Goal: Task Accomplishment & Management: Manage account settings

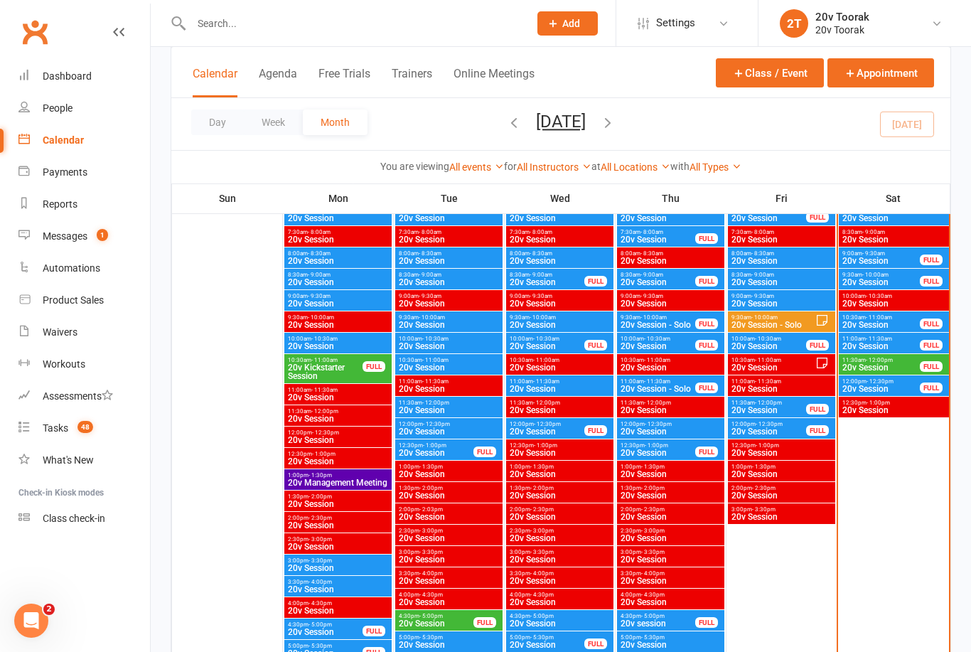
scroll to position [802, 0]
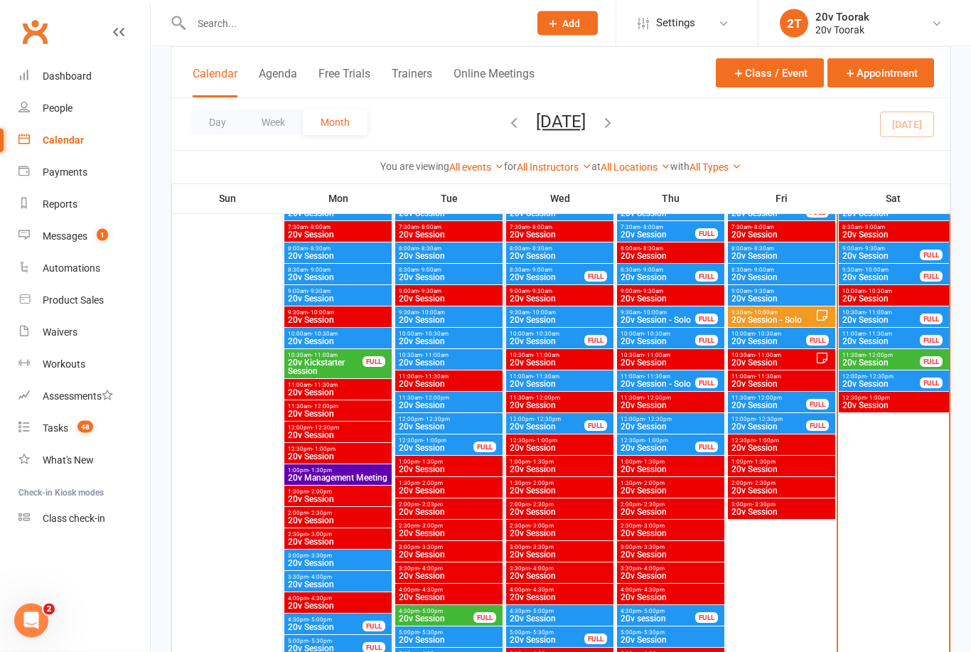
click at [890, 387] on span "20v Session" at bounding box center [881, 384] width 79 height 9
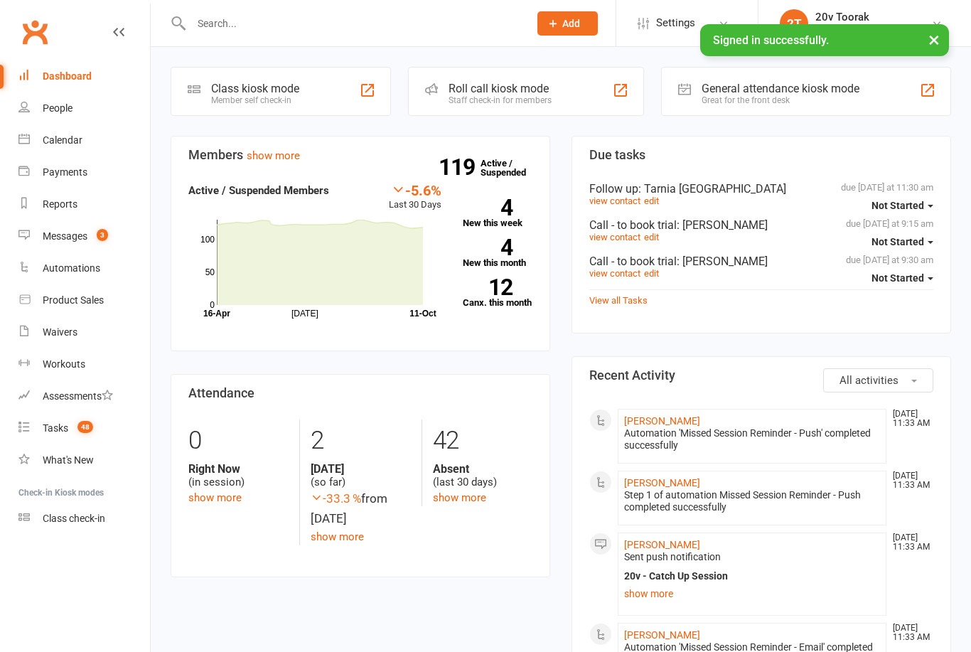
click at [82, 139] on link "Calendar" at bounding box center [84, 140] width 132 height 32
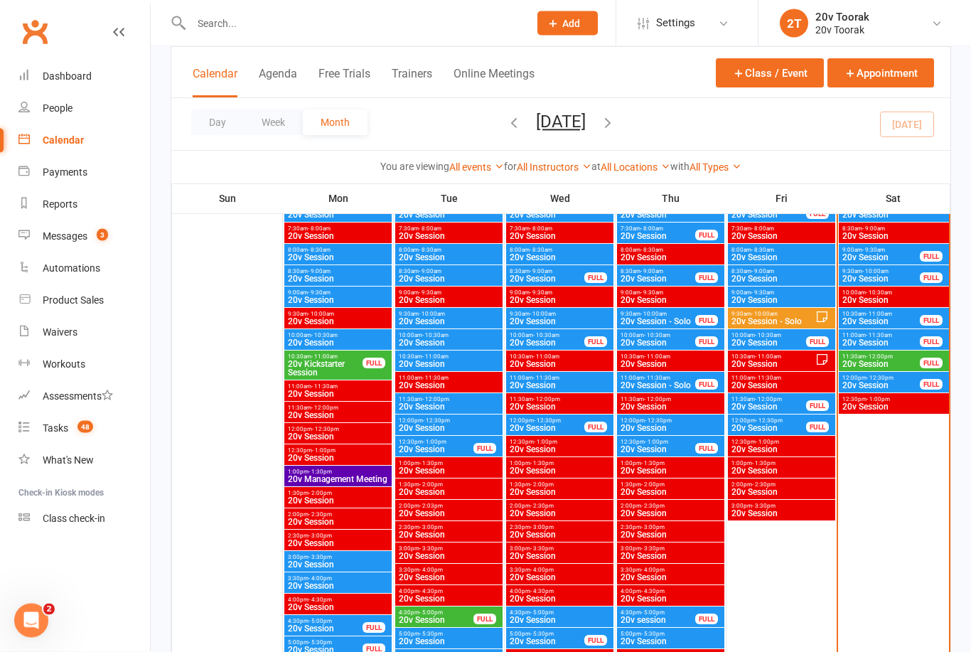
scroll to position [803, 0]
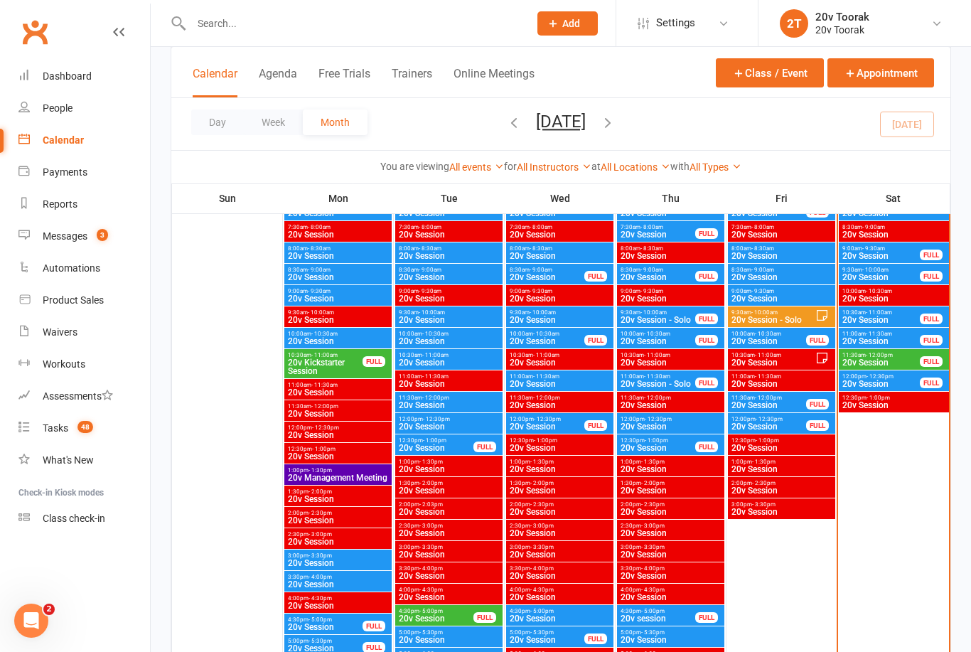
click at [899, 390] on div "12:00pm - 12:30pm 20v Session FULL" at bounding box center [894, 380] width 110 height 21
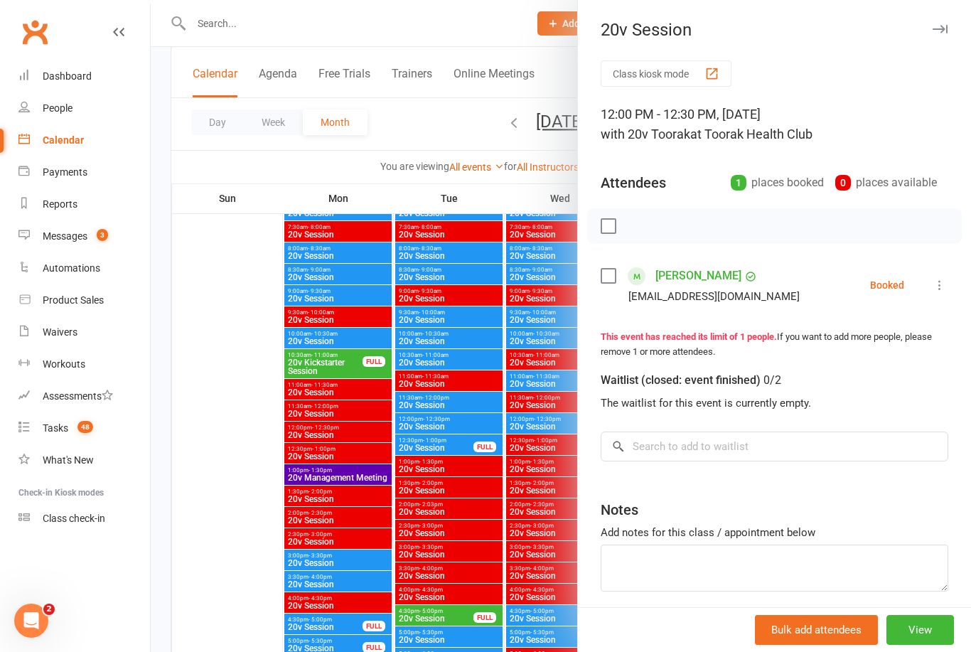
click at [243, 514] on div at bounding box center [561, 326] width 820 height 652
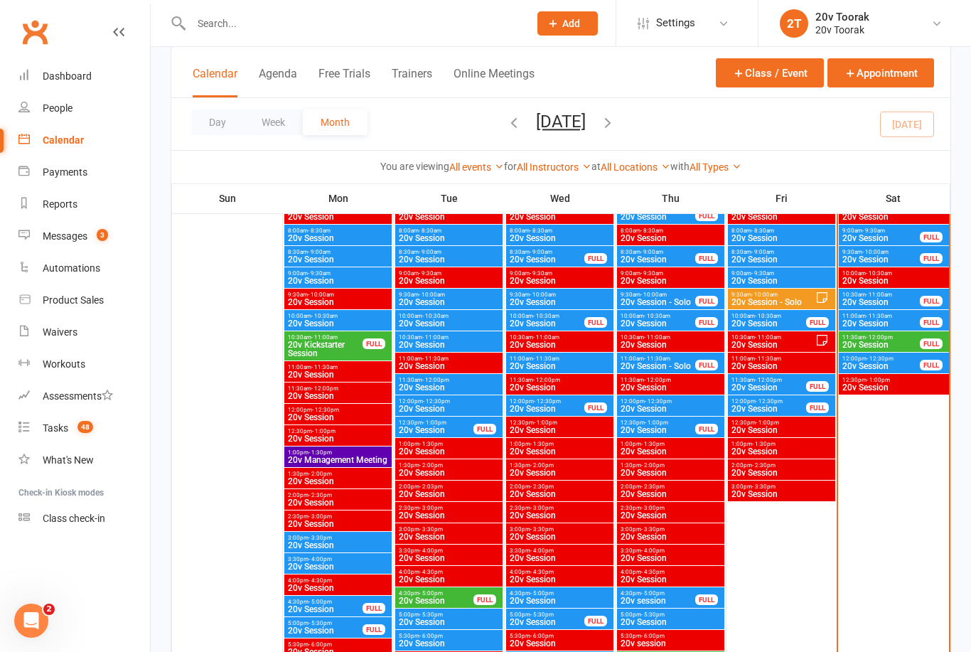
scroll to position [821, 0]
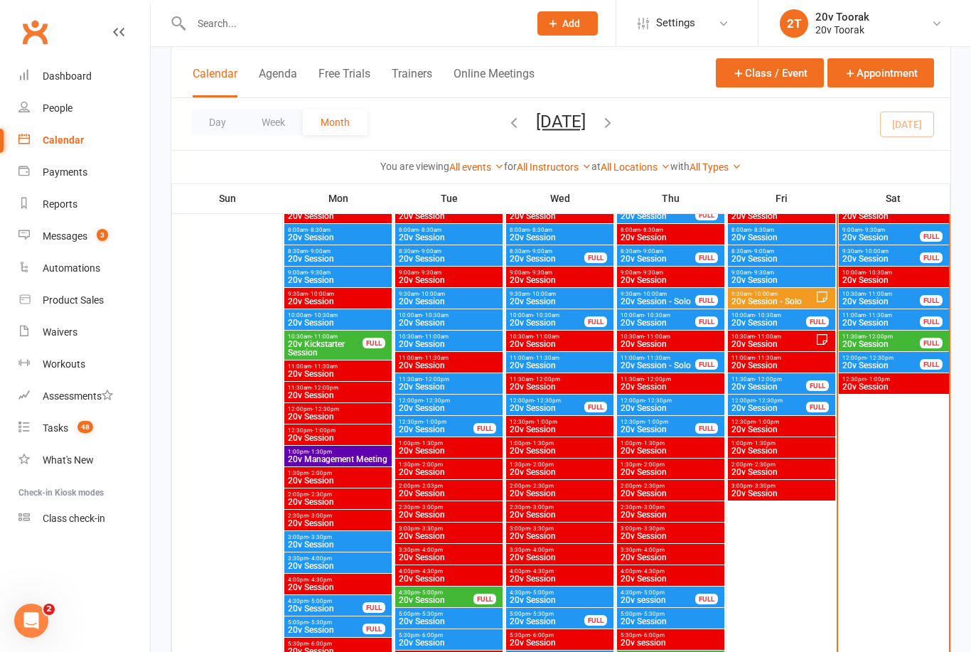
click at [889, 365] on span "20v Session" at bounding box center [881, 365] width 79 height 9
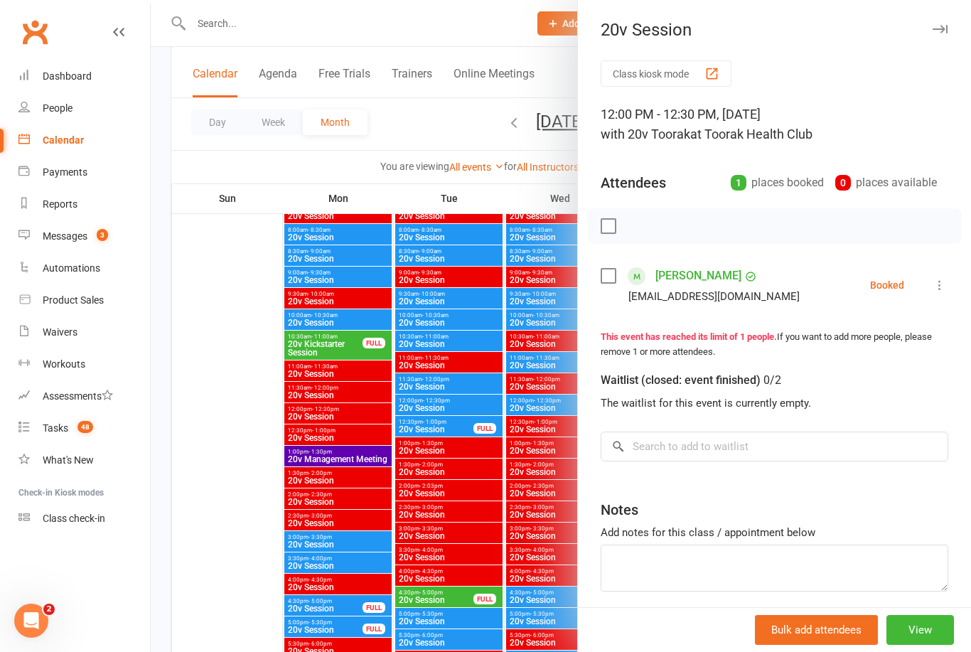
click at [929, 294] on li "[PERSON_NAME] [EMAIL_ADDRESS][DOMAIN_NAME] Booked More info Remove Check in Mar…" at bounding box center [775, 284] width 348 height 41
click at [943, 284] on icon at bounding box center [940, 285] width 14 height 14
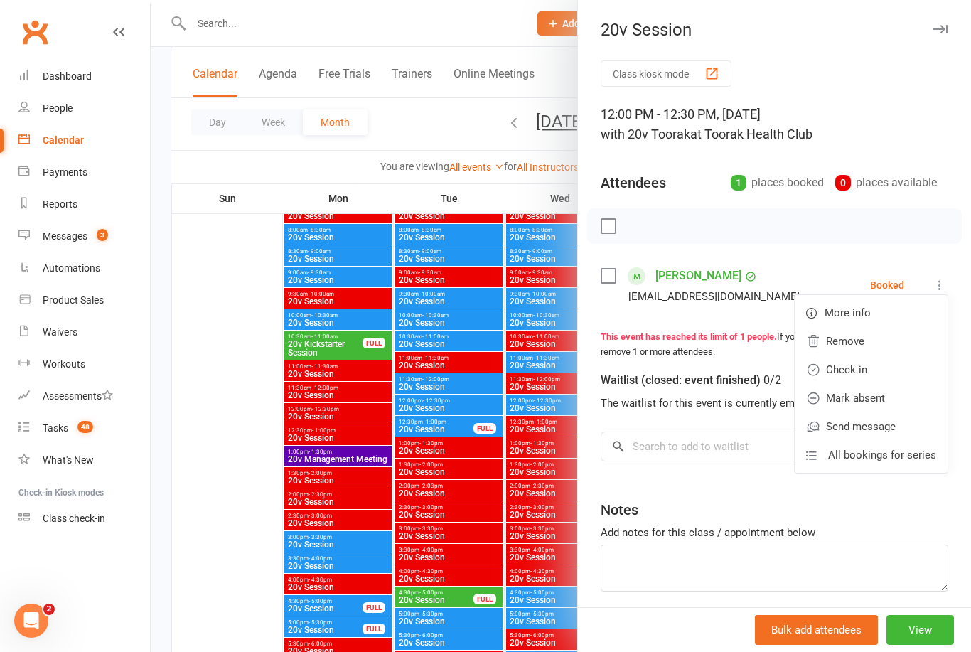
click at [893, 372] on link "Check in" at bounding box center [871, 369] width 153 height 28
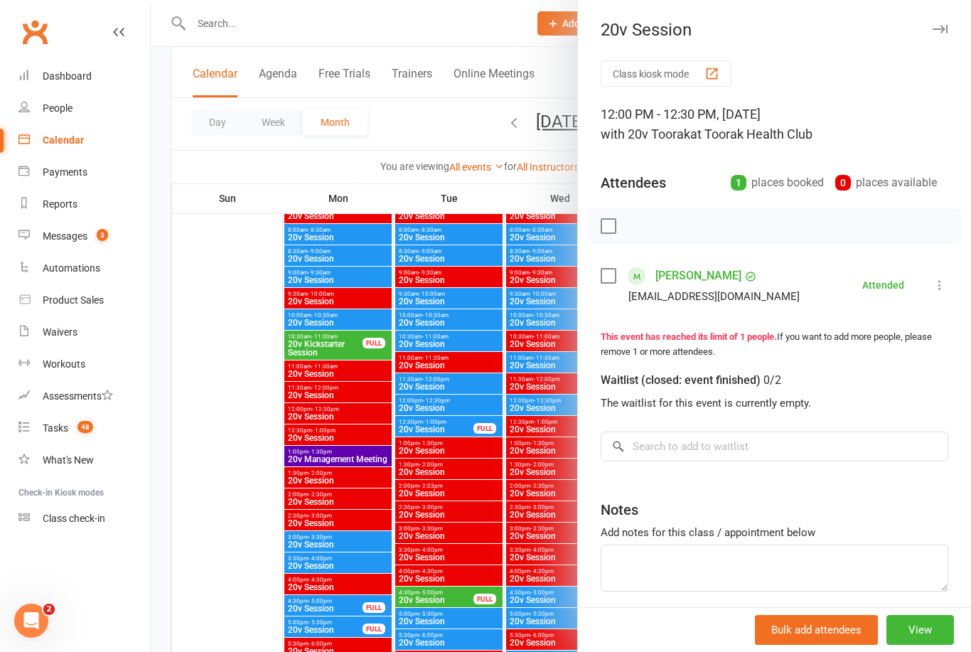
click at [217, 427] on div at bounding box center [561, 326] width 820 height 652
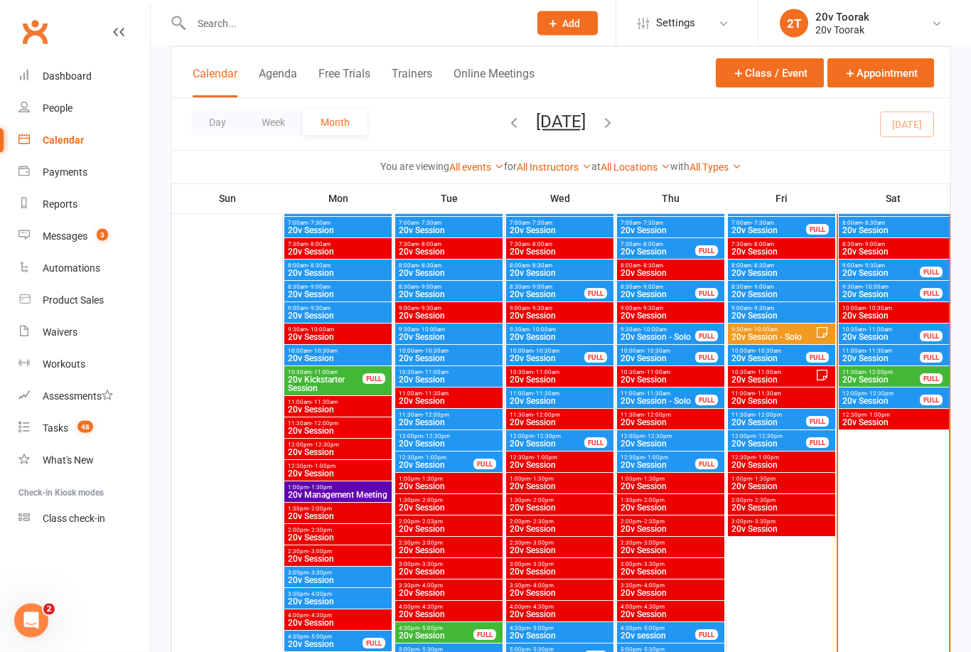
scroll to position [788, 0]
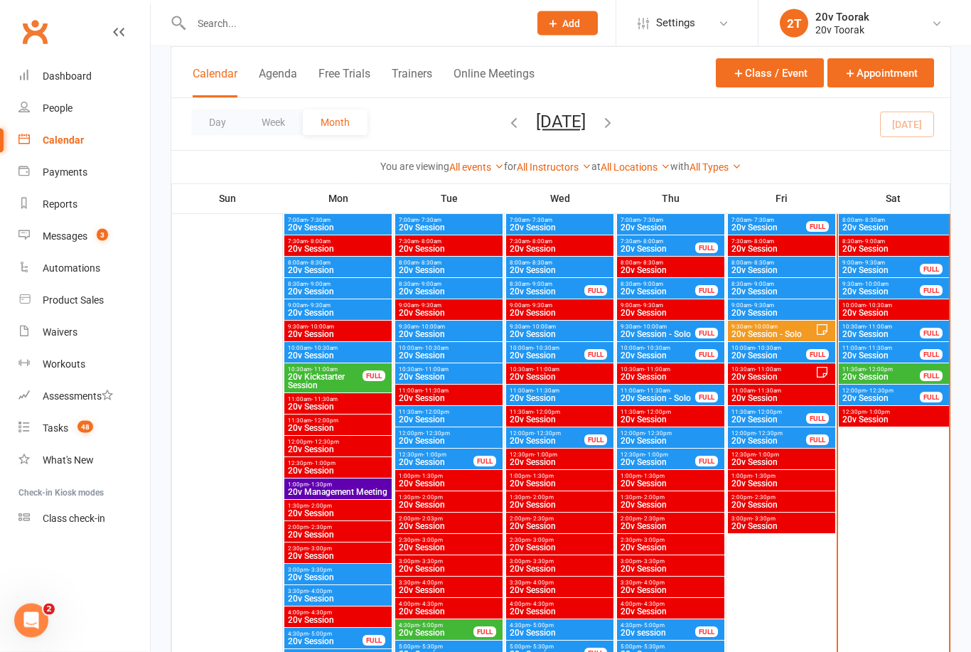
click at [890, 378] on span "20v Session" at bounding box center [881, 377] width 79 height 9
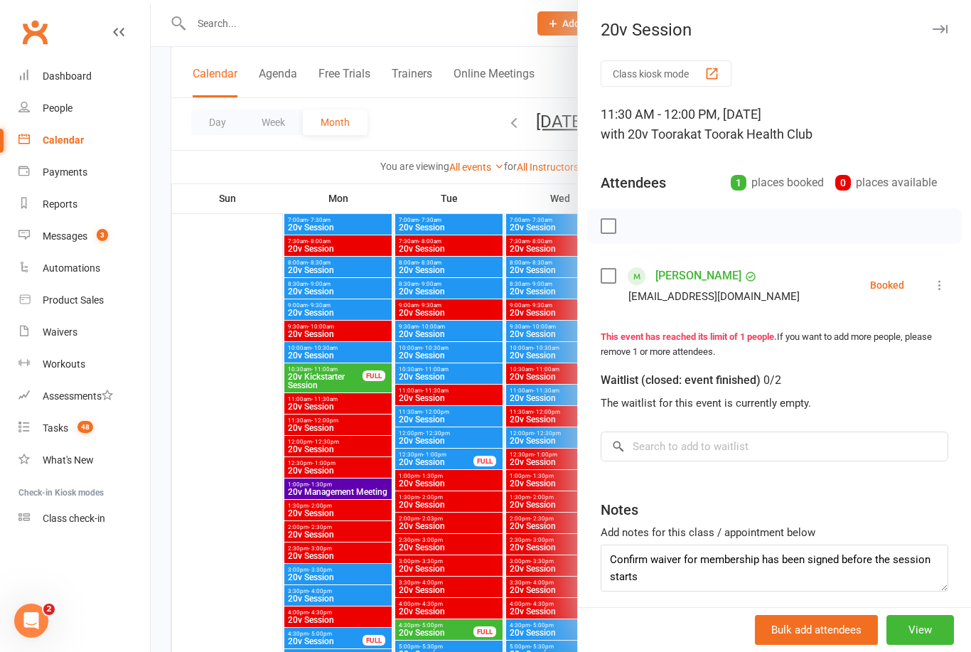
click at [724, 277] on link "[PERSON_NAME]" at bounding box center [699, 275] width 86 height 23
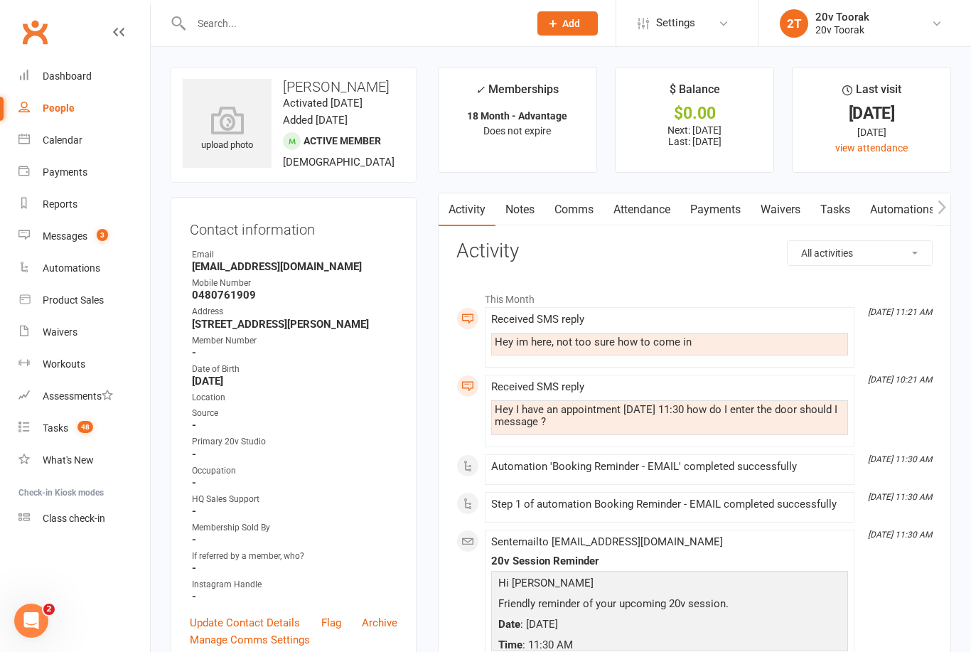
click at [528, 213] on link "Notes" at bounding box center [520, 209] width 49 height 33
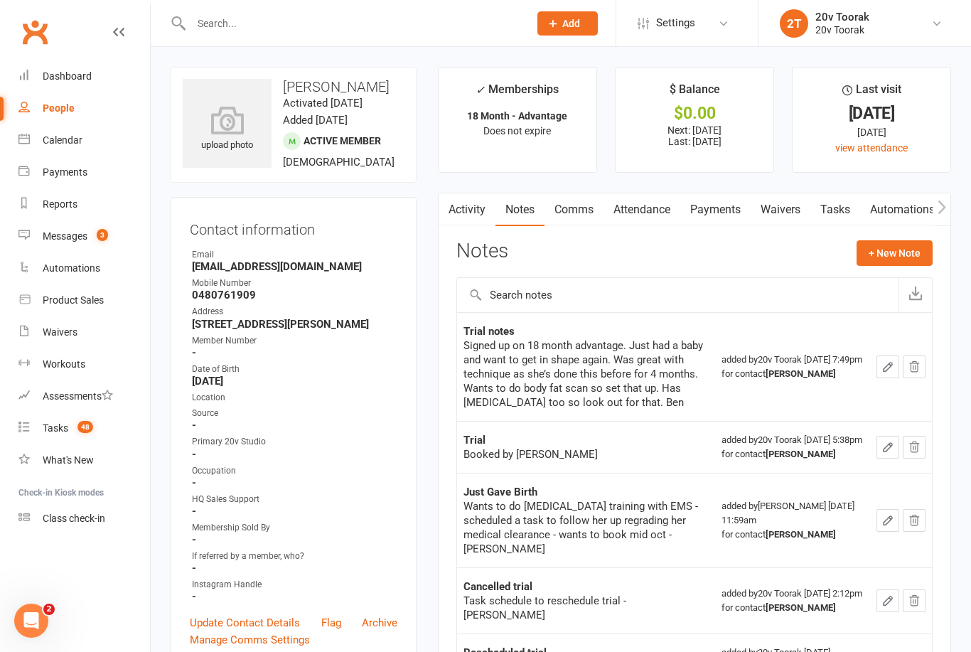
click at [912, 255] on button "+ New Note" at bounding box center [895, 253] width 76 height 26
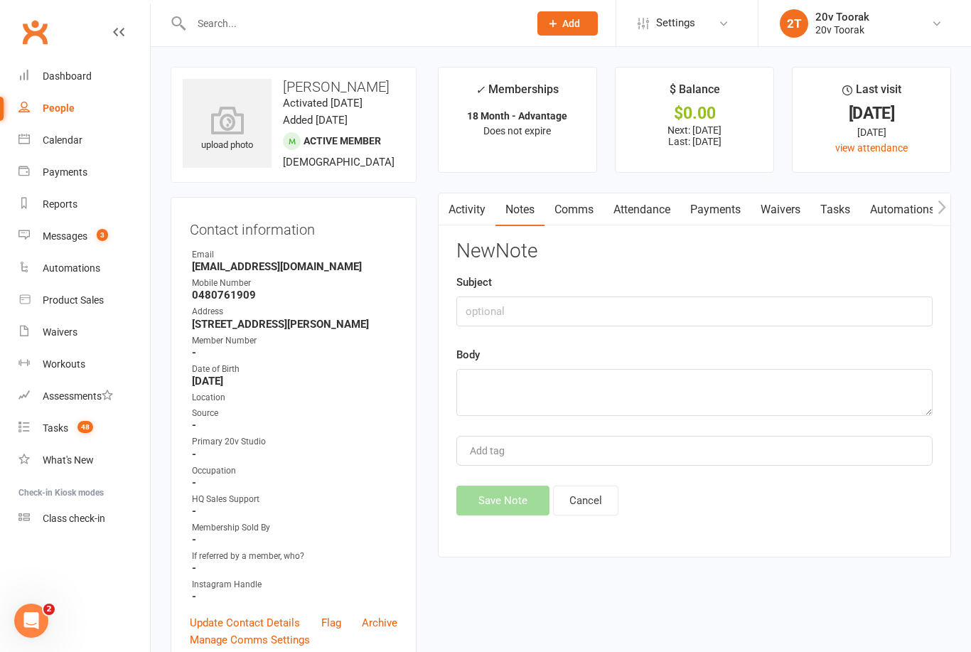
click at [659, 288] on div "Subject" at bounding box center [694, 300] width 476 height 53
click at [614, 302] on input "text" at bounding box center [694, 311] width 476 height 30
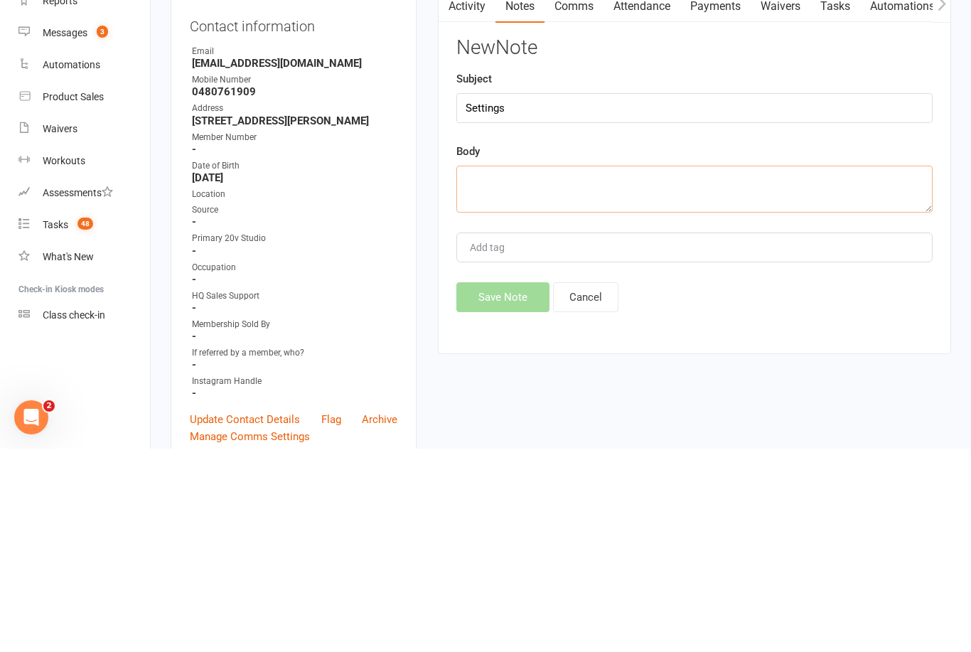
click at [558, 369] on textarea at bounding box center [694, 392] width 476 height 47
click at [541, 296] on input "Settings" at bounding box center [694, 311] width 476 height 30
click at [543, 296] on input "Settings" at bounding box center [694, 311] width 476 height 30
type input "Settings and size"
click at [567, 369] on textarea at bounding box center [694, 392] width 476 height 47
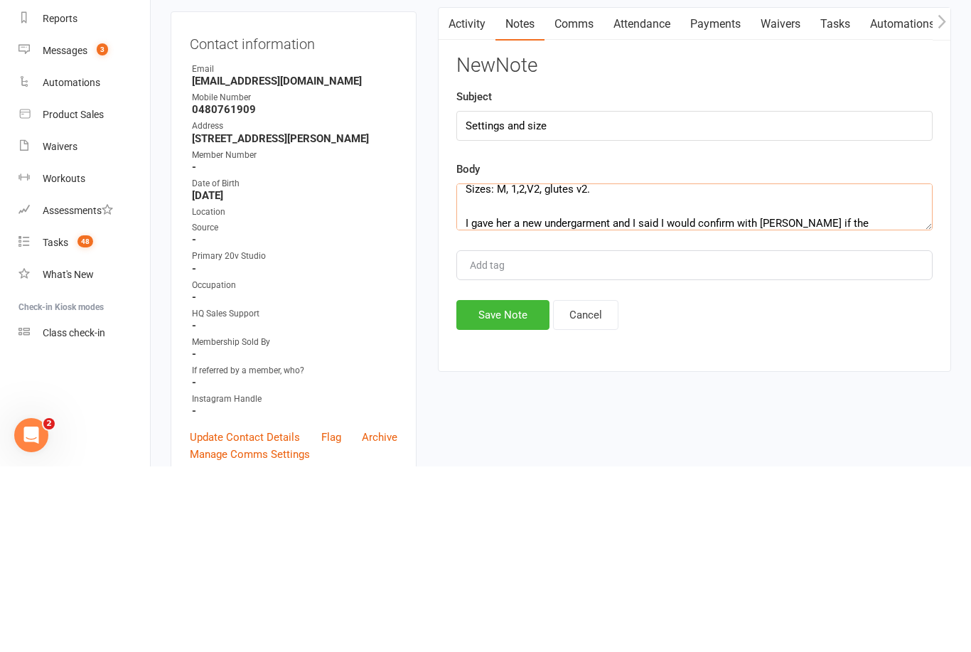
scroll to position [102, 0]
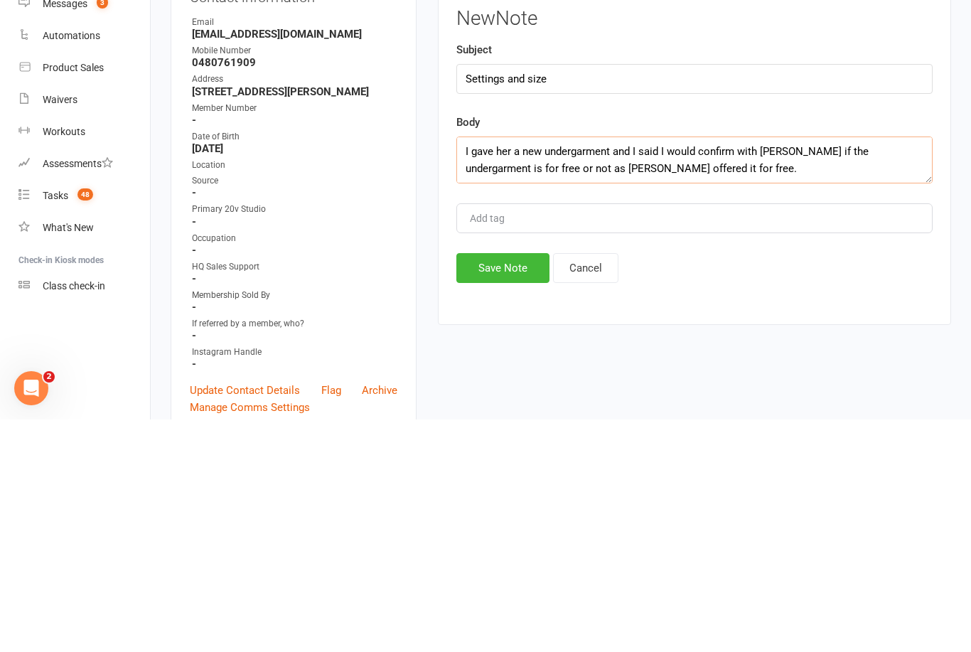
click at [757, 369] on textarea "56,54,43,36,40,74,32,28 Overall 78 Notes: she finds to strong on legs and glute…" at bounding box center [694, 392] width 476 height 47
click at [633, 369] on textarea "56,54,43,36,40,74,32,28 Overall 78 Notes: she finds to strong on legs and glute…" at bounding box center [694, 392] width 476 height 47
click at [573, 436] on div "Add tag" at bounding box center [694, 451] width 476 height 30
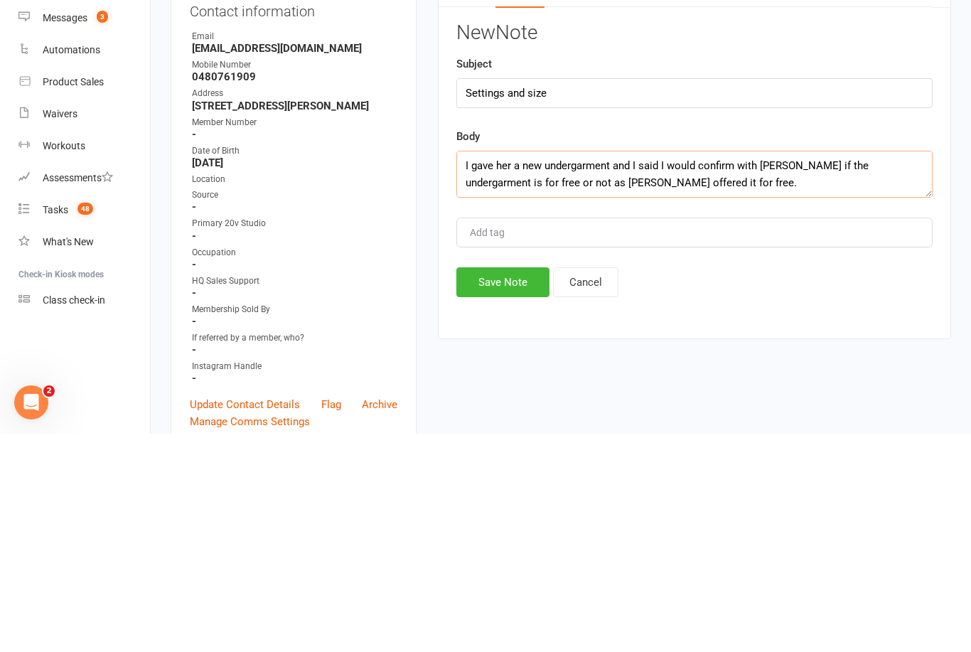
click at [676, 369] on textarea "56,54,43,36,40,74,32,28 Overall 78 Notes: she finds to strong on legs and glute…" at bounding box center [694, 392] width 476 height 47
type textarea "56,54,43,36,40,74,32,28 Overall 78 Notes: she finds to strong on legs and glute…"
click at [511, 486] on button "Save Note" at bounding box center [502, 501] width 93 height 30
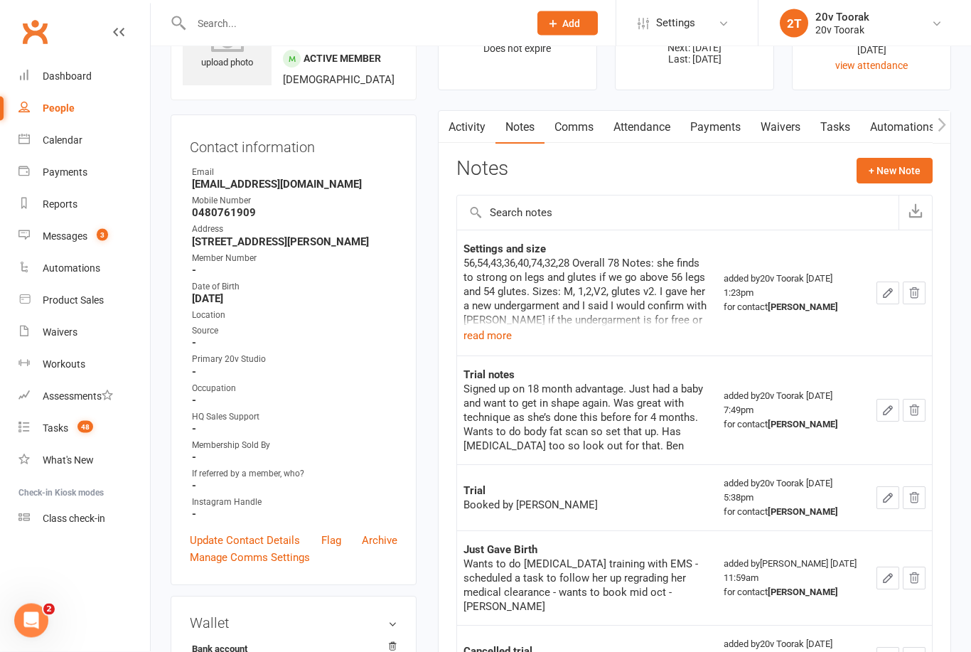
scroll to position [0, 0]
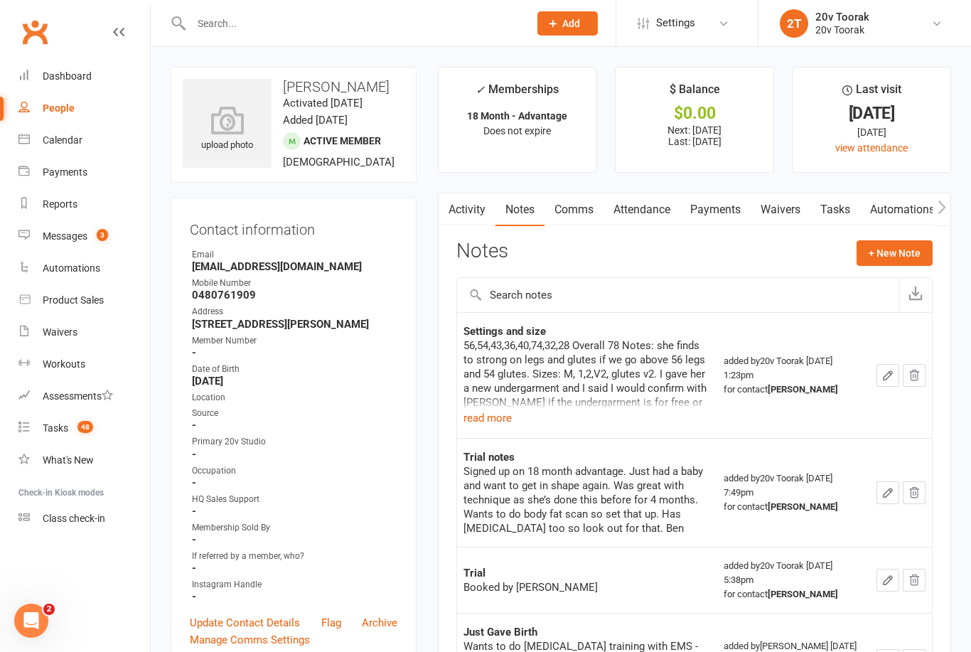
click at [894, 251] on button "+ New Note" at bounding box center [895, 253] width 76 height 26
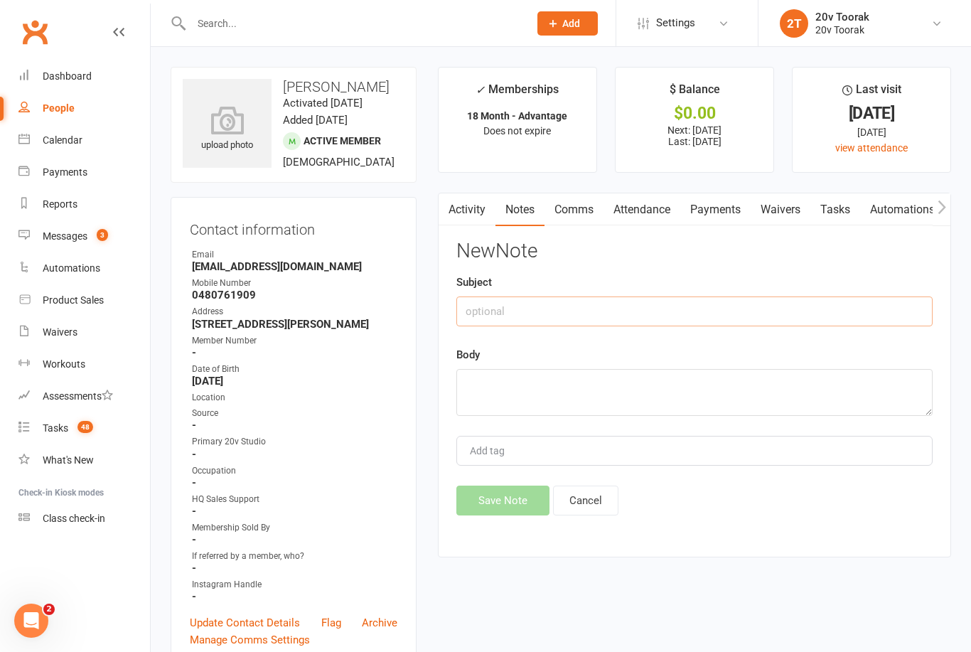
click at [597, 310] on input "text" at bounding box center [694, 311] width 476 height 30
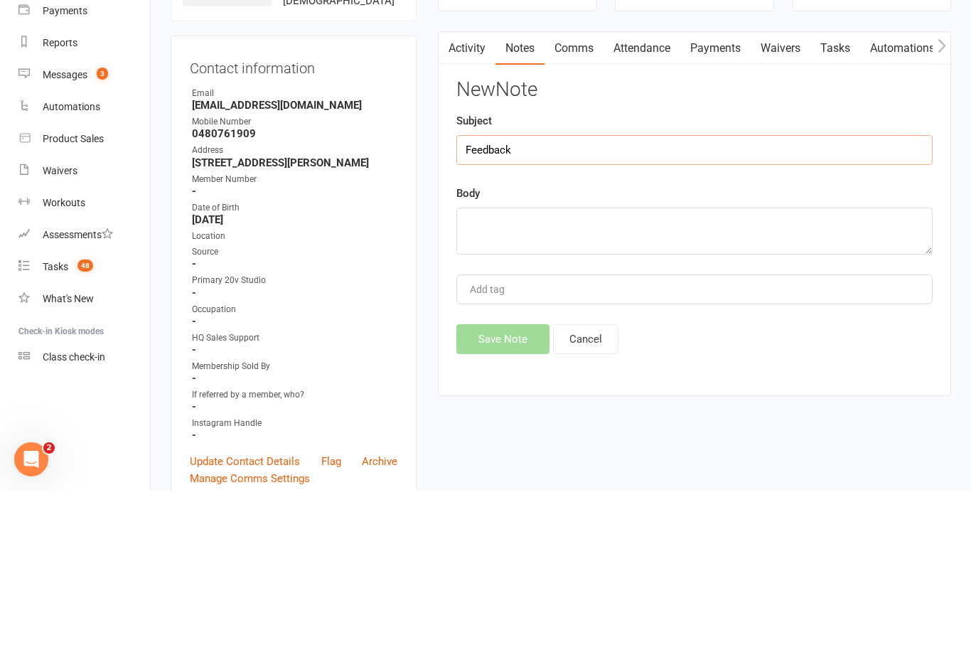
type input "Feedback"
click at [585, 369] on textarea at bounding box center [694, 392] width 476 height 47
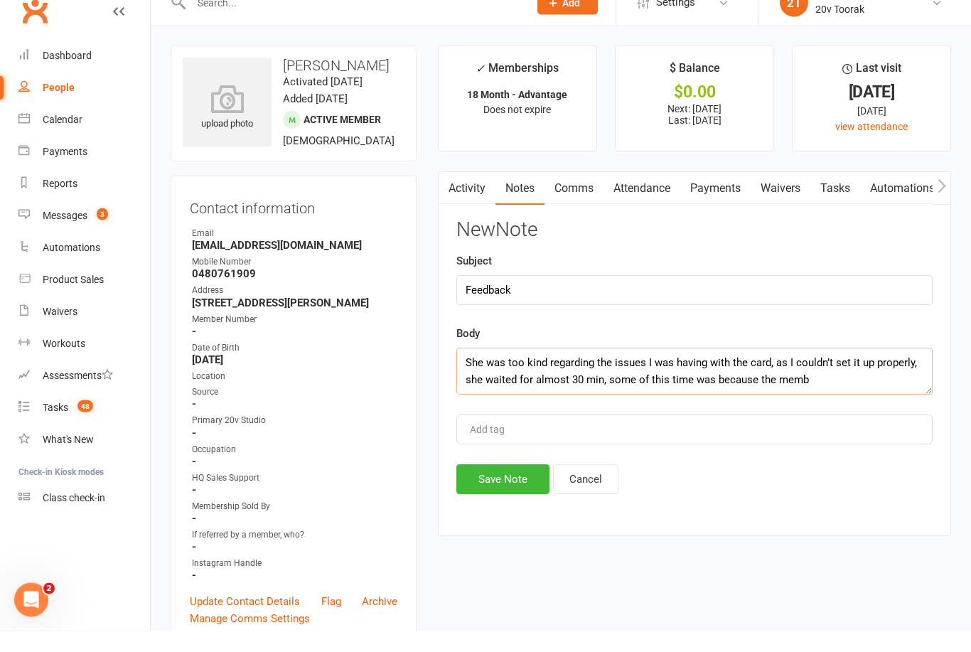
scroll to position [9, 0]
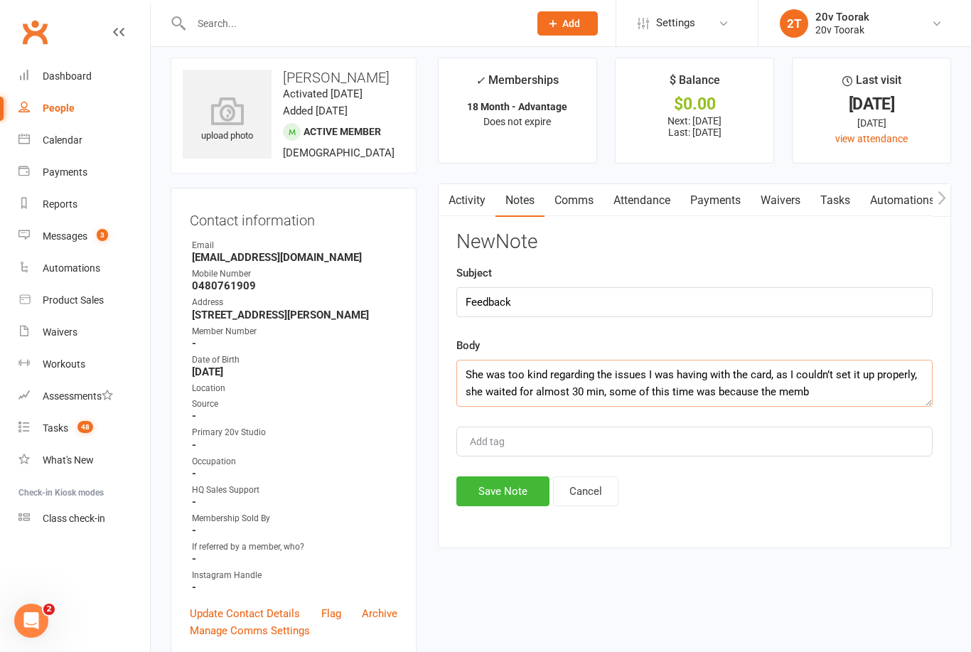
click at [841, 389] on textarea "She was too kind regarding the issues I was having with the card, as I couldn’t…" at bounding box center [694, 383] width 476 height 47
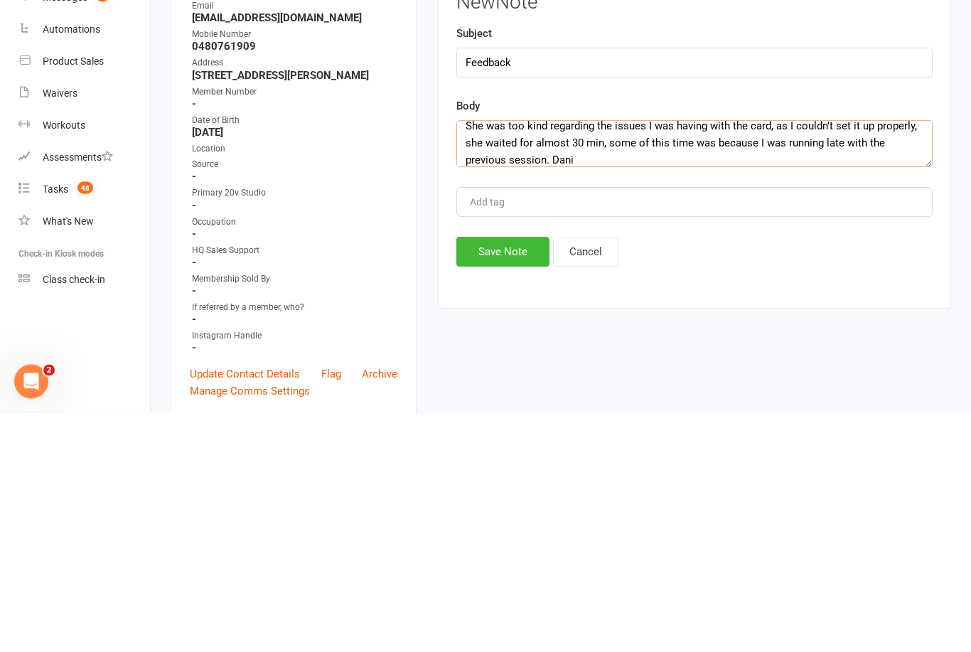
type textarea "She was too kind regarding the issues I was having with the card, as I couldn’t…"
click at [522, 476] on button "Save Note" at bounding box center [502, 491] width 93 height 30
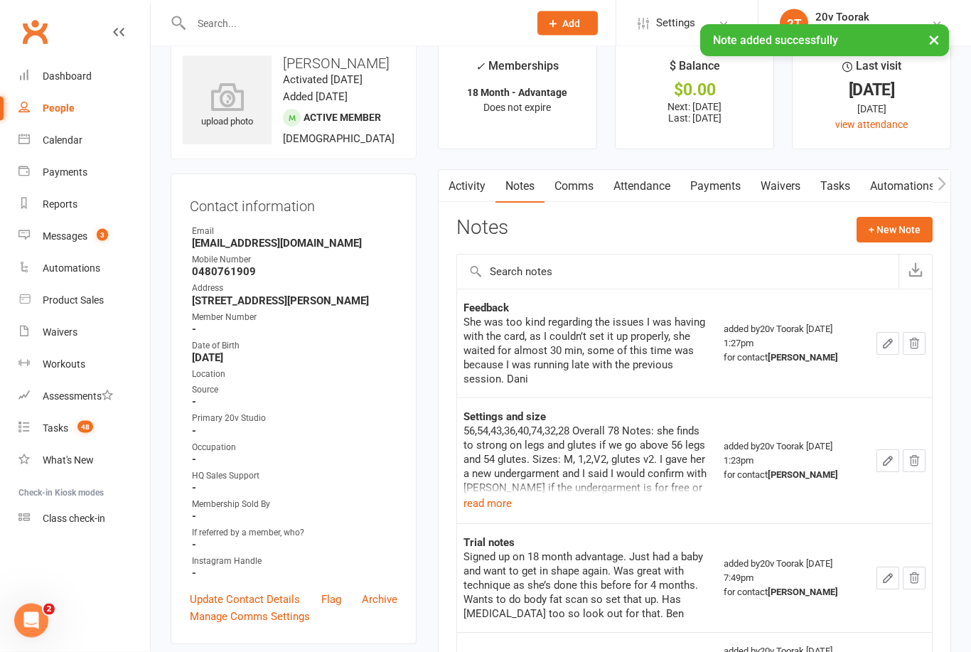
scroll to position [26, 0]
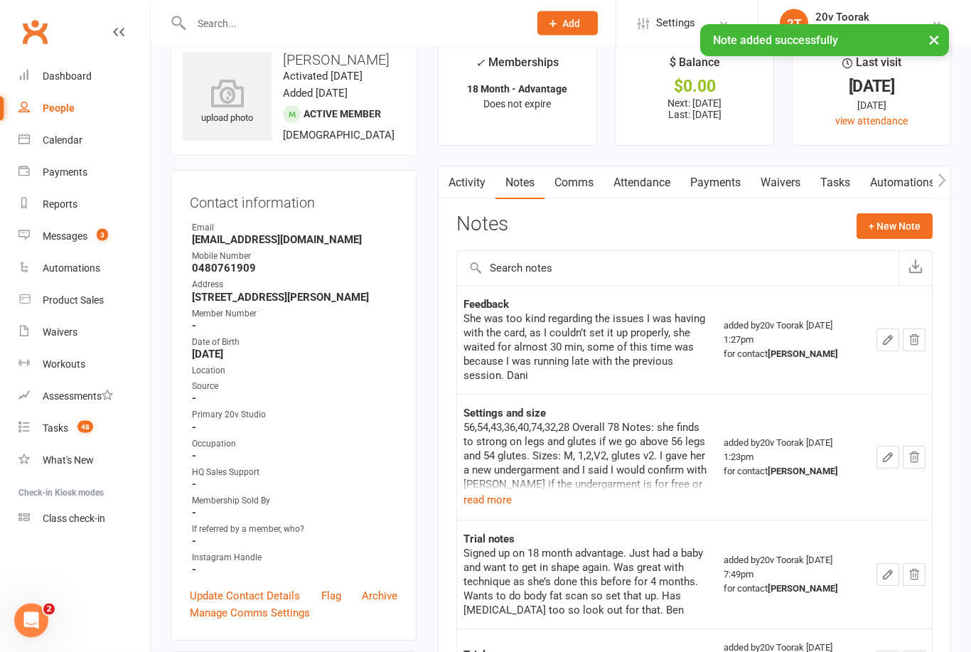
click at [892, 334] on icon "button" at bounding box center [888, 340] width 13 height 13
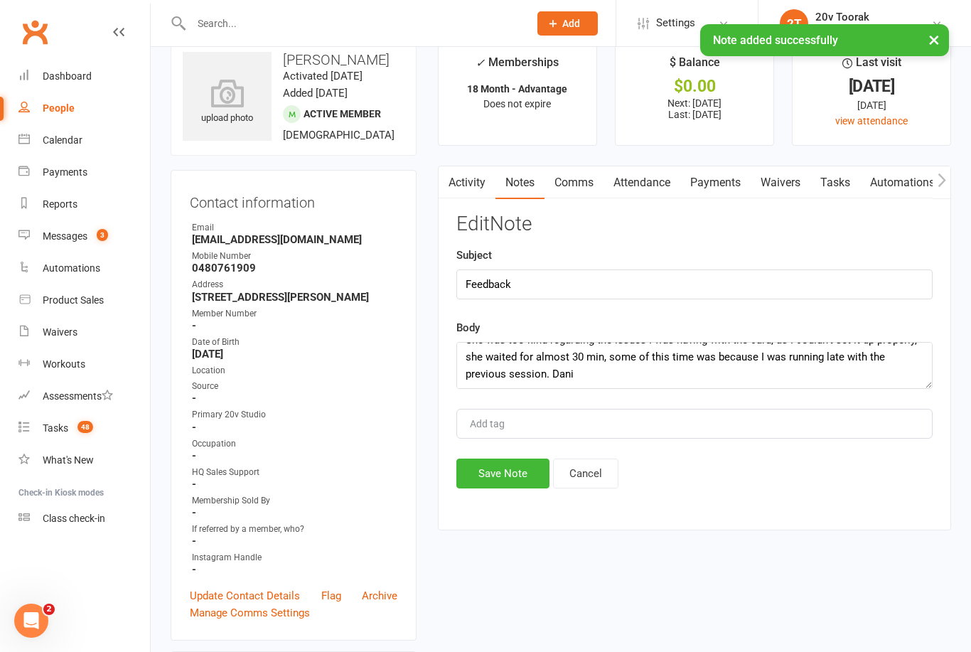
scroll to position [17, 0]
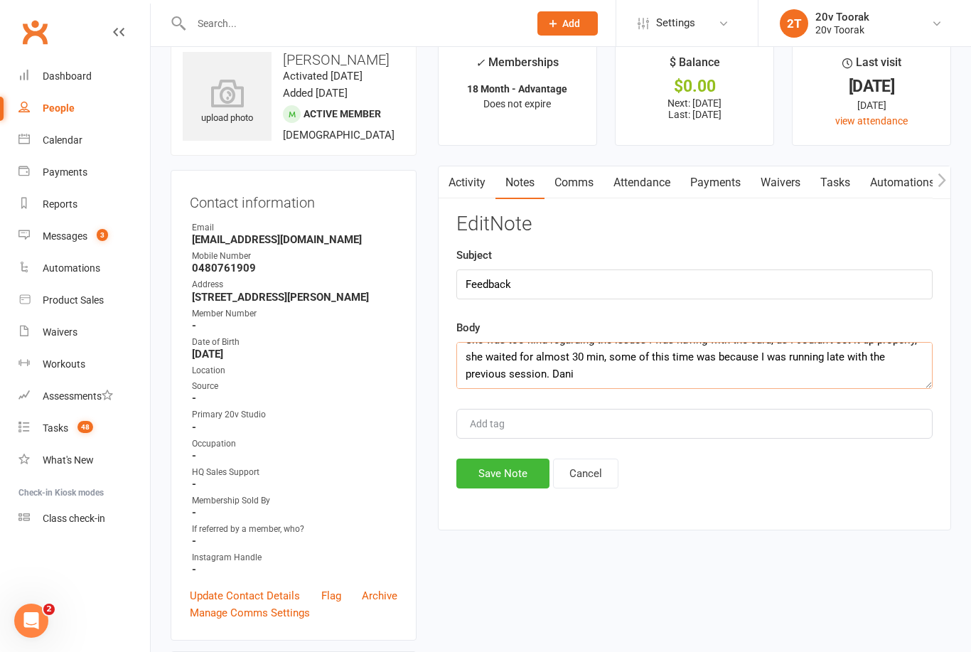
click at [548, 371] on textarea "She was too kind regarding the issues I was having with the card, as I couldn’t…" at bounding box center [694, 365] width 476 height 47
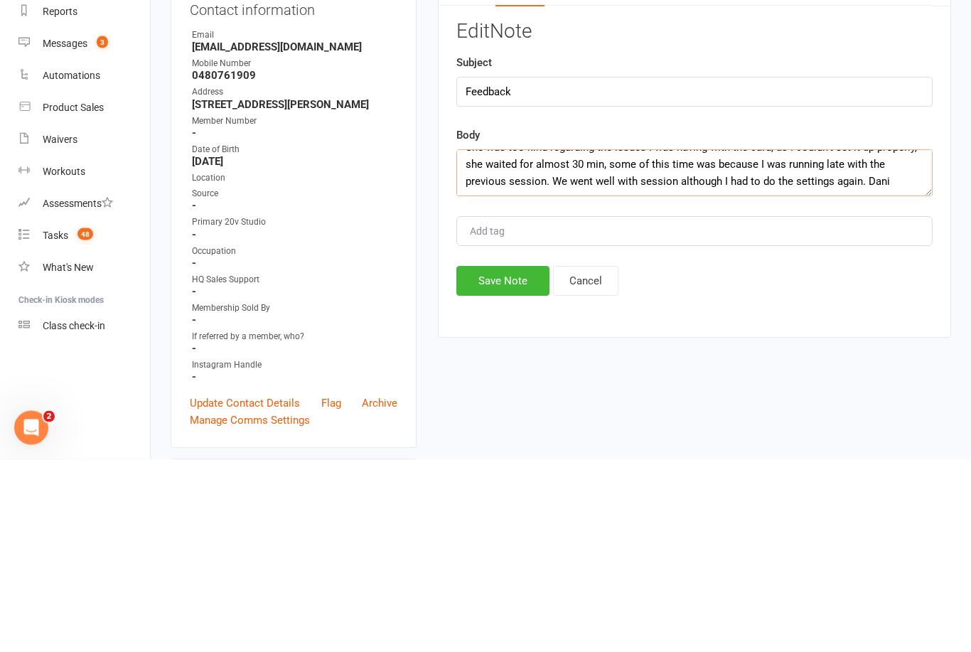
click at [613, 343] on textarea "She was too kind regarding the issues I was having with the card, as I couldn’t…" at bounding box center [694, 366] width 476 height 47
click at [742, 343] on textarea "She was too kind regarding the issues I was having with the card, as I couldn’t…" at bounding box center [694, 366] width 476 height 47
click at [822, 343] on textarea "She was too kind regarding the issues I was having with the card, as I couldn’t…" at bounding box center [694, 366] width 476 height 47
type textarea "She was too kind regarding the issues I was having with the card, as I couldn’t…"
click at [499, 459] on button "Save Note" at bounding box center [502, 474] width 93 height 30
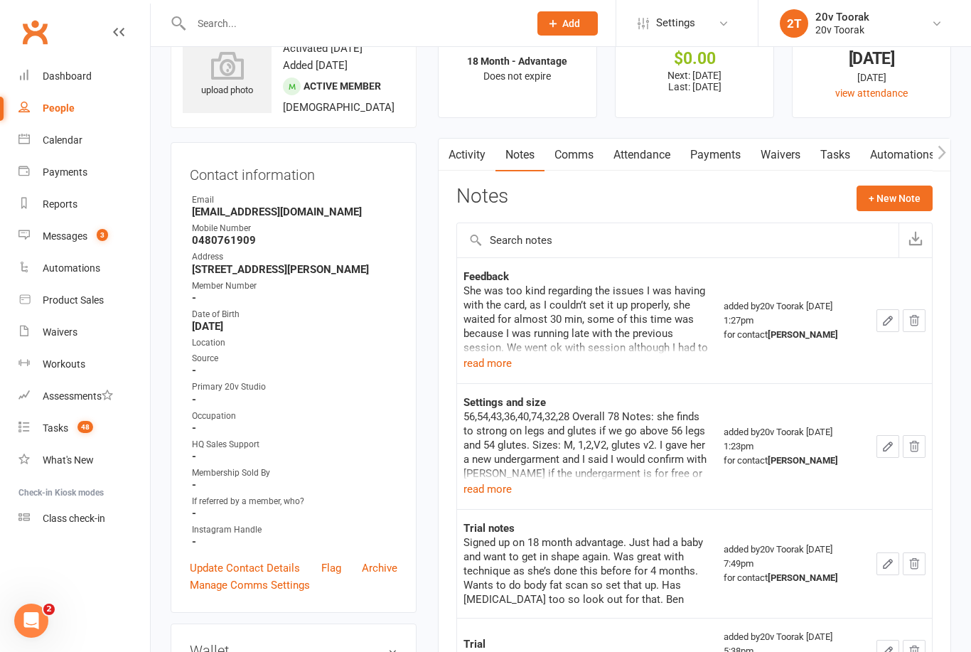
scroll to position [51, 0]
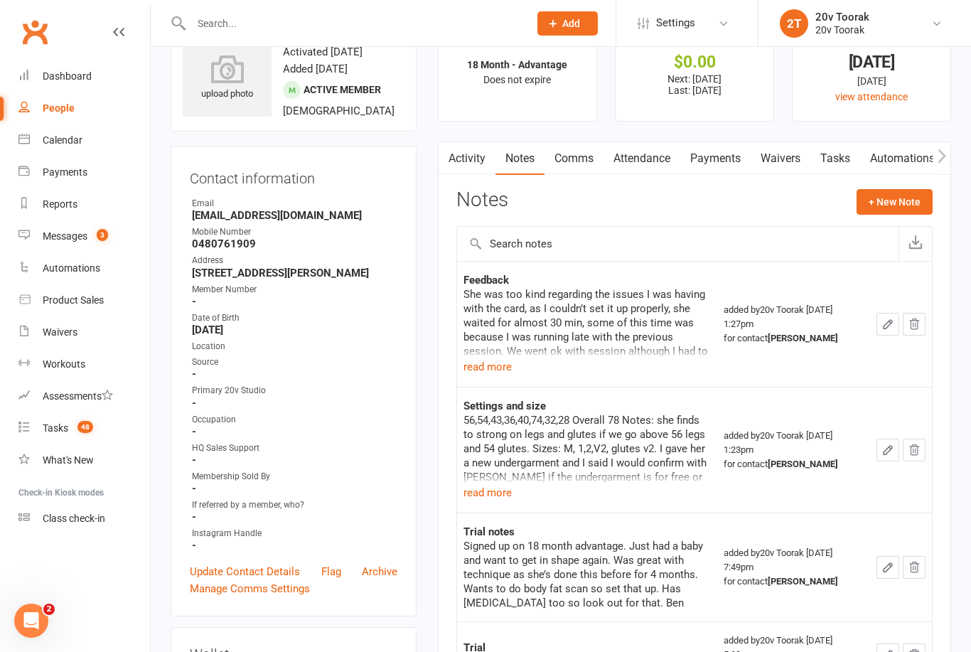
click at [586, 151] on link "Comms" at bounding box center [574, 158] width 59 height 33
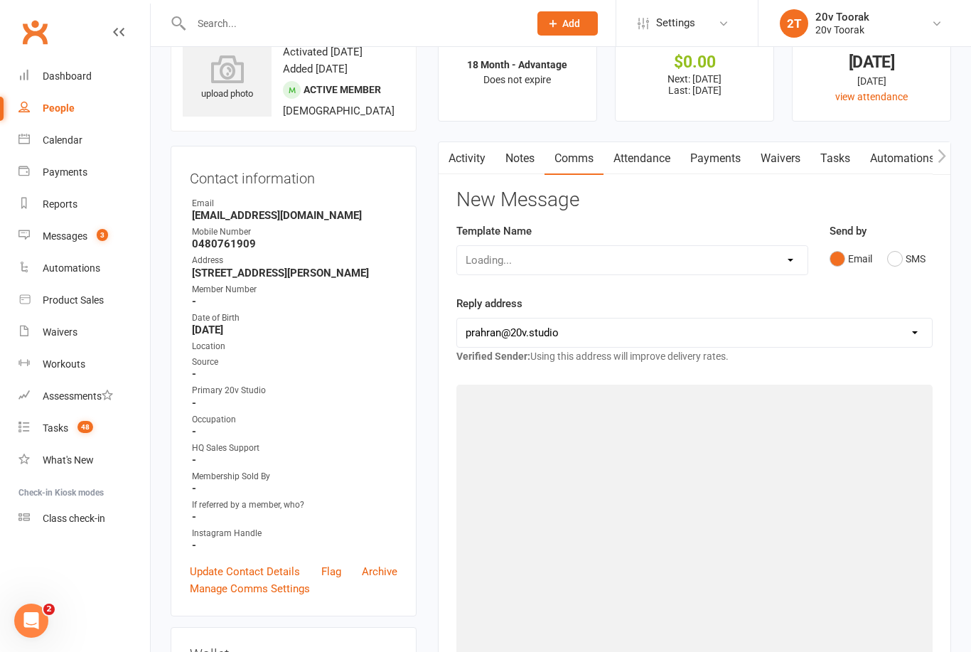
scroll to position [97, 0]
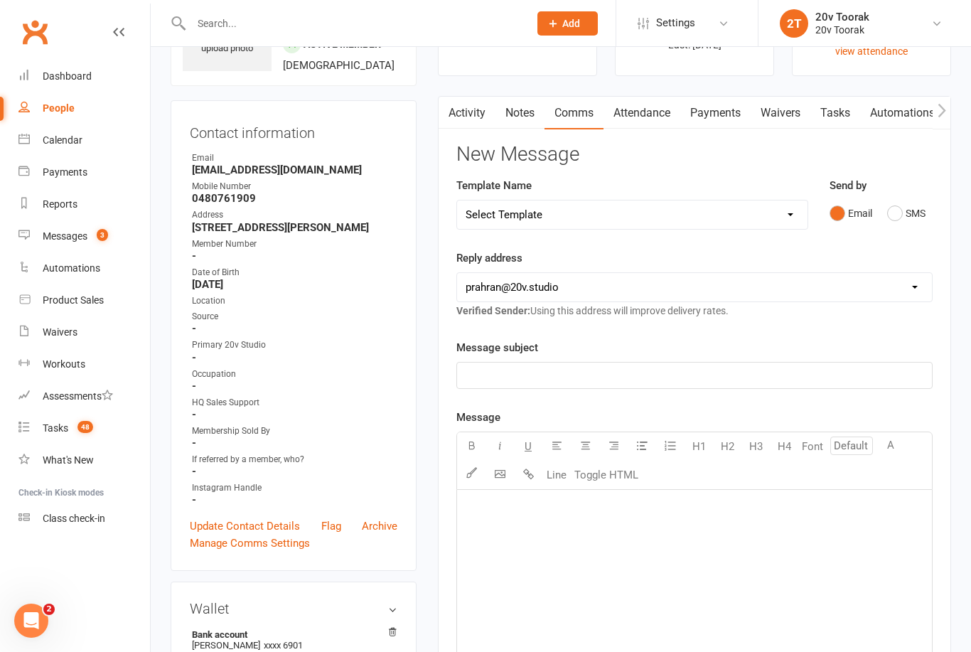
click at [528, 115] on link "Notes" at bounding box center [520, 113] width 49 height 33
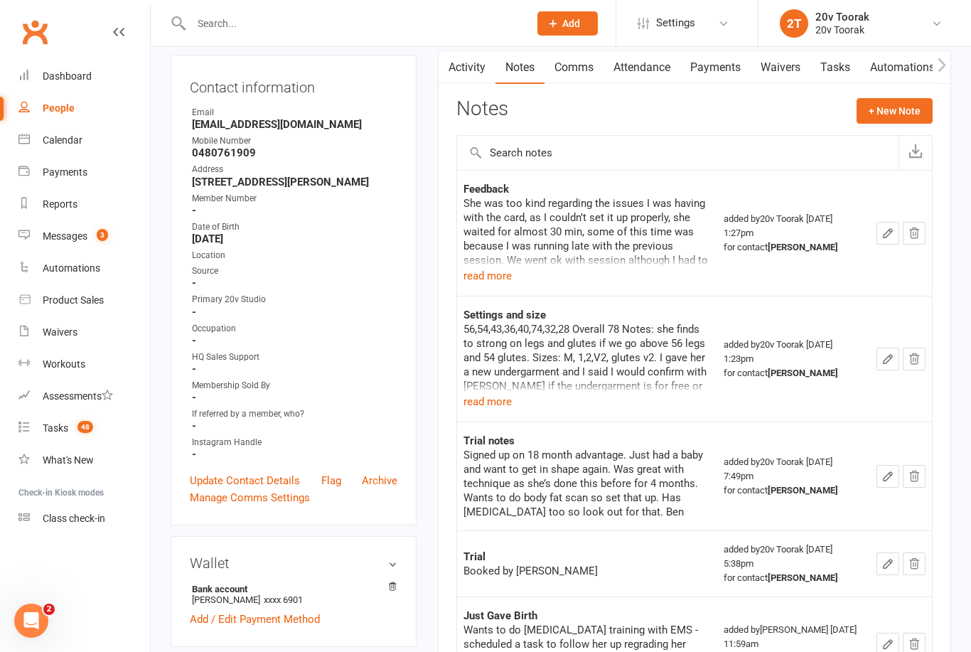
scroll to position [140, 0]
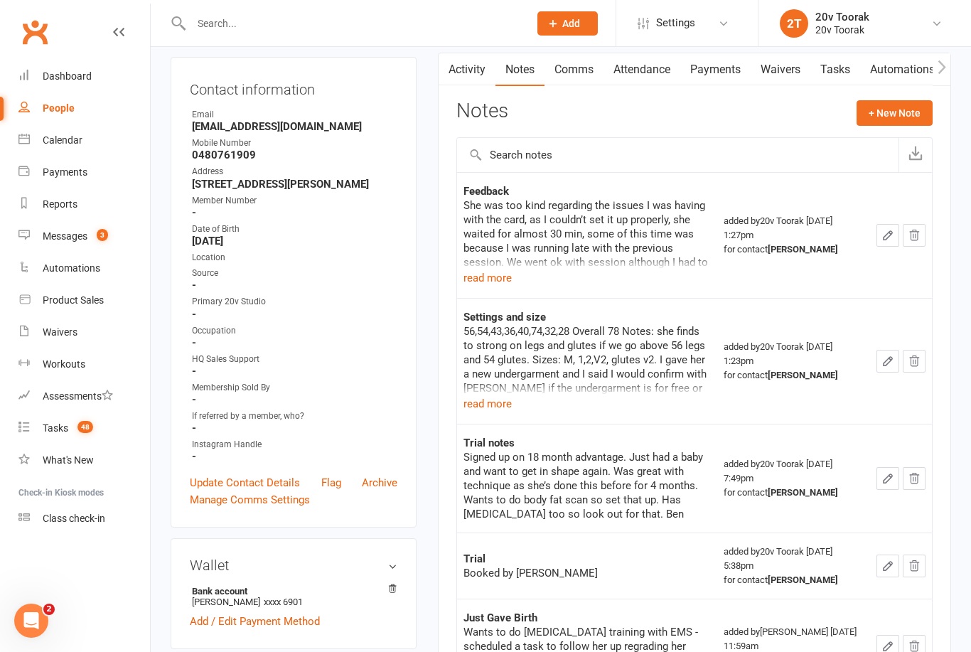
click at [506, 271] on button "read more" at bounding box center [488, 277] width 48 height 17
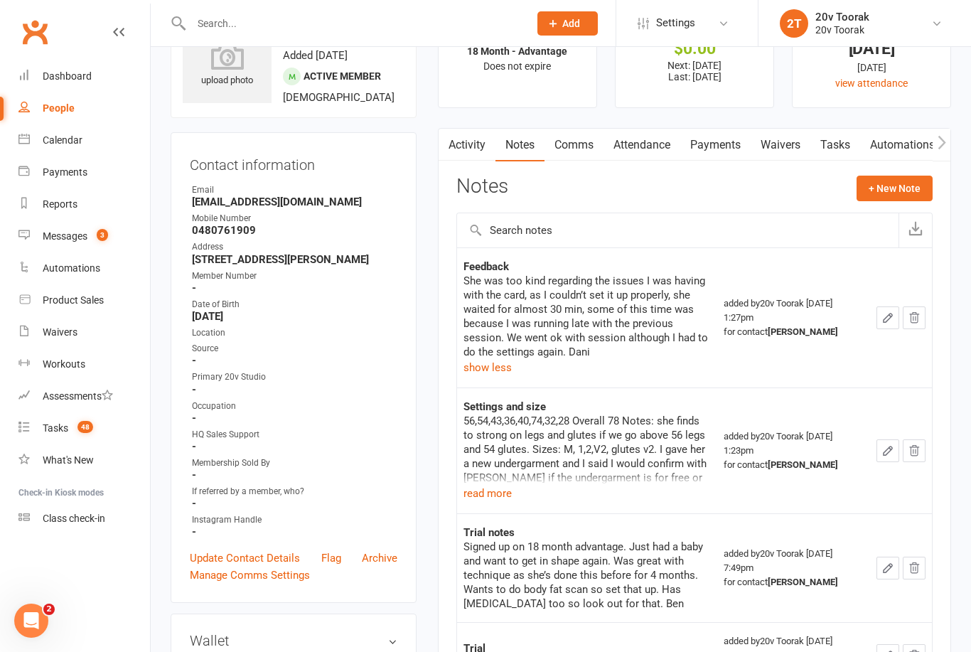
scroll to position [64, 0]
click at [844, 146] on link "Tasks" at bounding box center [836, 145] width 50 height 33
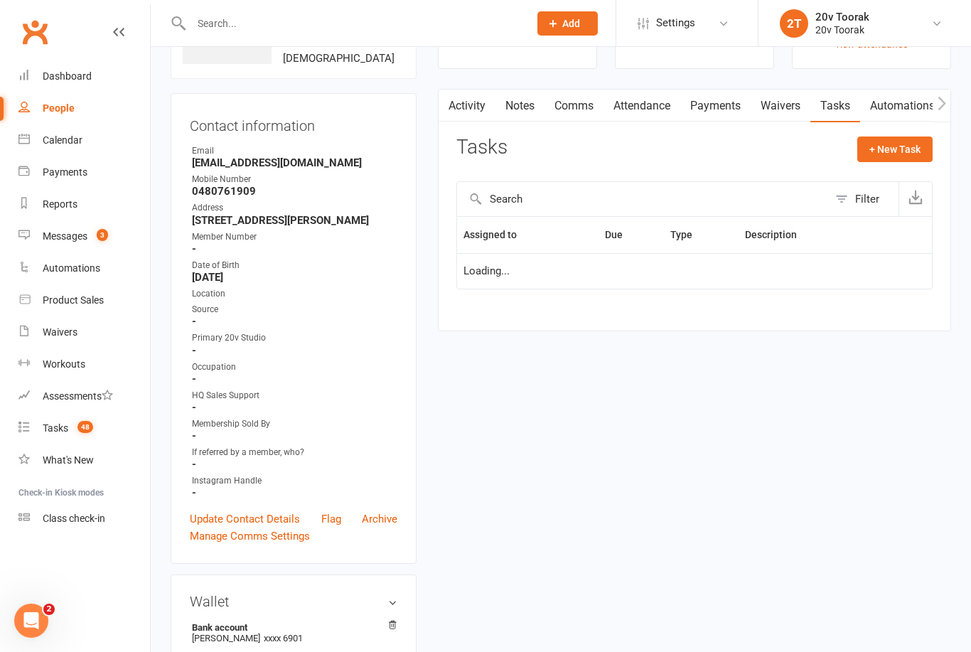
scroll to position [110, 0]
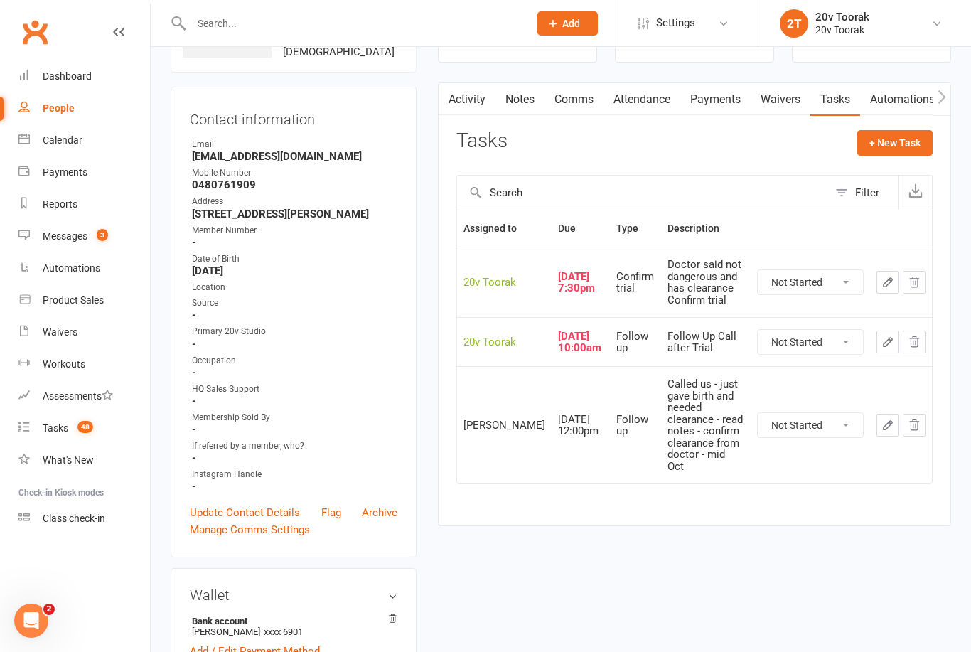
click at [897, 144] on button "+ New Task" at bounding box center [894, 143] width 75 height 26
select select "45736"
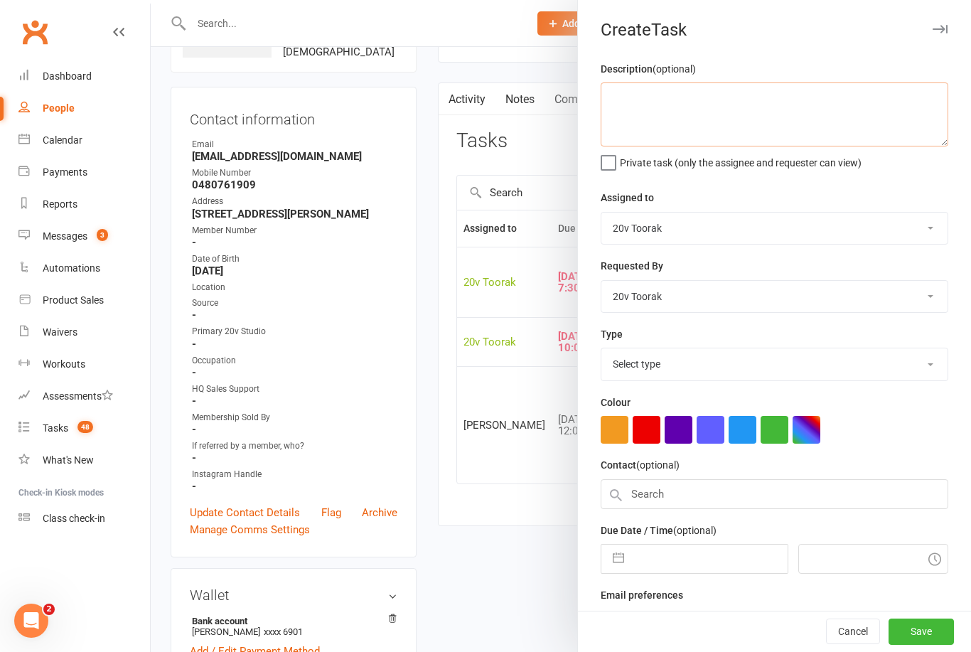
click at [741, 109] on textarea at bounding box center [775, 114] width 348 height 64
click at [631, 90] on textarea "Confim if the undergarment is for free or not" at bounding box center [775, 114] width 348 height 64
click at [862, 107] on textarea "Confirm if the undergarment is for free or not" at bounding box center [775, 114] width 348 height 64
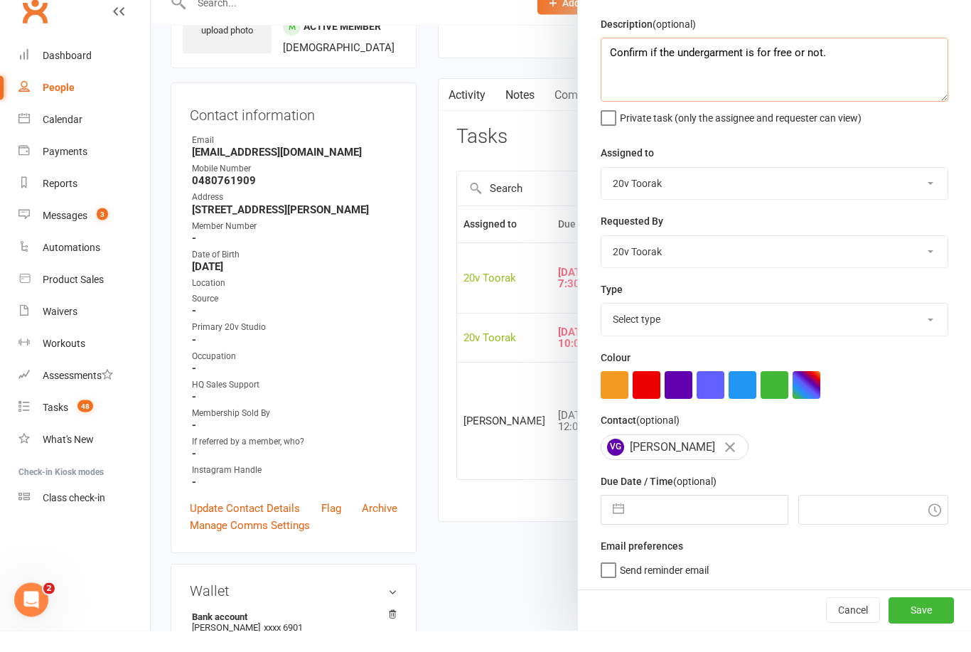
scroll to position [0, 0]
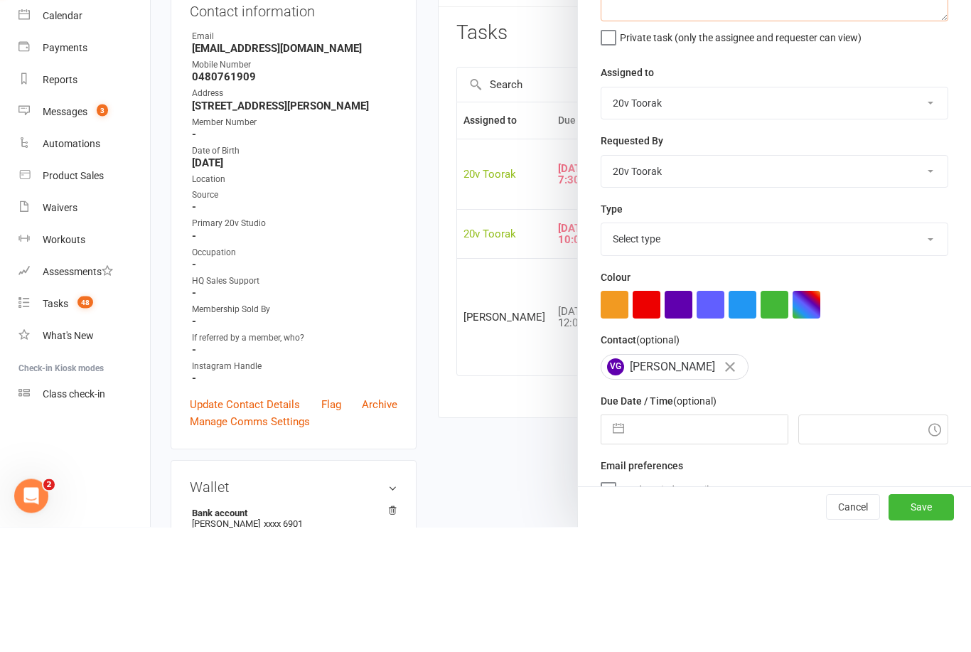
type textarea "Confirm if the undergarment is for free or not."
click at [914, 348] on select "Select type Call Call - to book trial Confirm session attendance Confirm trial …" at bounding box center [774, 363] width 346 height 31
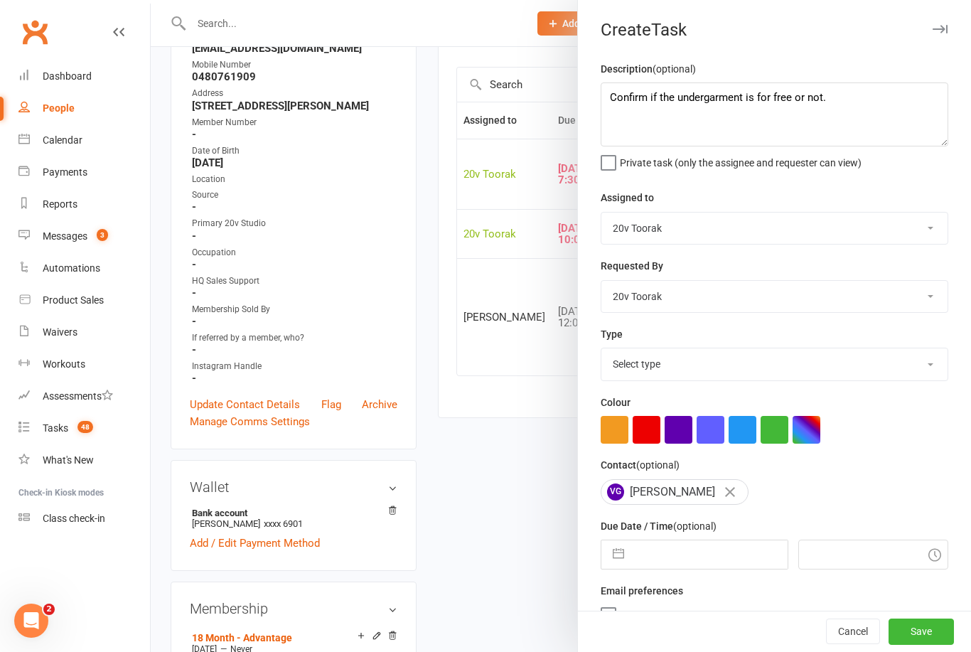
select select "23277"
click at [921, 230] on select "[PERSON_NAME] 20v Toorak [PERSON_NAME] [PERSON_NAME]" at bounding box center [774, 228] width 346 height 31
select select "46005"
click at [604, 641] on label "Send "New Task" email" at bounding box center [659, 634] width 117 height 14
click at [604, 627] on input "Send "New Task" email" at bounding box center [659, 627] width 117 height 0
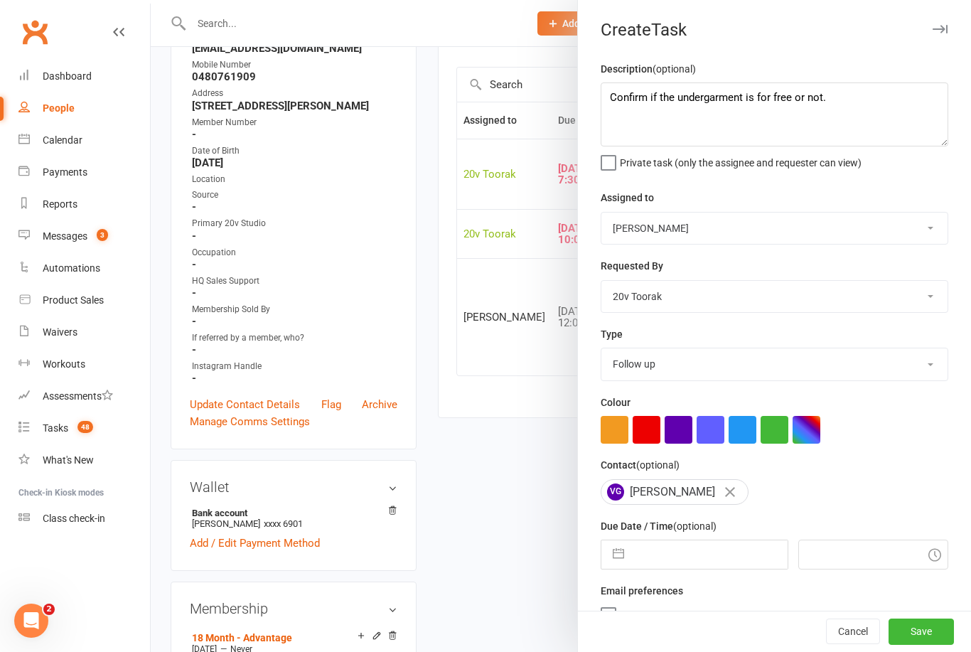
checkbox input "false"
click at [930, 645] on button "Save" at bounding box center [921, 632] width 65 height 26
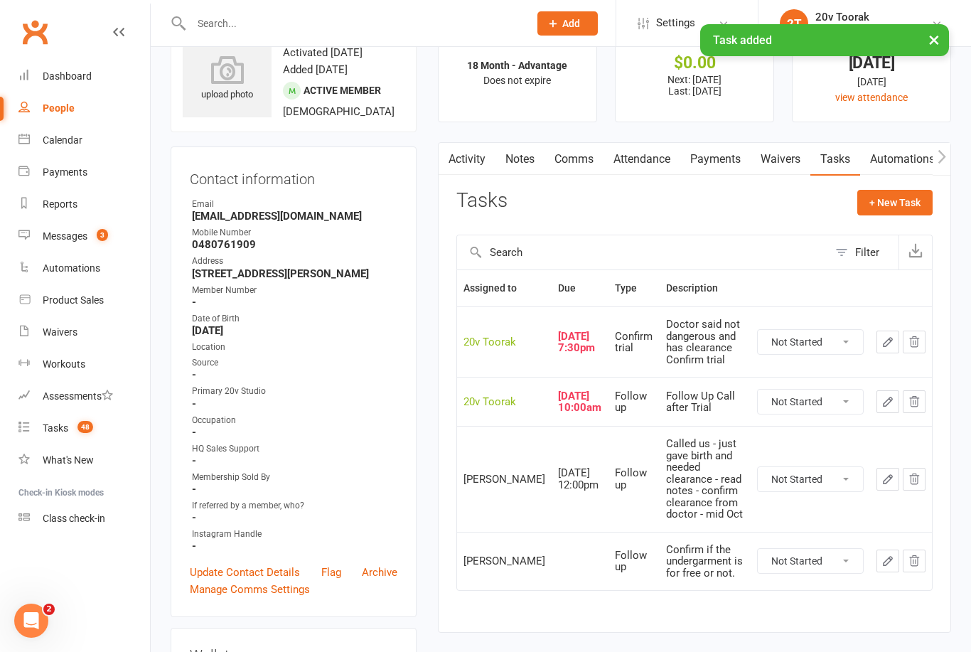
scroll to position [0, 0]
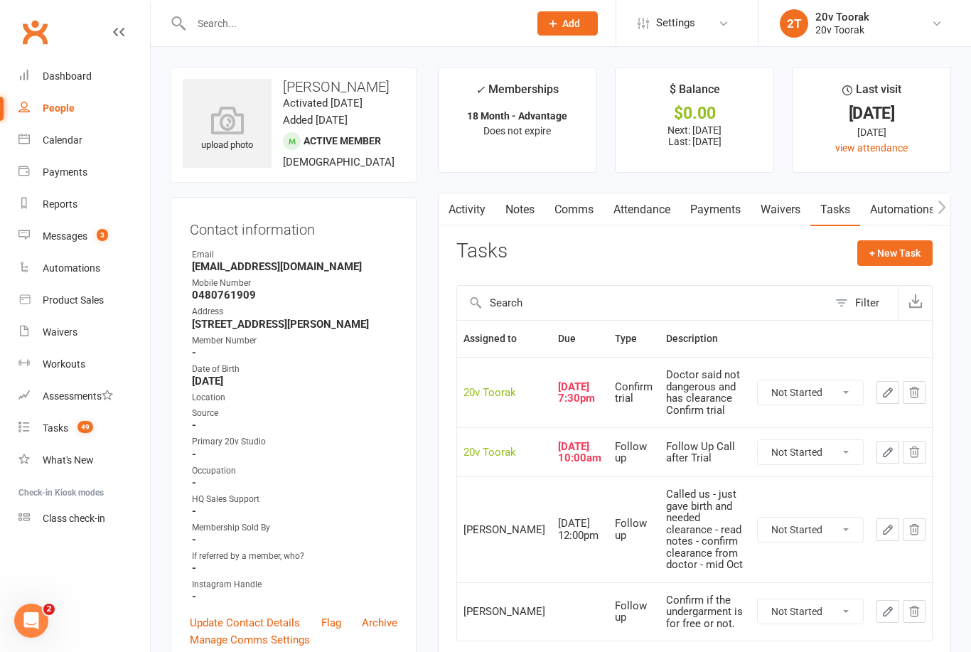
click at [519, 208] on link "Notes" at bounding box center [520, 209] width 49 height 33
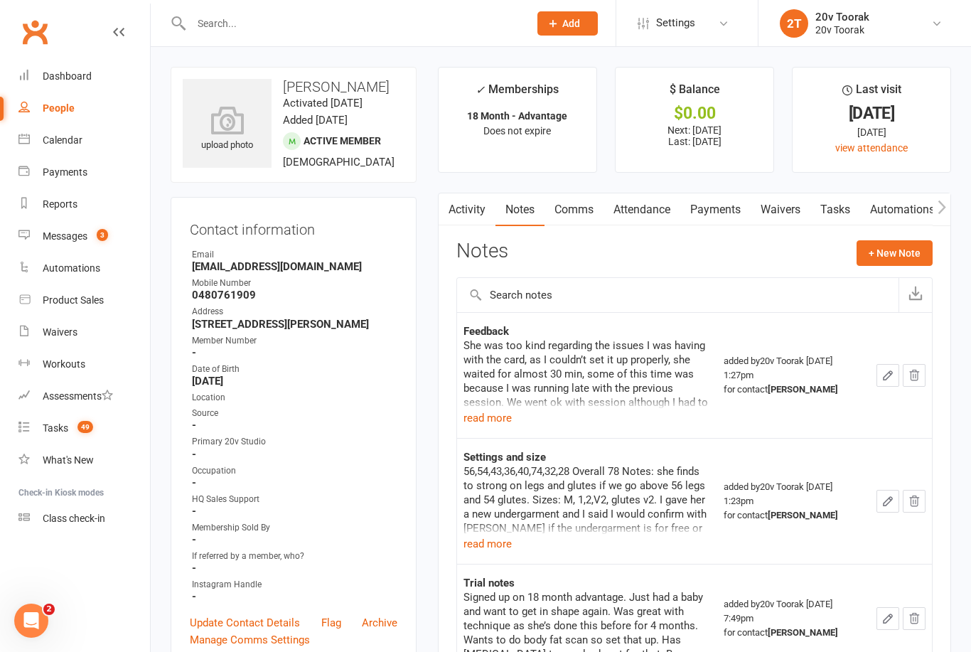
click at [847, 210] on link "Tasks" at bounding box center [836, 209] width 50 height 33
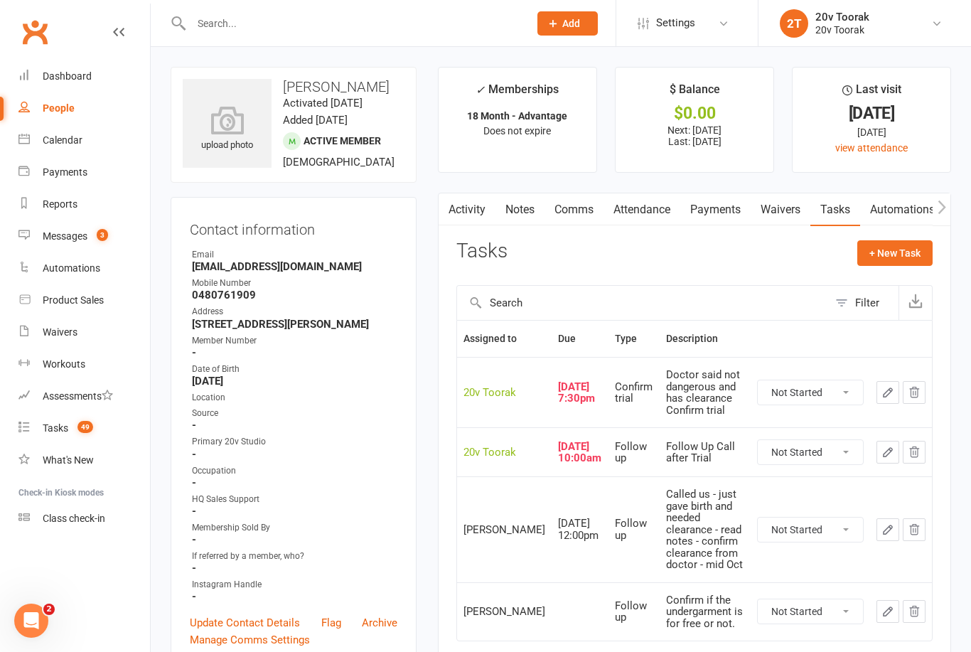
click at [523, 216] on link "Notes" at bounding box center [520, 209] width 49 height 33
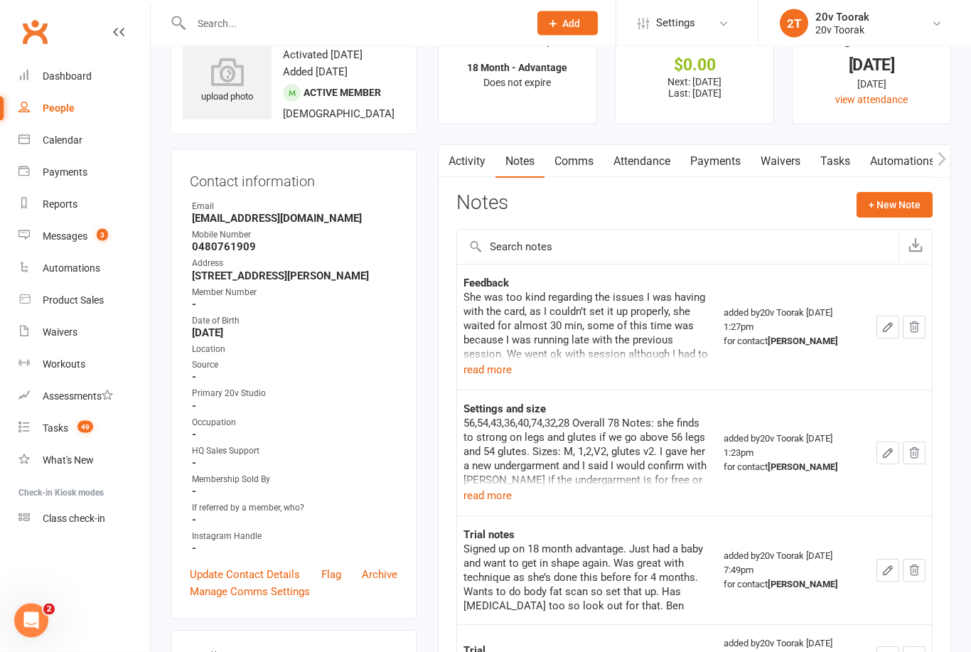
scroll to position [48, 0]
click at [884, 321] on icon "button" at bounding box center [888, 327] width 13 height 13
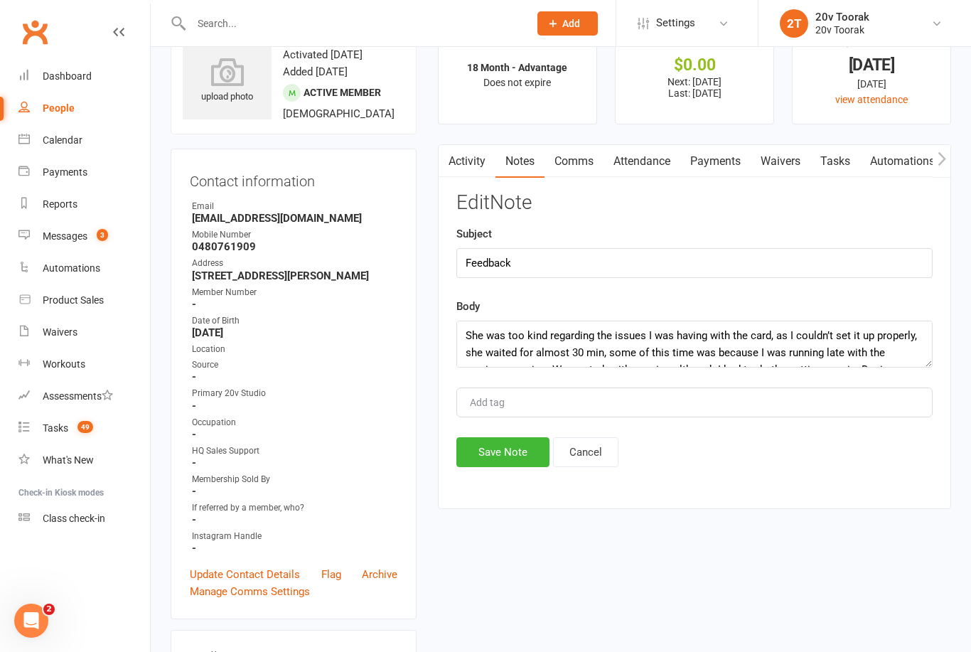
scroll to position [0, 0]
click at [506, 467] on button "Save Note" at bounding box center [502, 452] width 93 height 30
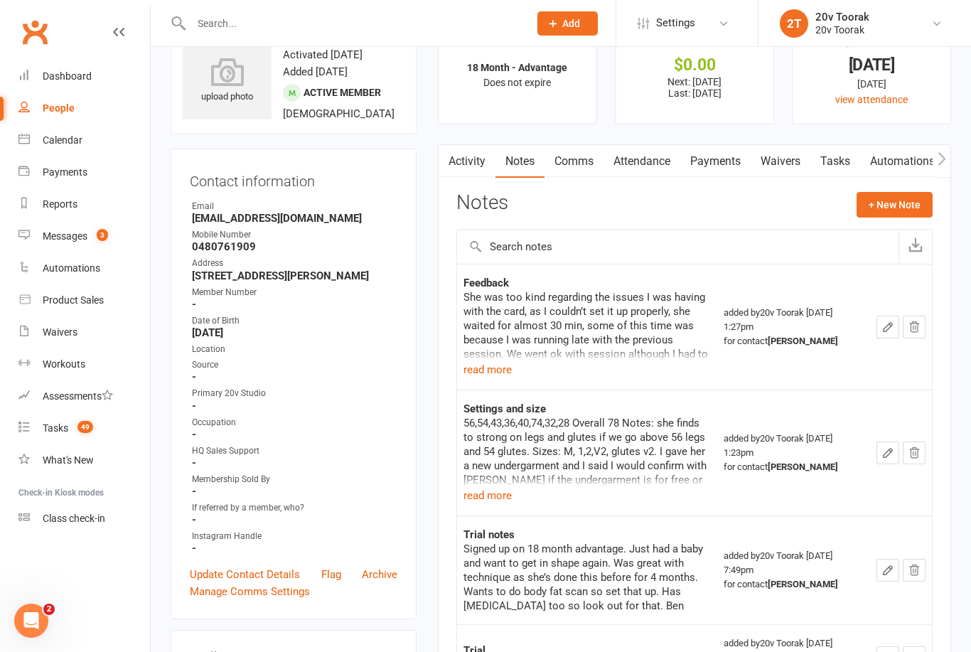
click at [877, 322] on button "button" at bounding box center [888, 327] width 23 height 23
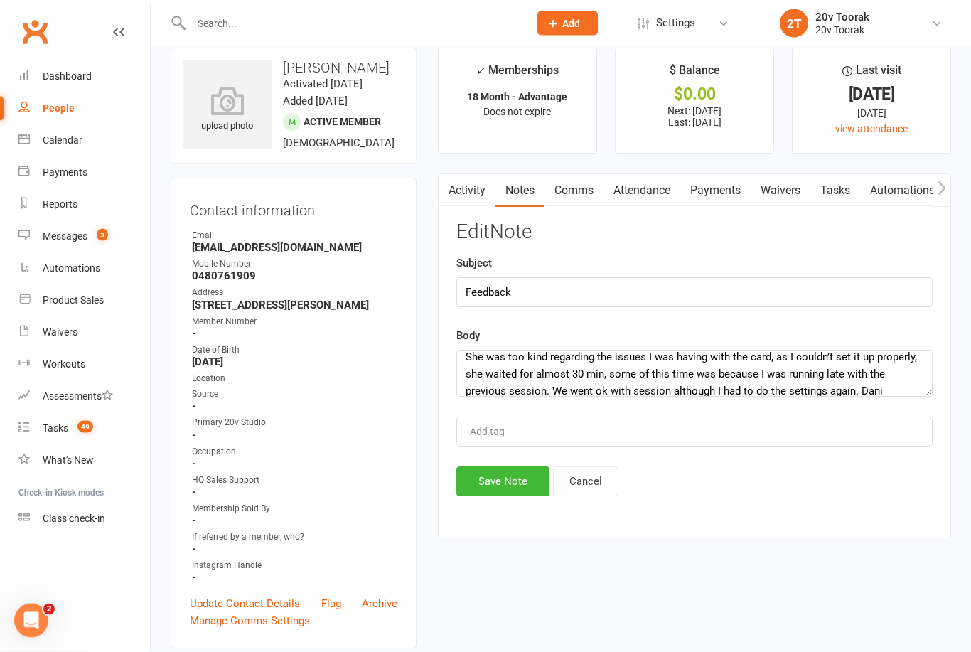
scroll to position [11, 0]
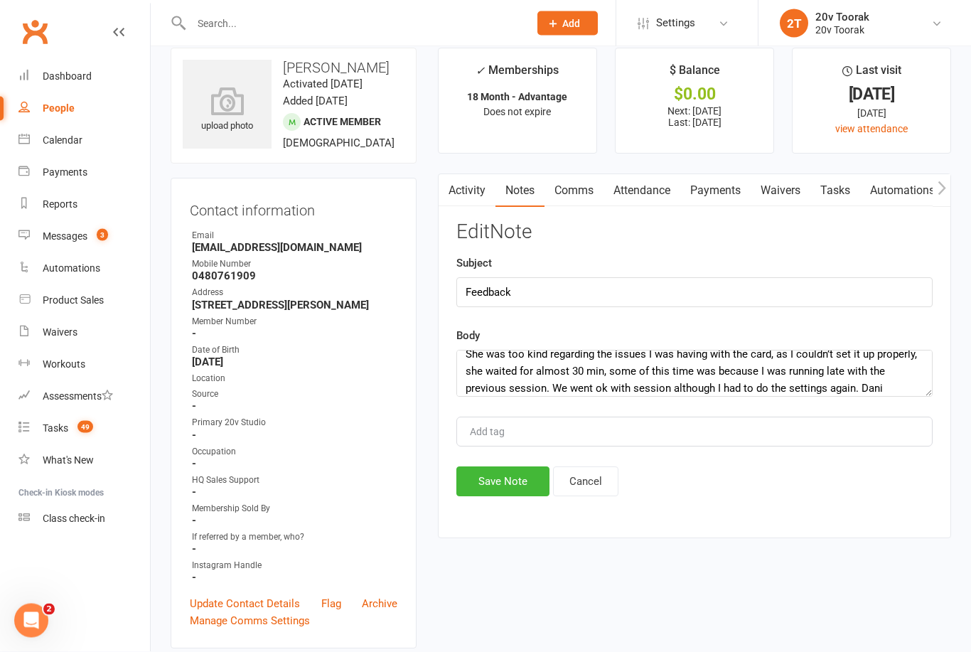
click at [506, 491] on button "Save Note" at bounding box center [502, 482] width 93 height 30
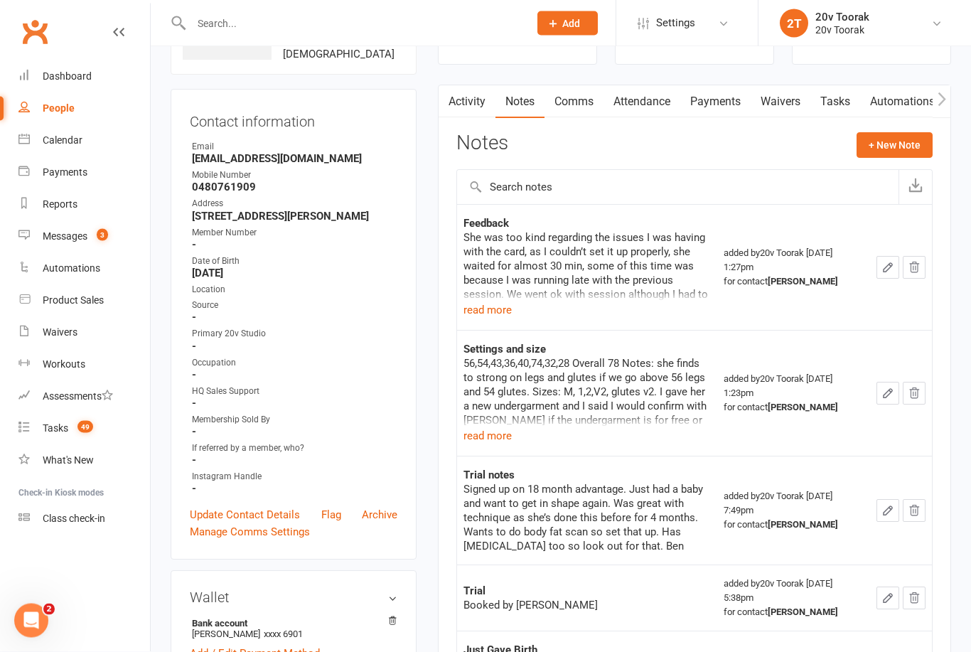
scroll to position [108, 0]
click at [885, 388] on icon "button" at bounding box center [888, 393] width 13 height 13
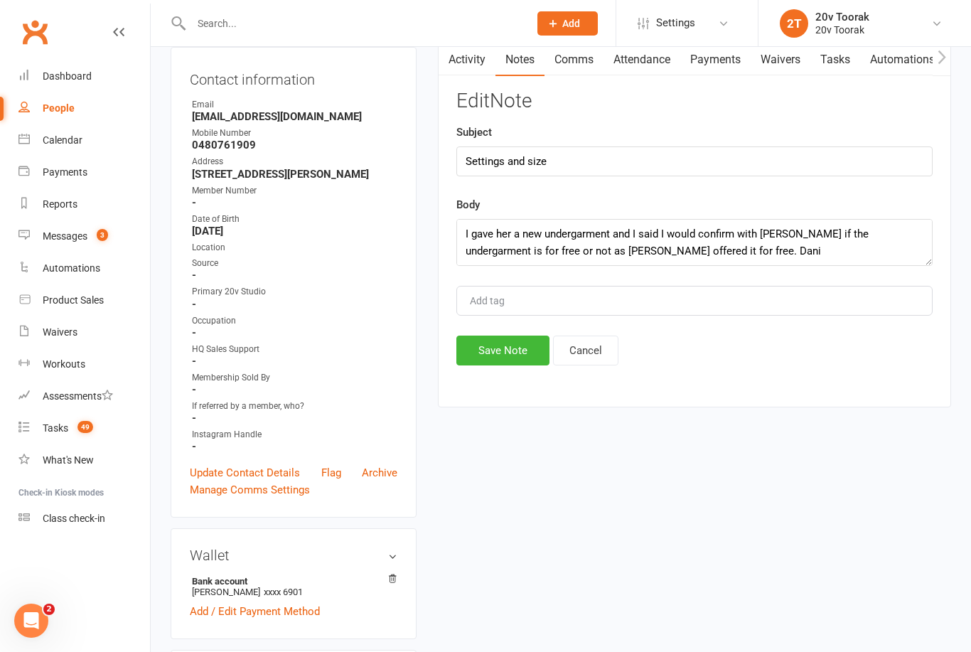
scroll to position [102, 0]
click at [626, 245] on textarea "56,54,43,36,40,74,32,28 Overall 78 Notes: she finds to strong on legs and glute…" at bounding box center [694, 242] width 476 height 47
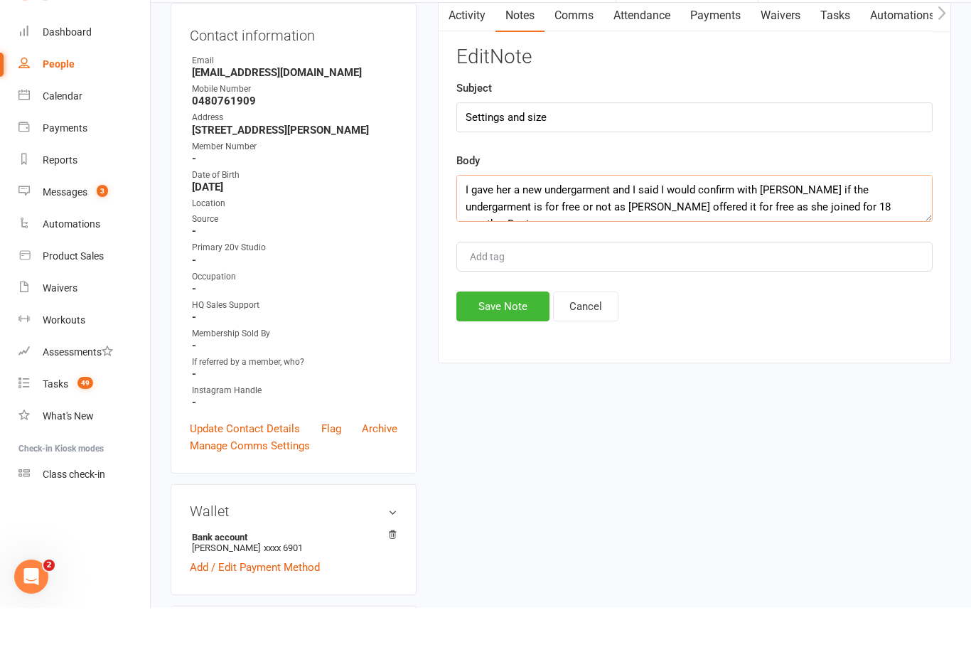
type textarea "56,54,43,36,40,74,32,28 Overall 78 Notes: she finds to strong on legs and glute…"
click at [501, 336] on button "Save Note" at bounding box center [502, 351] width 93 height 30
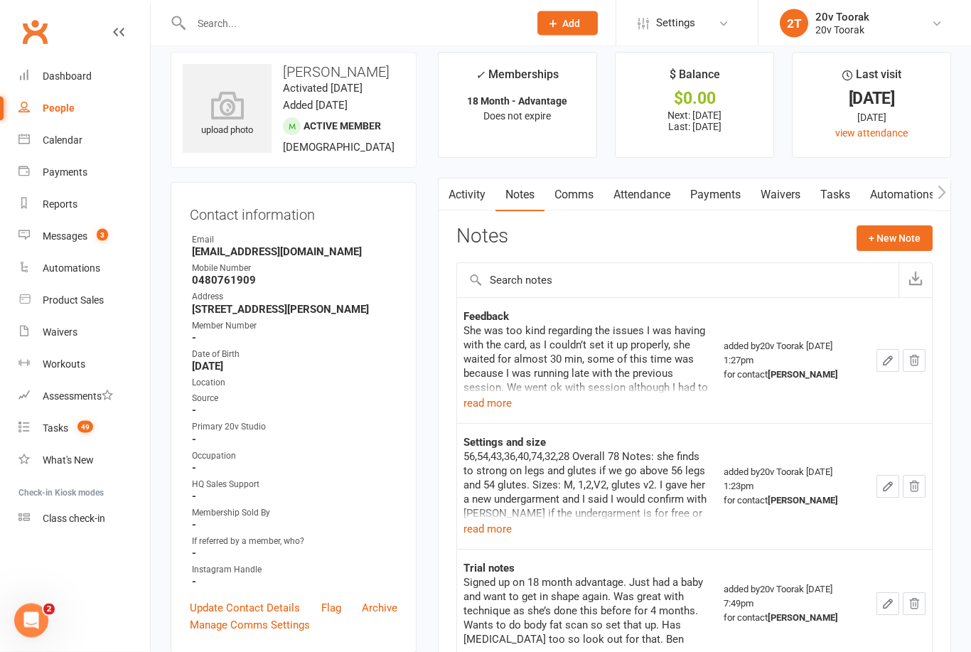
scroll to position [0, 0]
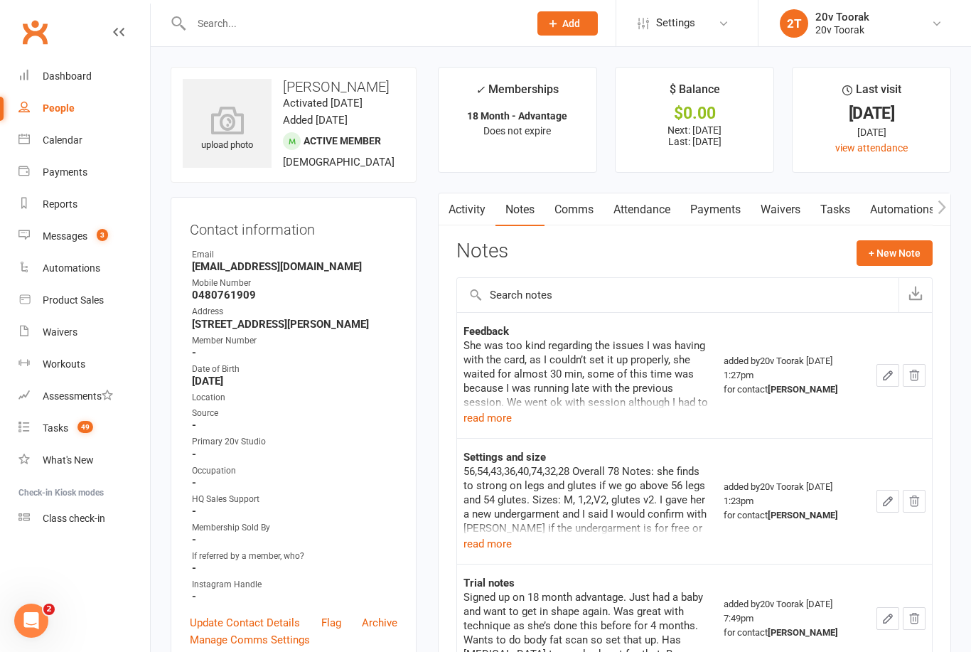
click at [493, 410] on button "read more" at bounding box center [488, 418] width 48 height 17
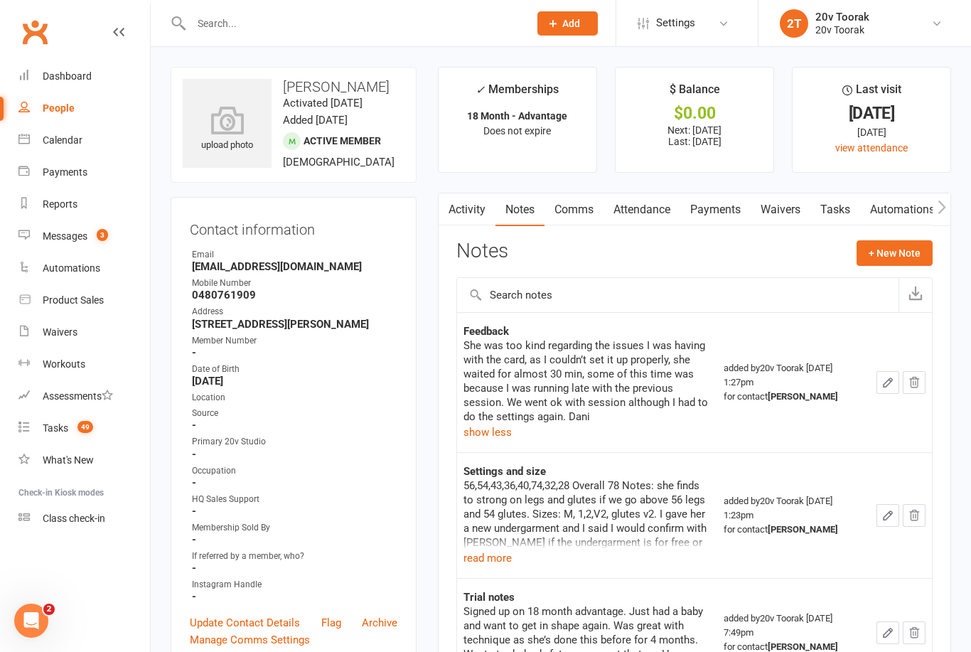
click at [880, 381] on button "button" at bounding box center [888, 382] width 23 height 23
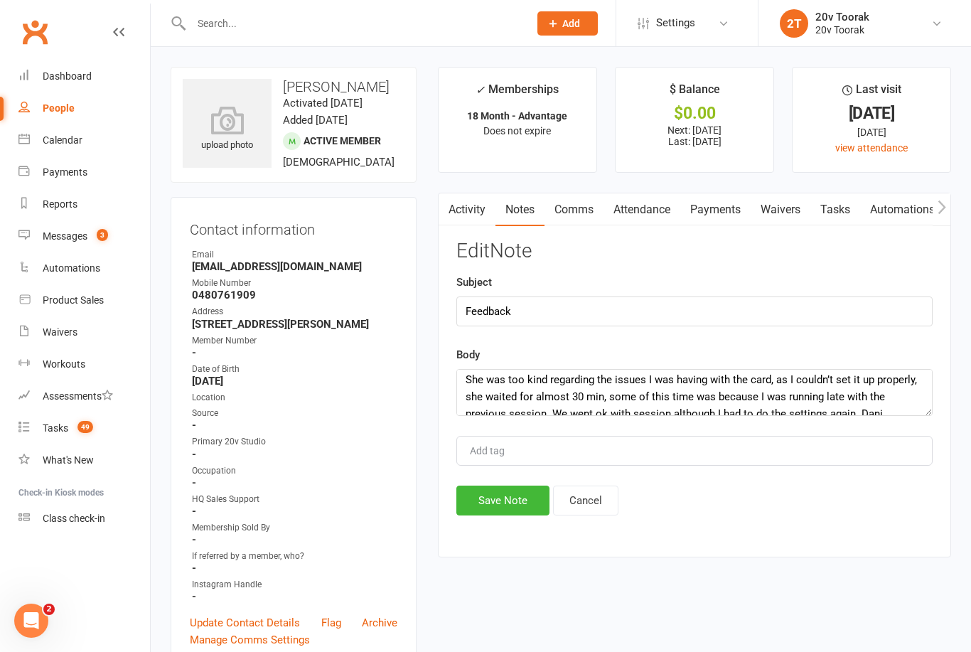
scroll to position [5, 0]
click at [761, 377] on textarea "She was too kind regarding the issues I was having with the card, as I couldn’t…" at bounding box center [694, 392] width 476 height 47
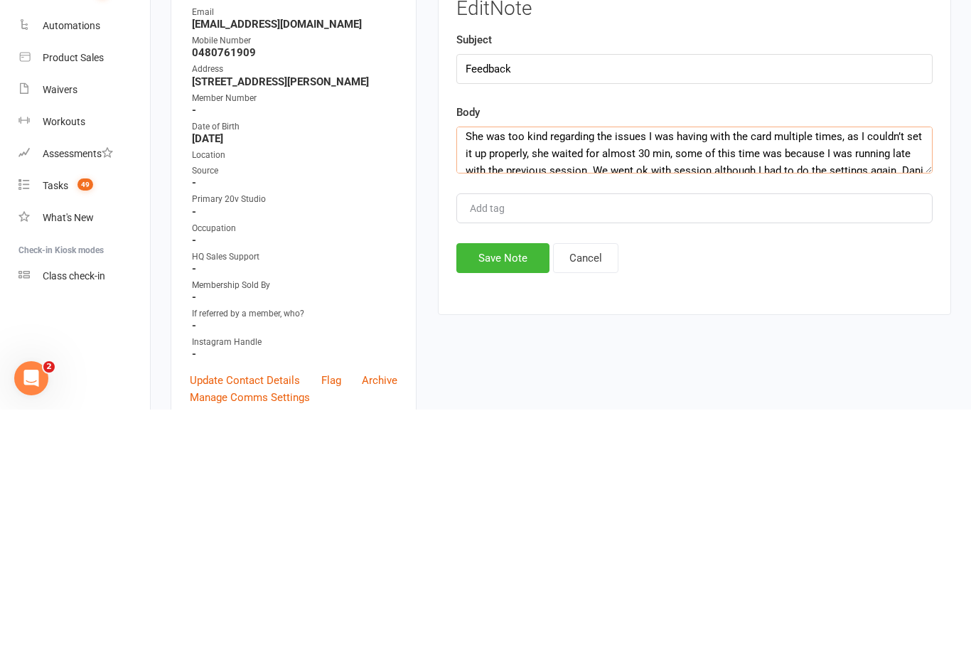
click at [630, 369] on textarea "She was too kind regarding the issues I was having with the card multiple times…" at bounding box center [694, 392] width 476 height 47
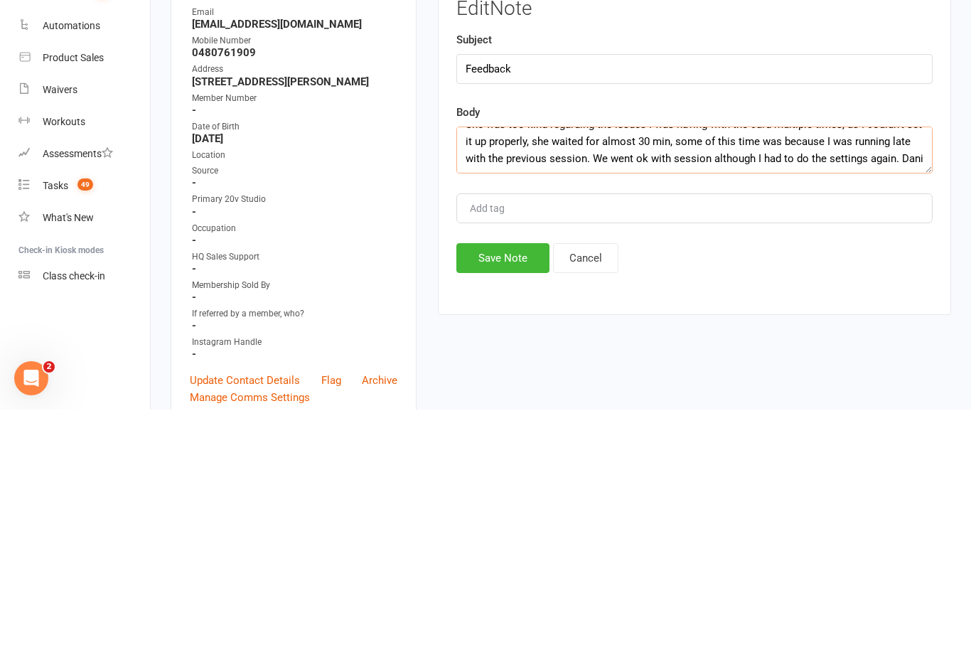
scroll to position [17, 0]
click at [705, 369] on textarea "She was too kind regarding the issues I was having with the card multiple times…" at bounding box center [694, 392] width 476 height 47
click at [567, 369] on textarea "She was too kind regarding the issues I was having with the card multiple times…" at bounding box center [694, 392] width 476 height 47
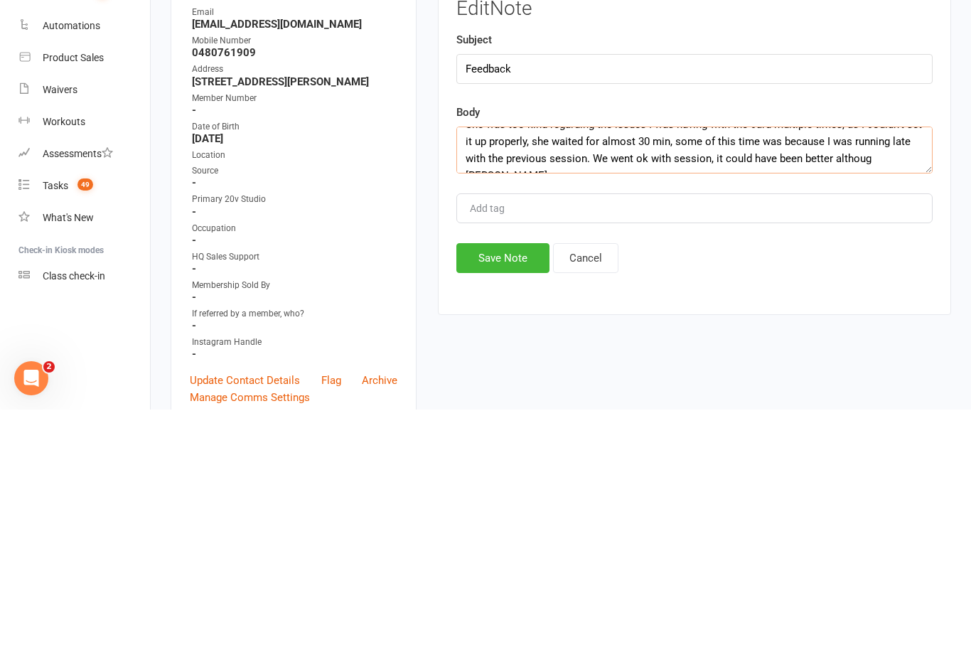
click at [871, 369] on textarea "She was too kind regarding the issues I was having with the card multiple times…" at bounding box center [694, 392] width 476 height 47
type textarea "She was too kind regarding the issues I was having with the card multiple times…"
click at [506, 486] on button "Save Note" at bounding box center [502, 501] width 93 height 30
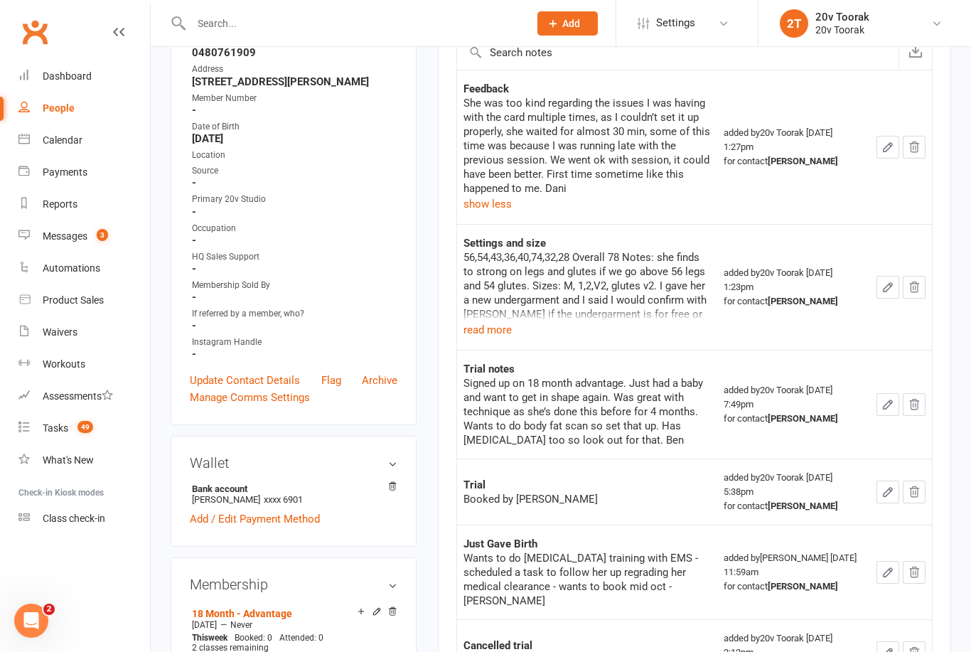
click at [877, 287] on button "button" at bounding box center [888, 287] width 23 height 23
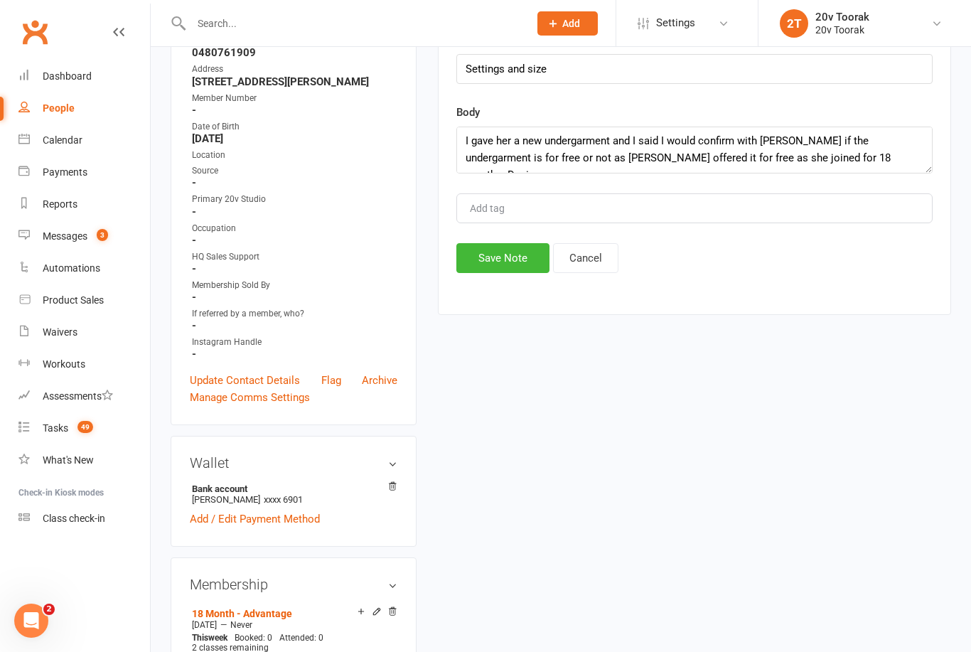
scroll to position [102, 0]
click at [501, 263] on button "Save Note" at bounding box center [502, 258] width 93 height 30
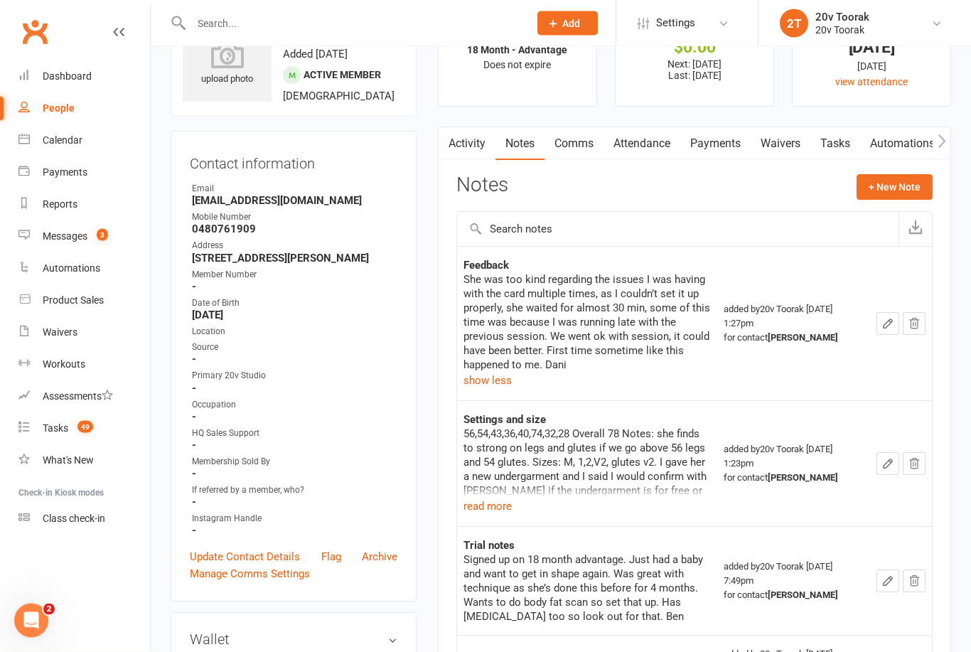
scroll to position [68, 0]
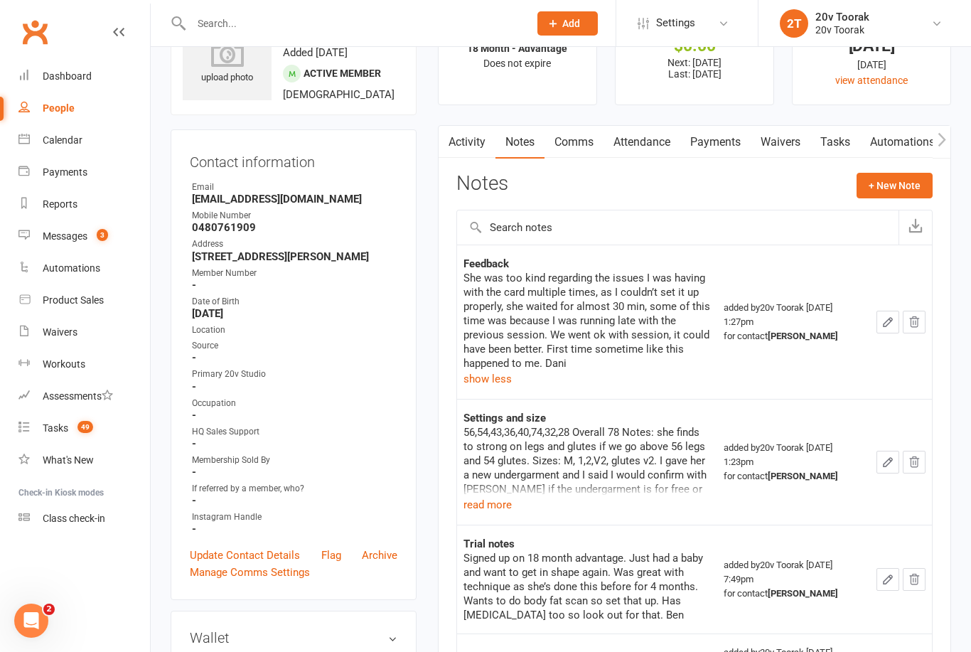
click at [883, 319] on icon "button" at bounding box center [888, 322] width 13 height 13
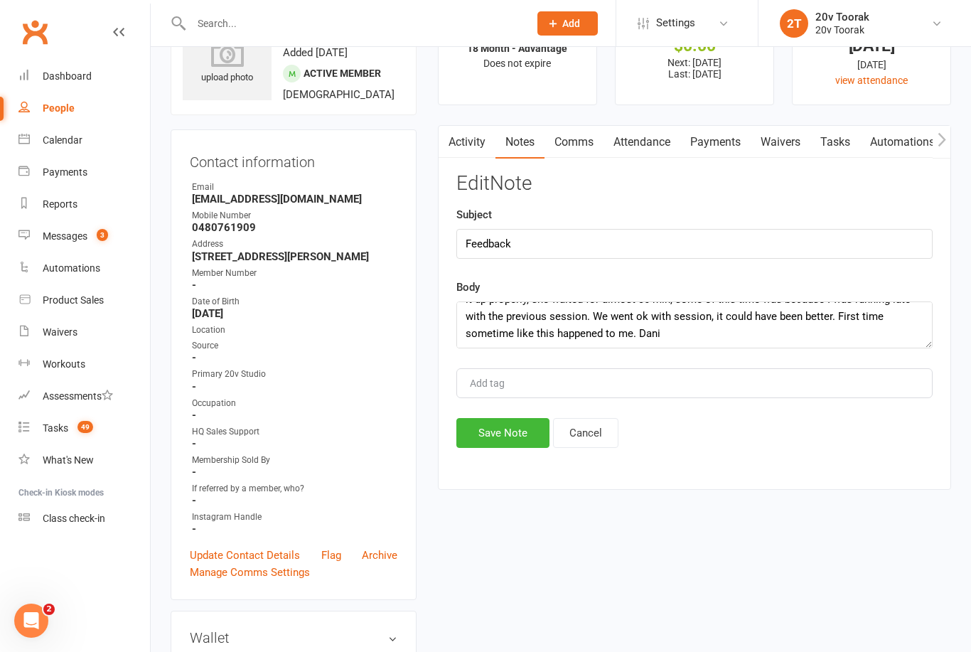
scroll to position [34, 0]
click at [631, 328] on textarea "She was too kind regarding the issues I was having with the card multiple times…" at bounding box center [694, 324] width 476 height 47
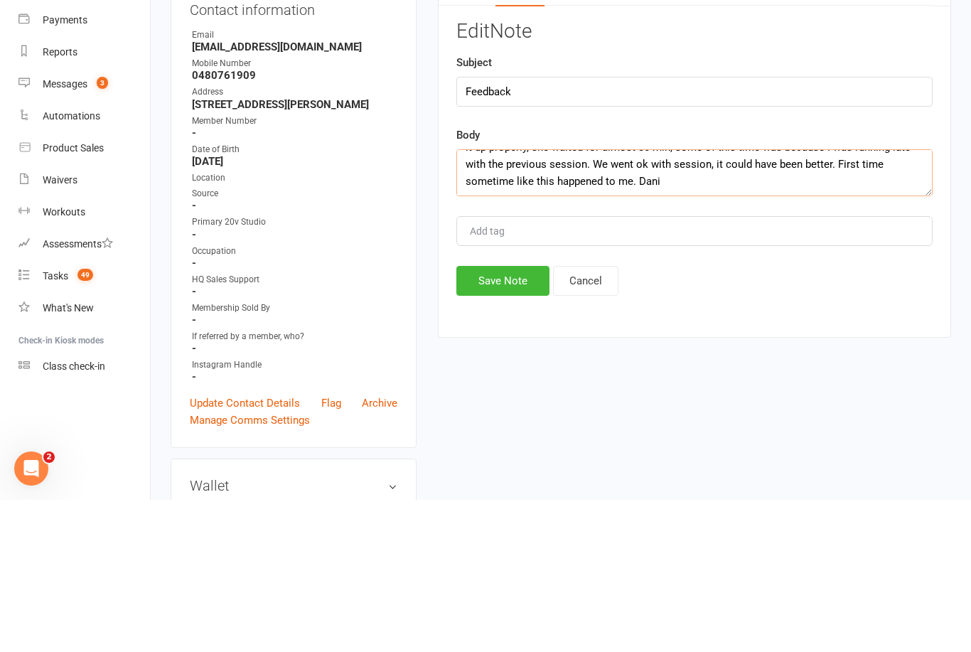
click at [631, 301] on textarea "She was too kind regarding the issues I was having with the card multiple times…" at bounding box center [694, 324] width 476 height 47
click at [624, 301] on textarea "She was too kind regarding the issues I was having with the card multiple times…" at bounding box center [694, 324] width 476 height 47
type textarea "She was too kind regarding the issues I was having with the card multiple times…"
click at [522, 418] on button "Save Note" at bounding box center [502, 433] width 93 height 30
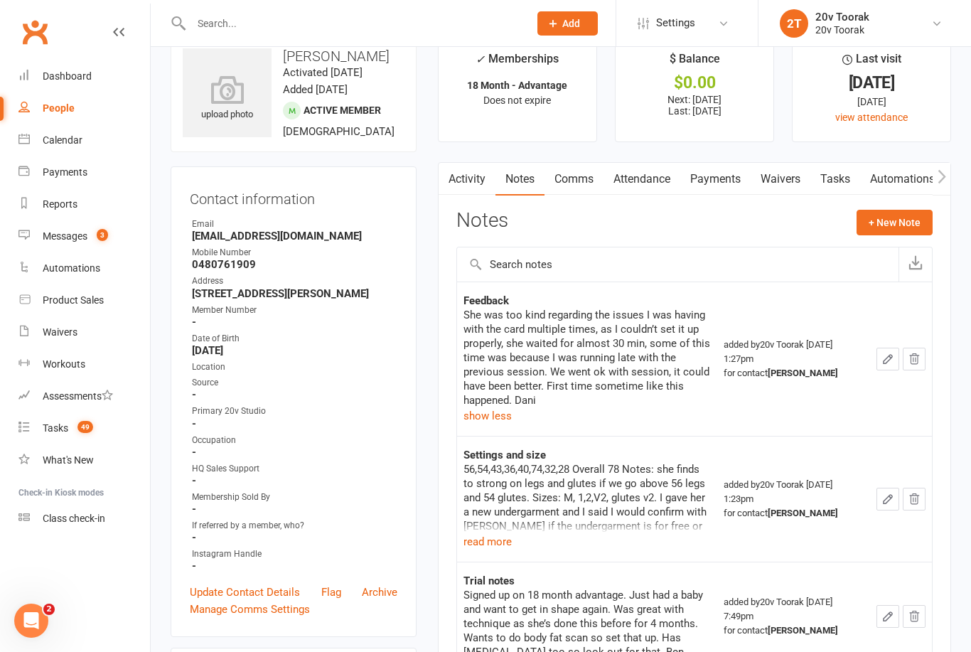
scroll to position [0, 0]
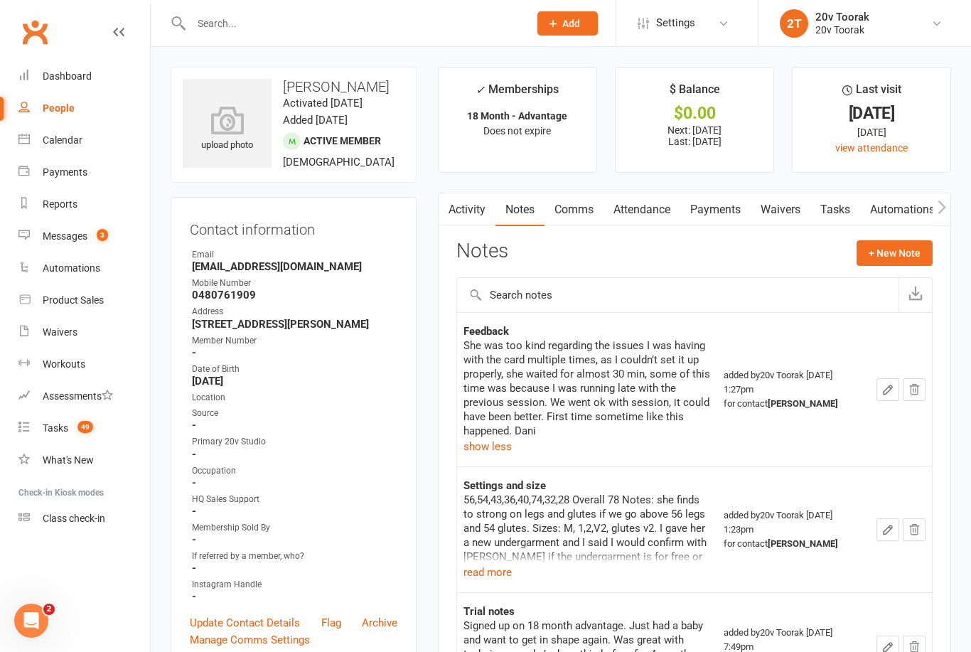
click at [845, 209] on link "Tasks" at bounding box center [836, 209] width 50 height 33
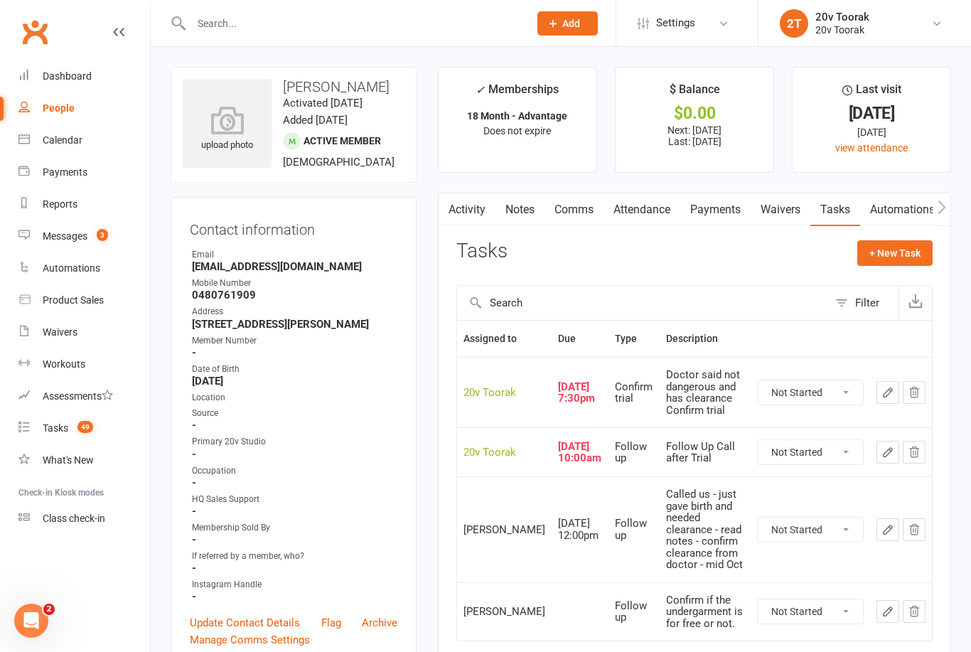
click at [65, 223] on link "Messages 3" at bounding box center [84, 236] width 132 height 32
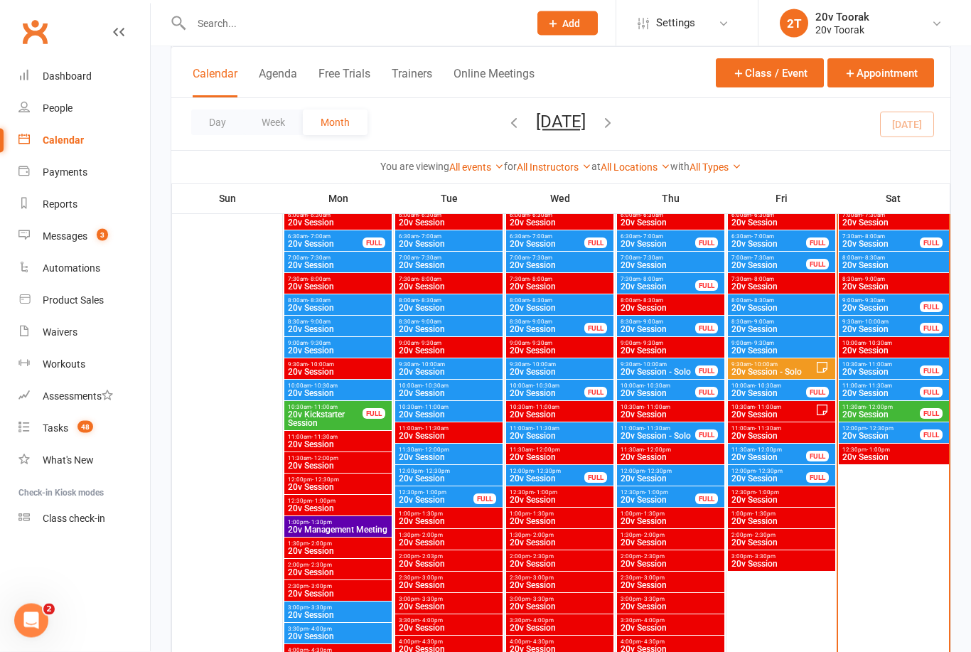
scroll to position [751, 0]
click at [890, 386] on span "- 11:30am" at bounding box center [879, 386] width 26 height 6
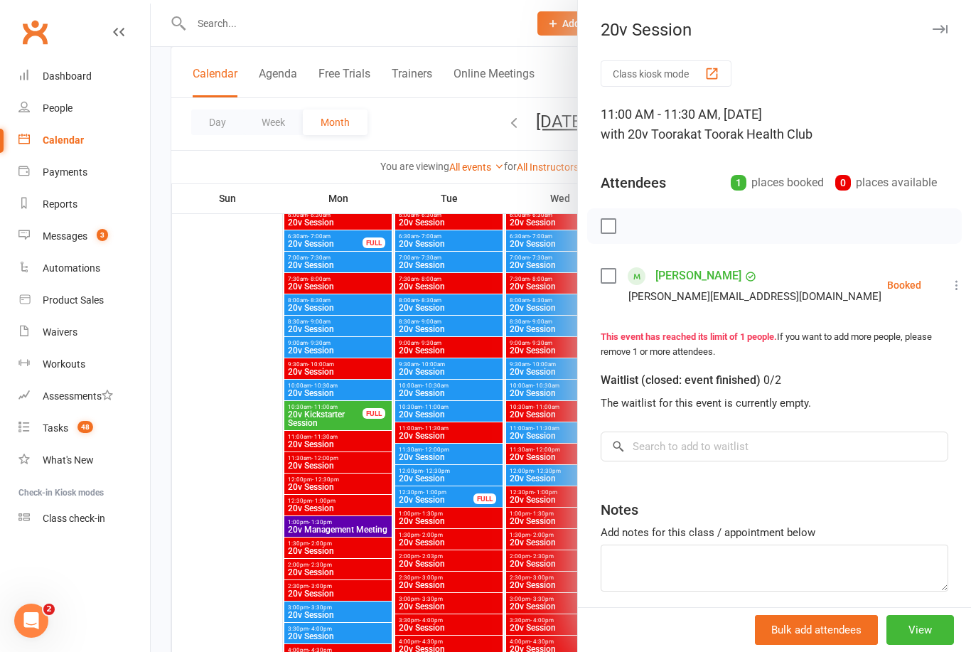
click at [215, 422] on div at bounding box center [561, 326] width 820 height 652
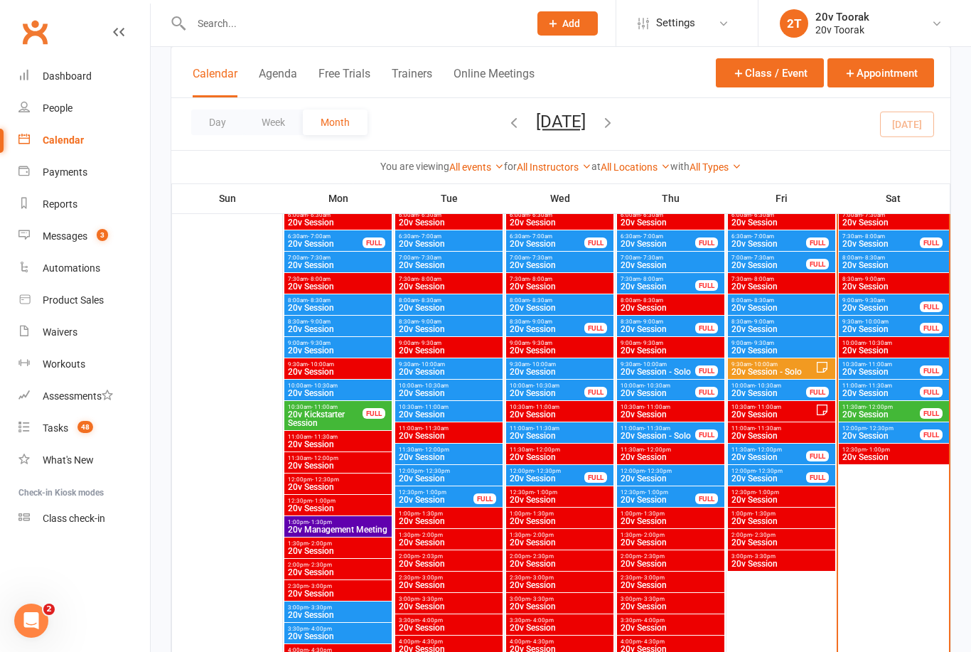
click at [888, 368] on span "20v Session" at bounding box center [881, 372] width 79 height 9
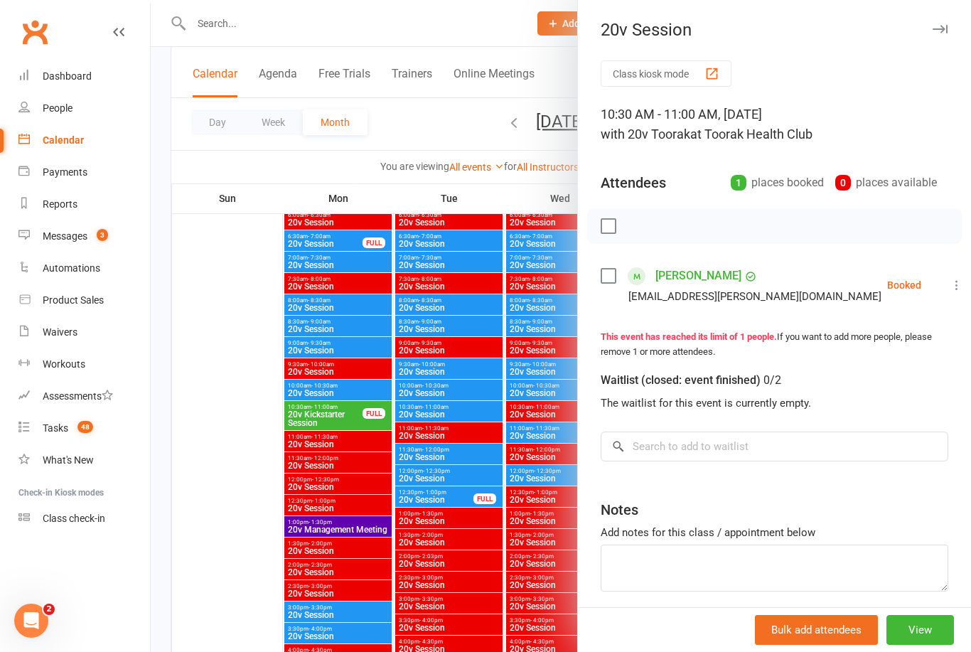
click at [202, 427] on div at bounding box center [561, 326] width 820 height 652
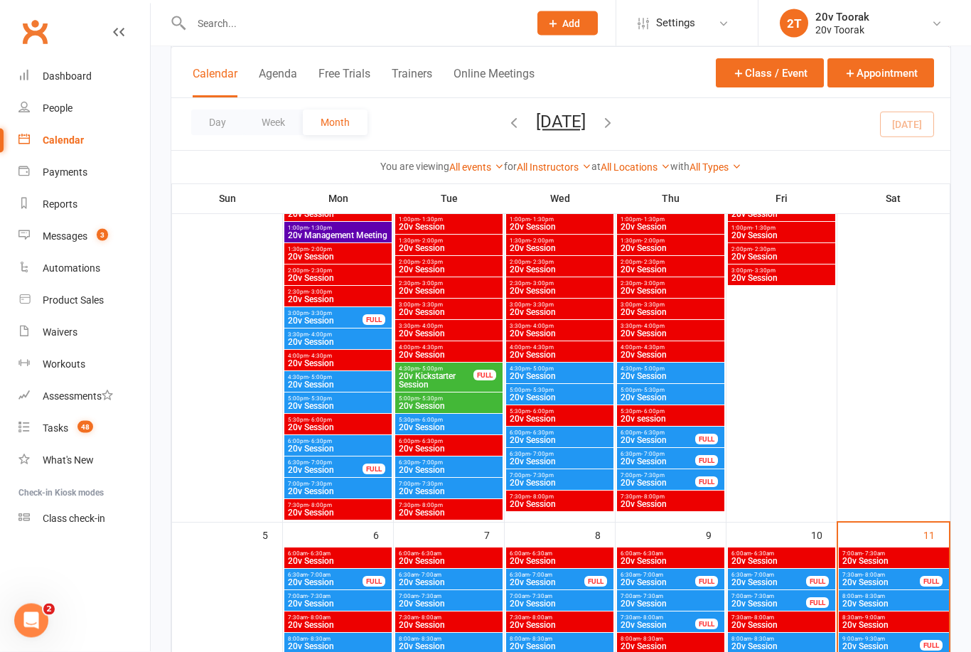
scroll to position [369, 0]
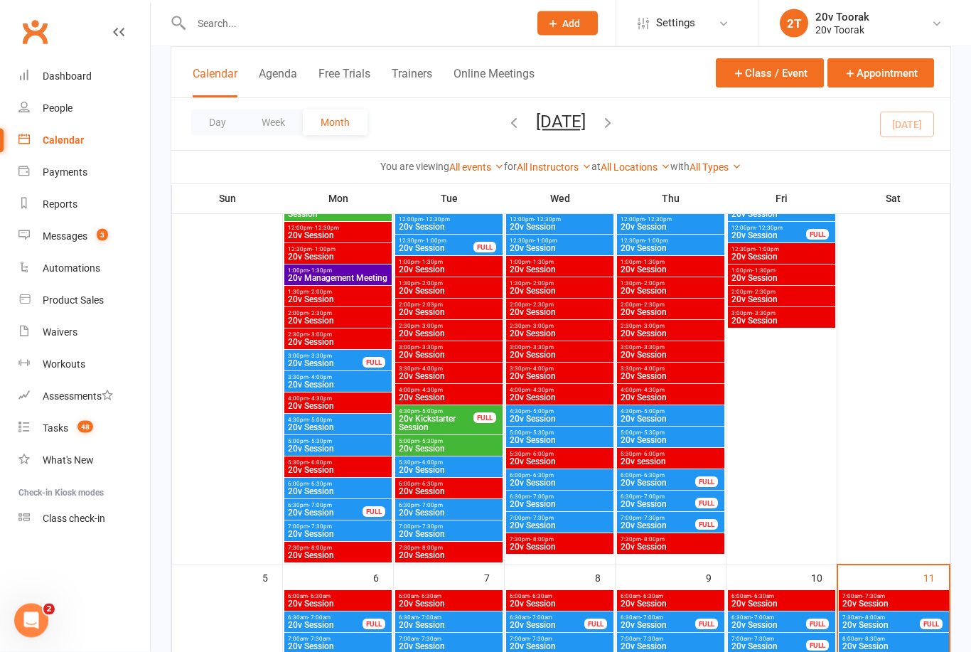
click at [395, 2] on div at bounding box center [345, 23] width 348 height 46
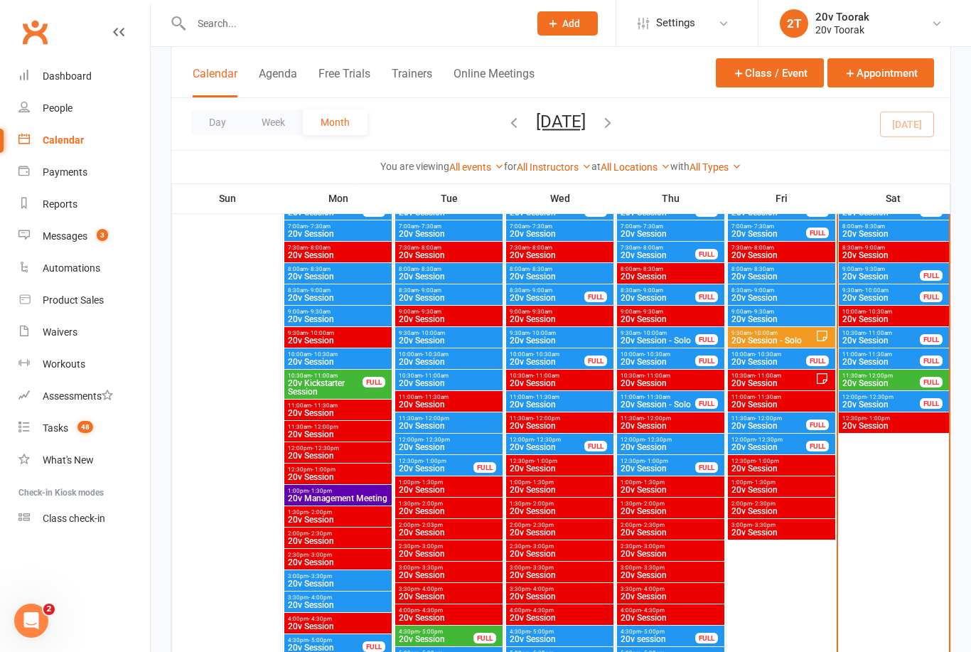
scroll to position [684, 0]
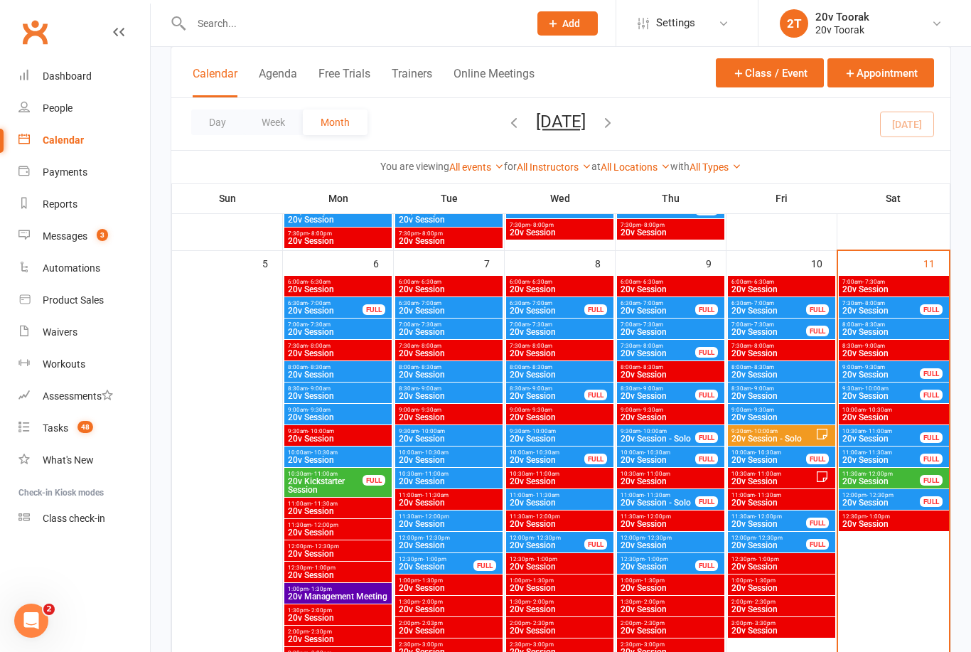
click at [893, 312] on span "20v Session" at bounding box center [881, 310] width 79 height 9
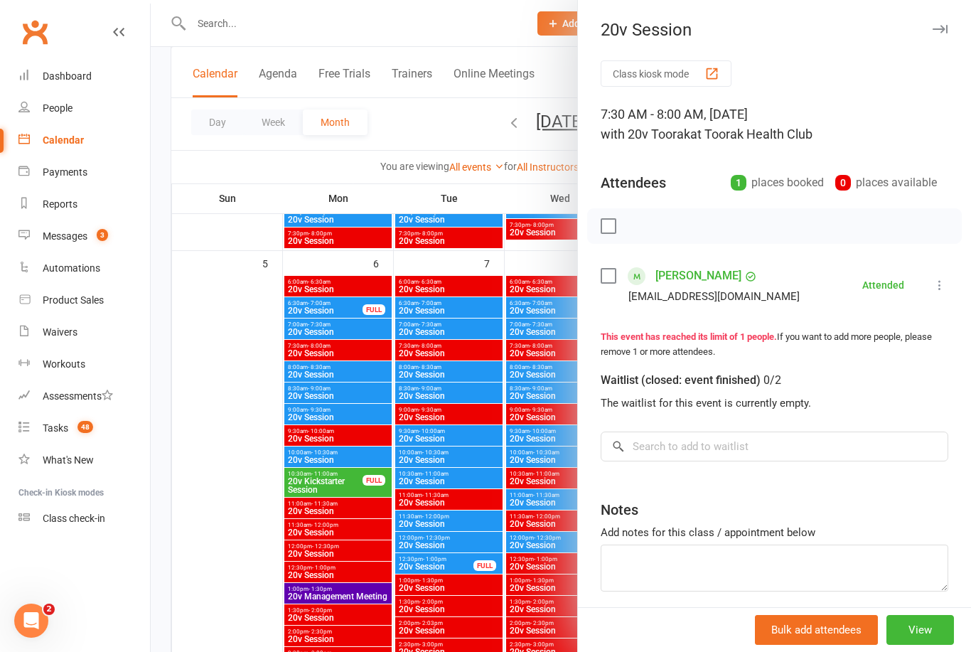
click at [215, 486] on div at bounding box center [561, 326] width 820 height 652
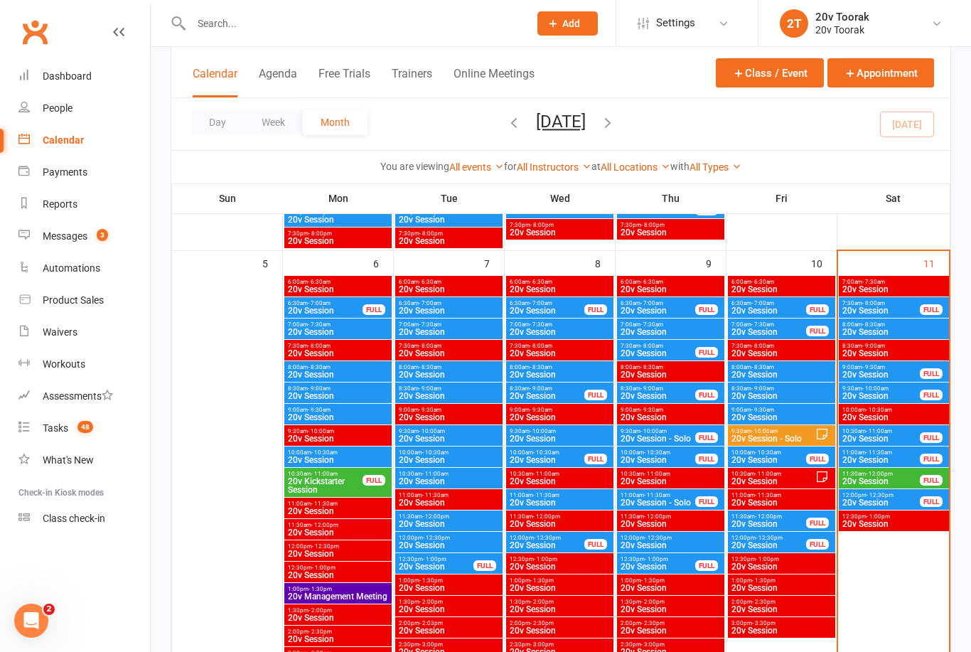
click at [899, 334] on span "20v Session" at bounding box center [894, 332] width 105 height 9
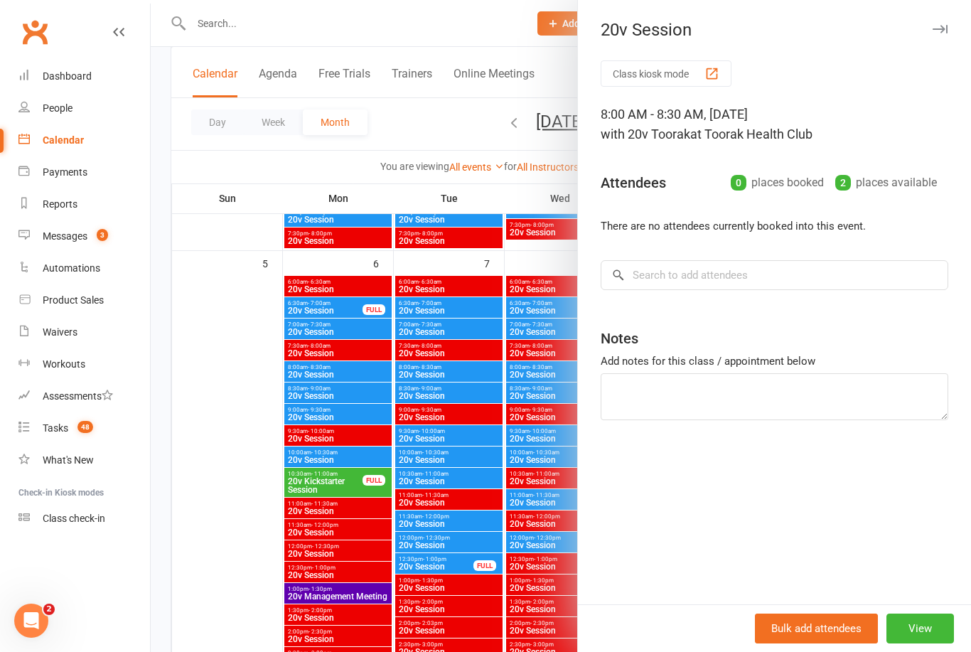
click at [200, 424] on div at bounding box center [561, 326] width 820 height 652
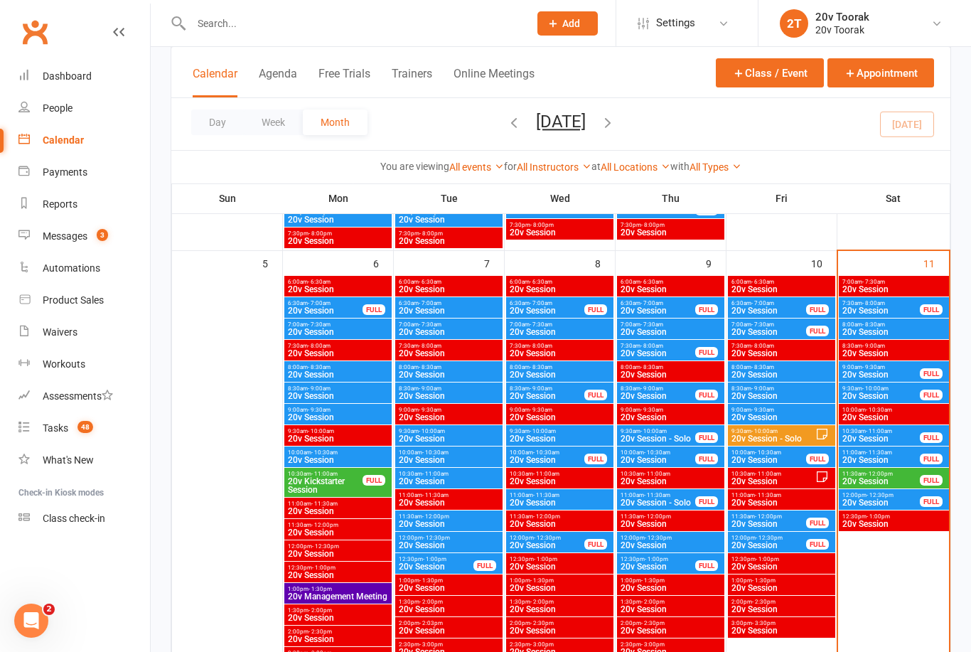
click at [904, 377] on span "20v Session" at bounding box center [881, 374] width 79 height 9
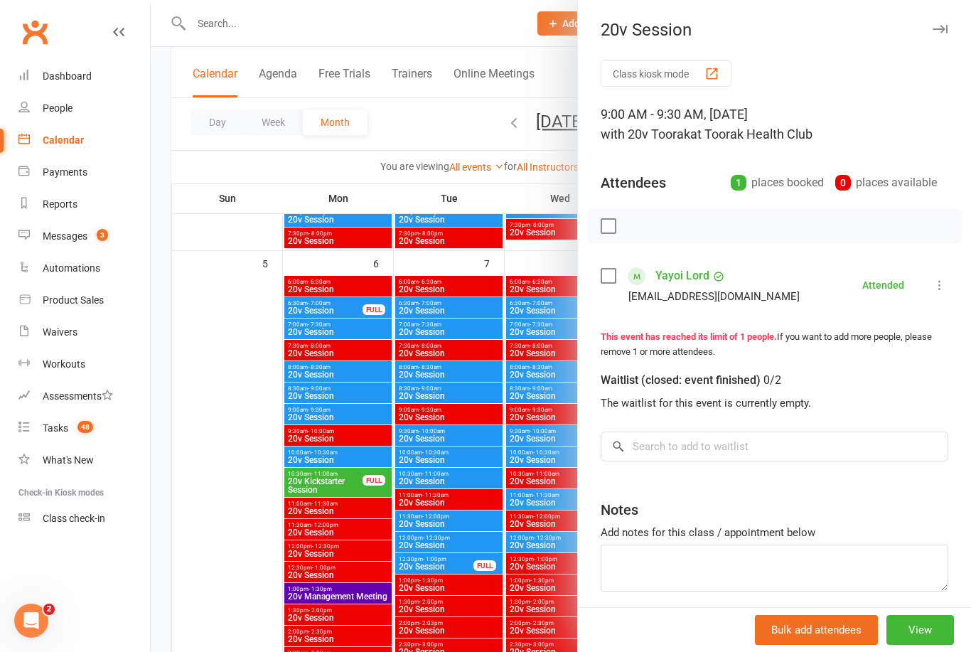
click at [199, 395] on div at bounding box center [561, 326] width 820 height 652
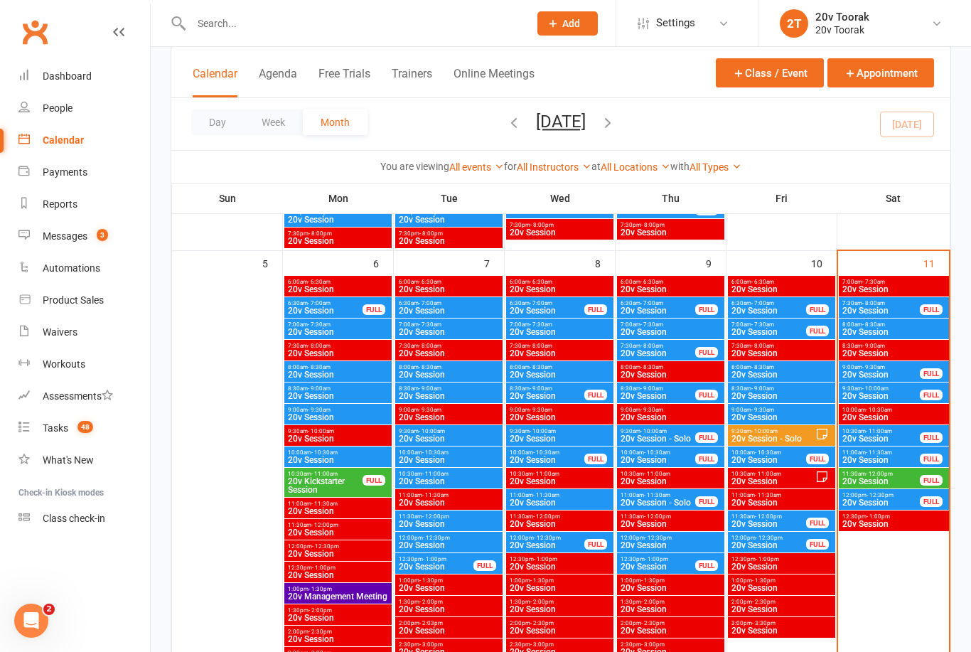
click at [887, 392] on span "20v Session" at bounding box center [881, 396] width 79 height 9
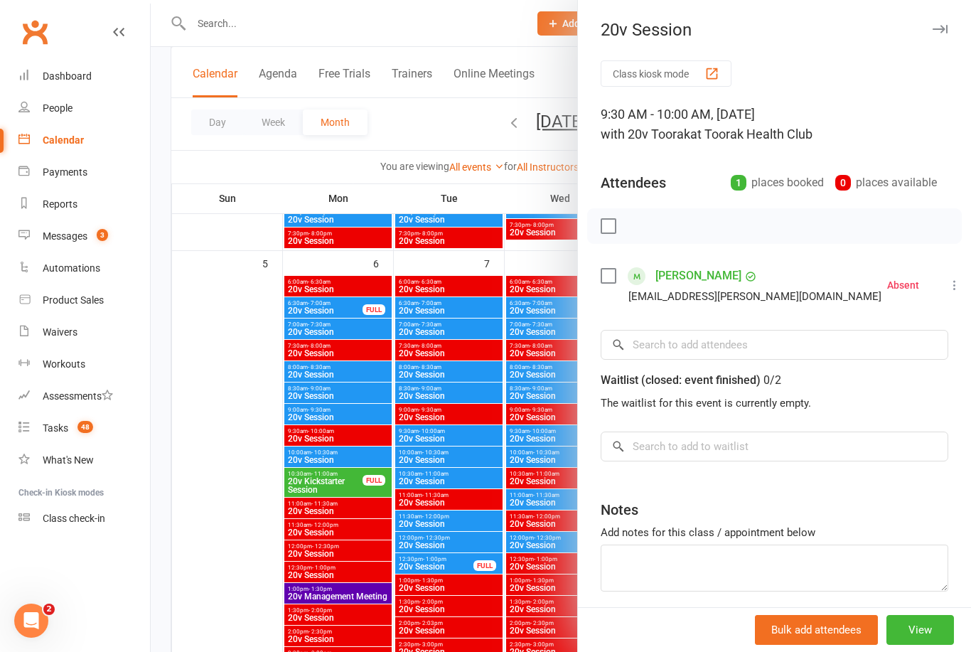
click at [232, 405] on div at bounding box center [561, 326] width 820 height 652
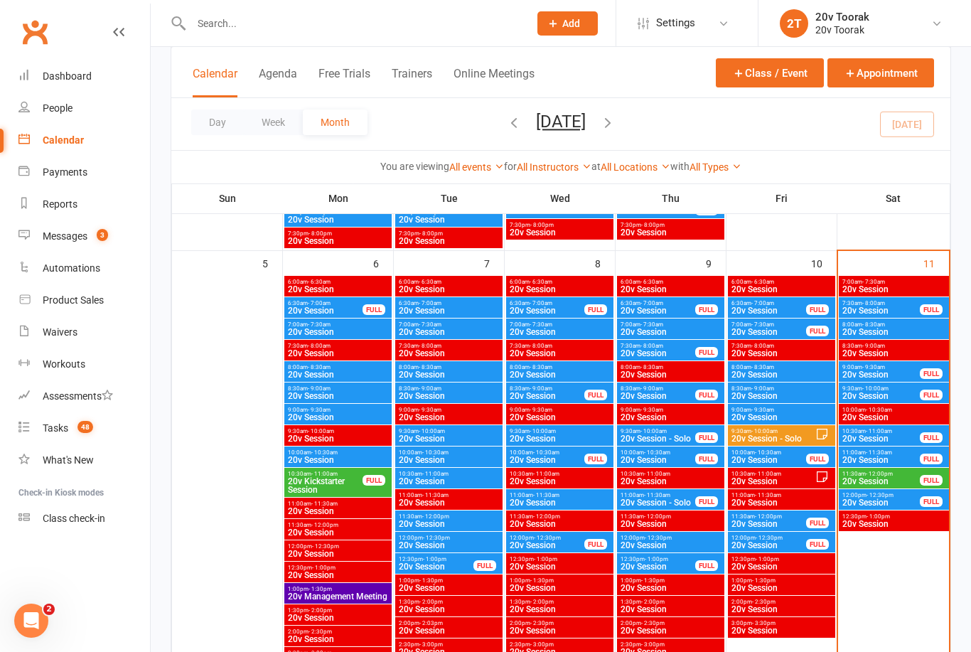
click at [886, 441] on span "20v Session" at bounding box center [881, 438] width 79 height 9
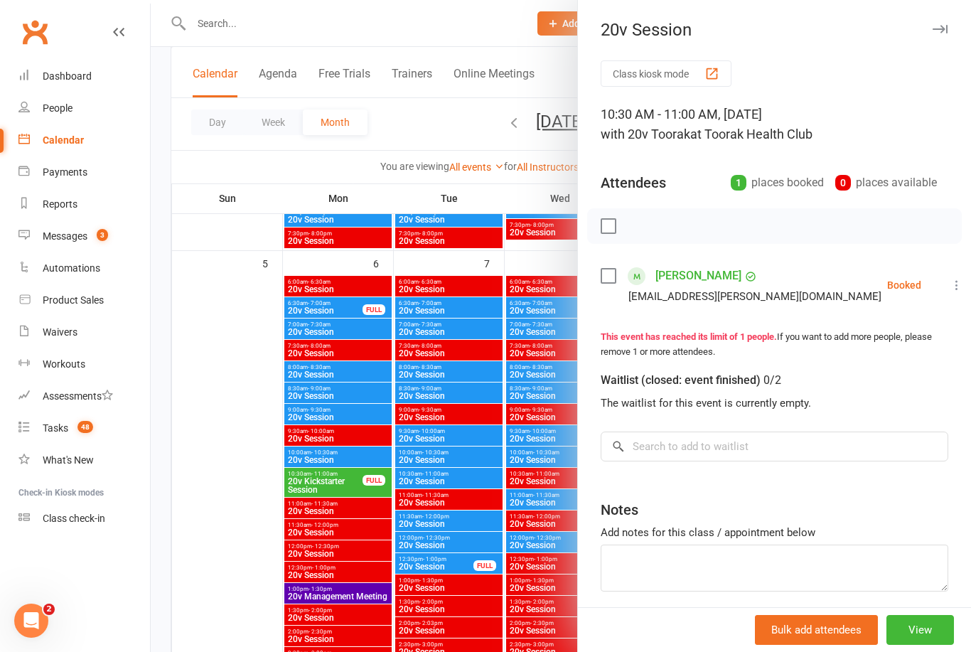
click at [950, 281] on icon at bounding box center [957, 285] width 14 height 14
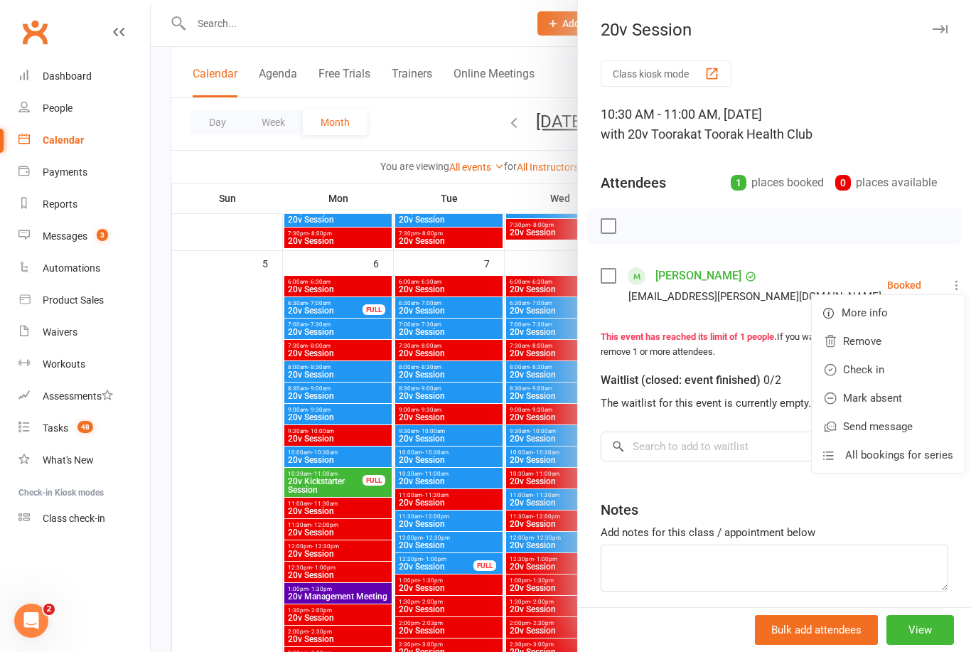
click at [884, 375] on link "Check in" at bounding box center [888, 369] width 153 height 28
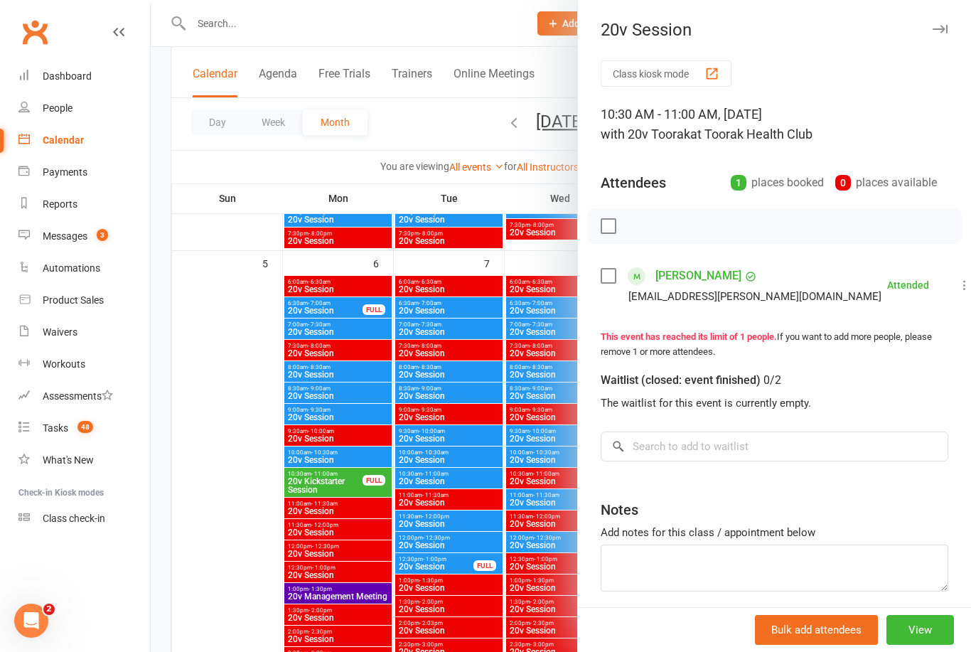
click at [204, 407] on div at bounding box center [561, 326] width 820 height 652
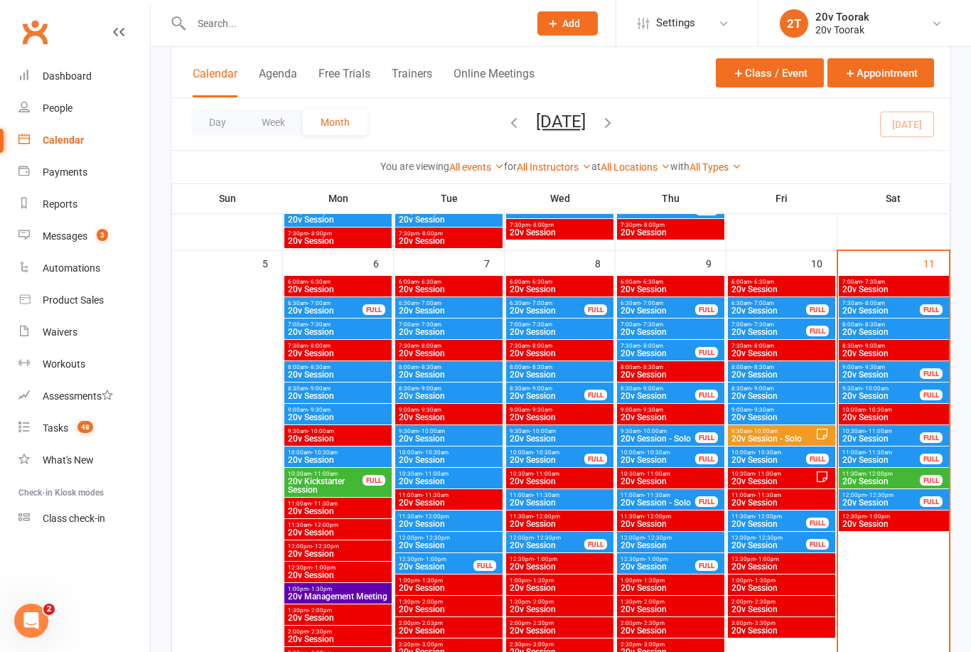
click at [878, 459] on span "20v Session" at bounding box center [881, 460] width 79 height 9
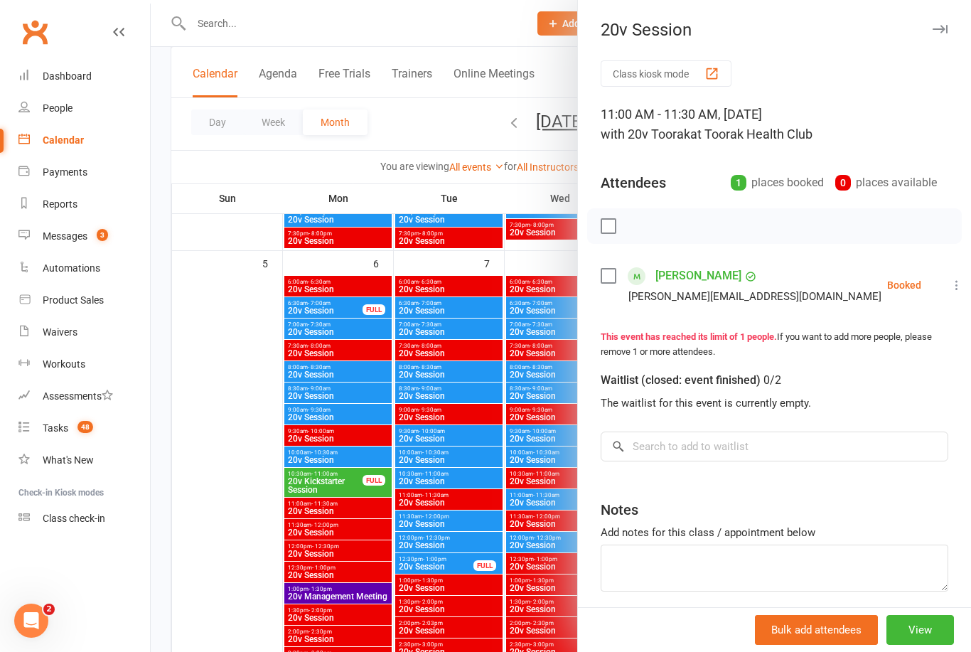
click at [950, 284] on icon at bounding box center [957, 285] width 14 height 14
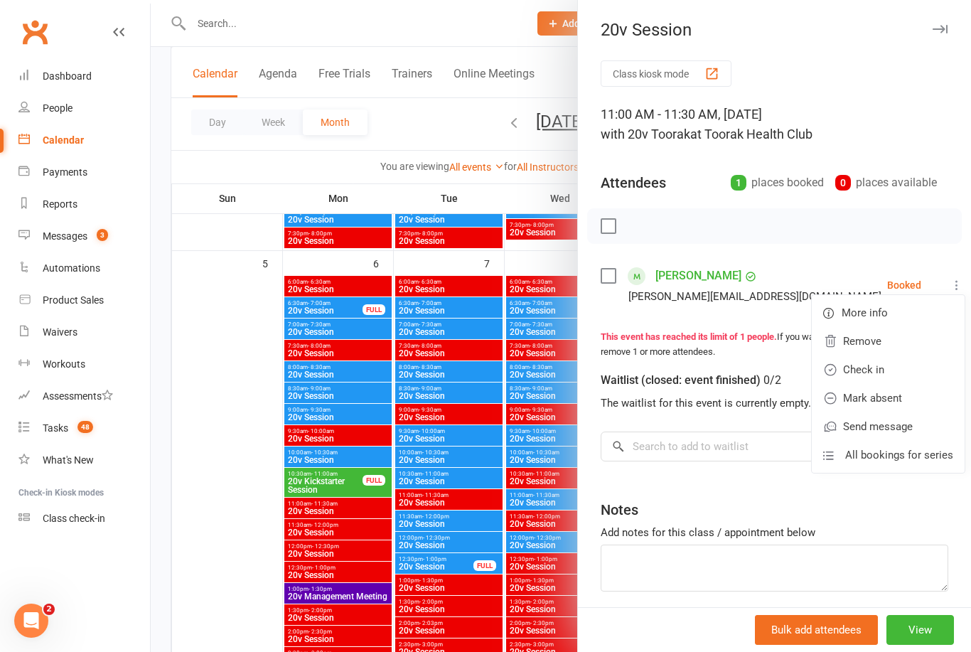
click at [894, 372] on link "Check in" at bounding box center [888, 369] width 153 height 28
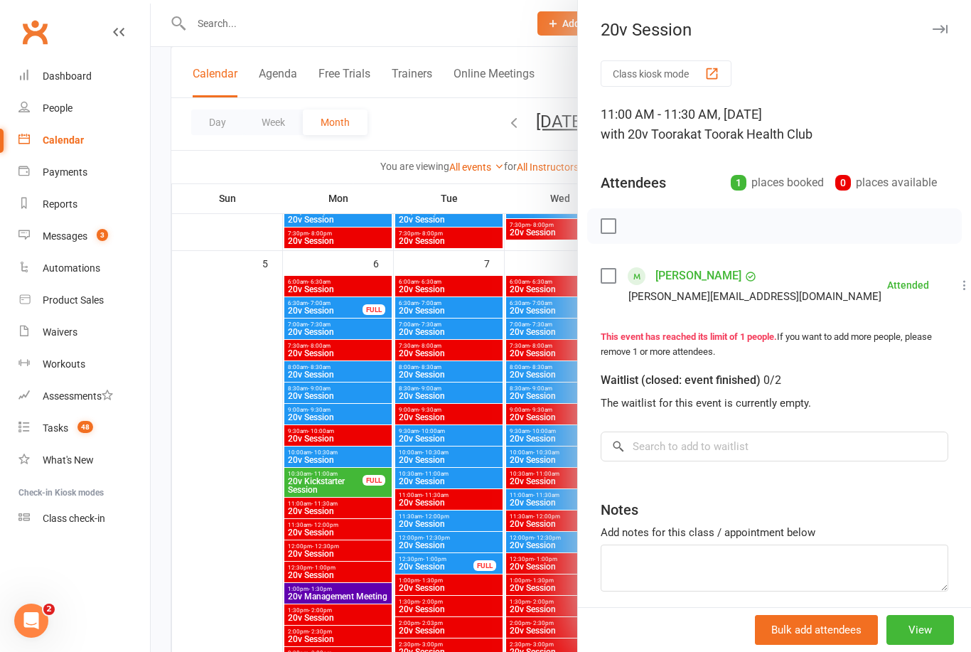
click at [210, 427] on div at bounding box center [561, 326] width 820 height 652
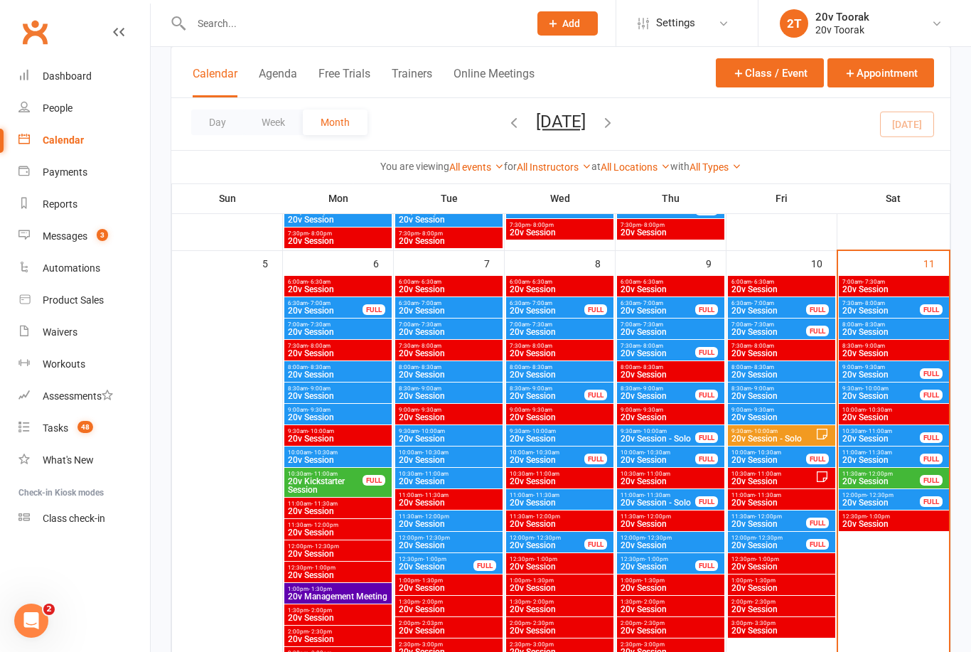
click at [892, 461] on span "20v Session" at bounding box center [881, 460] width 79 height 9
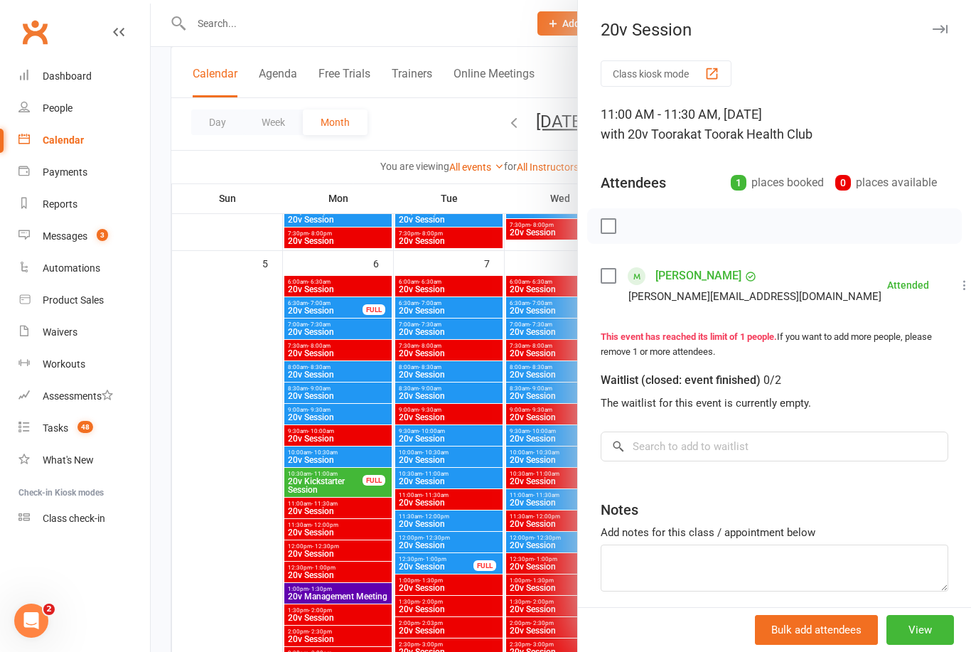
click at [208, 405] on div at bounding box center [561, 326] width 820 height 652
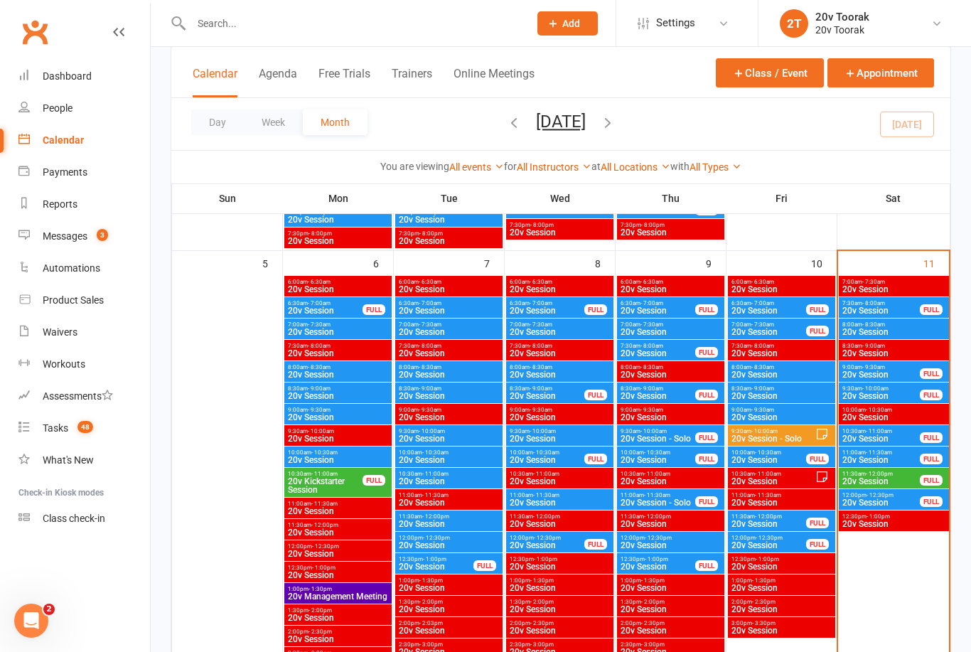
click at [890, 479] on span "20v Session" at bounding box center [881, 481] width 79 height 9
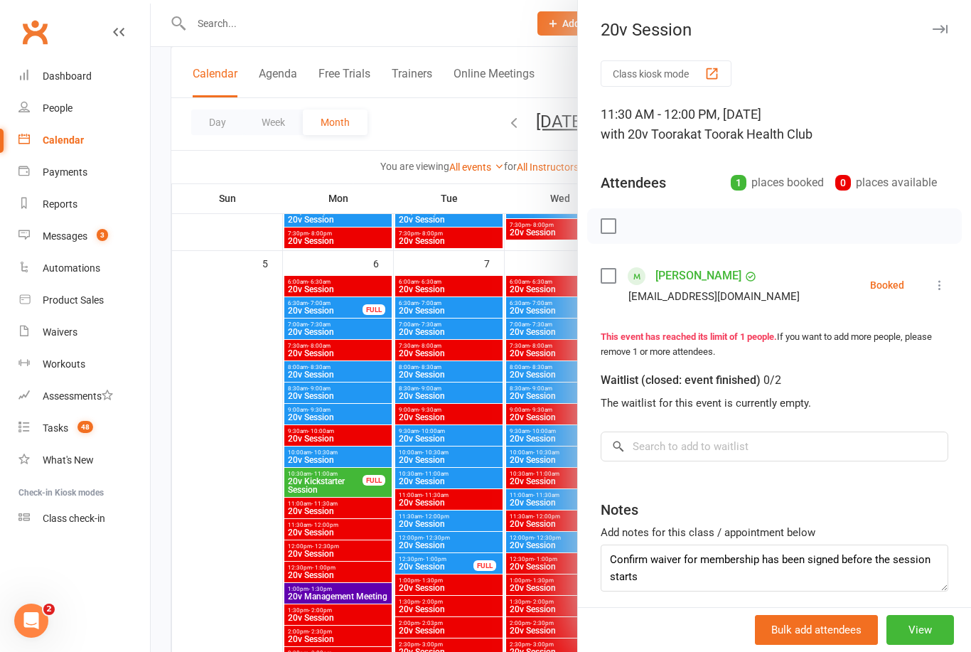
click at [946, 294] on button at bounding box center [939, 285] width 17 height 17
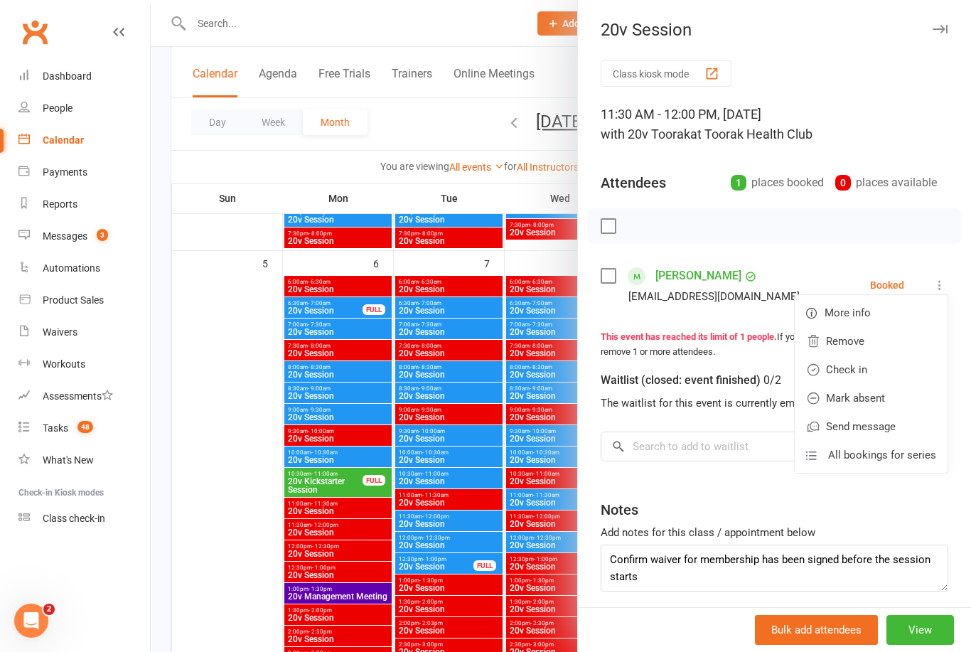
click at [884, 372] on link "Check in" at bounding box center [871, 369] width 153 height 28
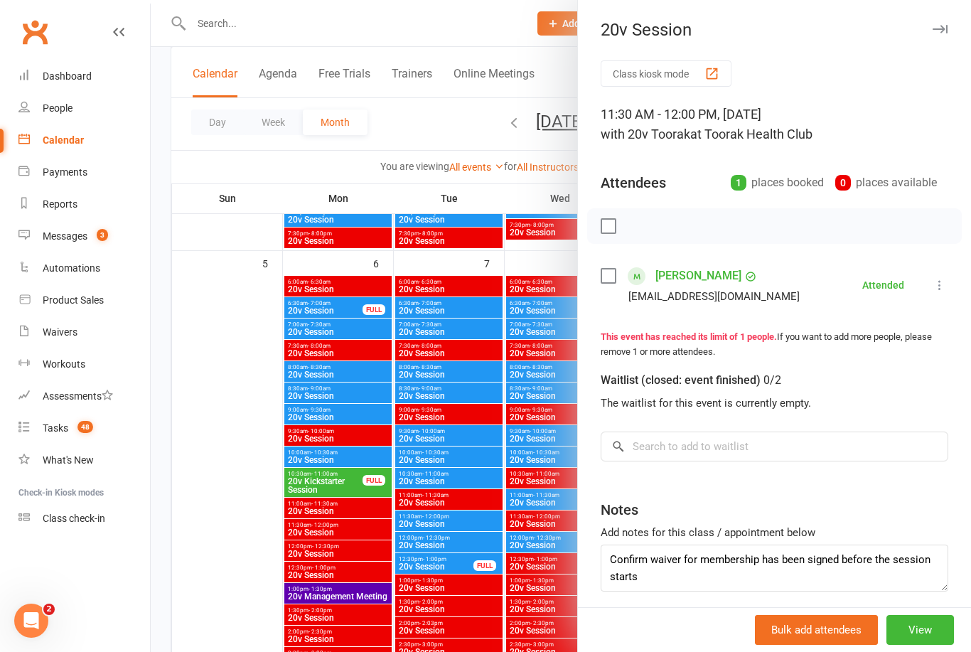
click at [271, 468] on div at bounding box center [561, 326] width 820 height 652
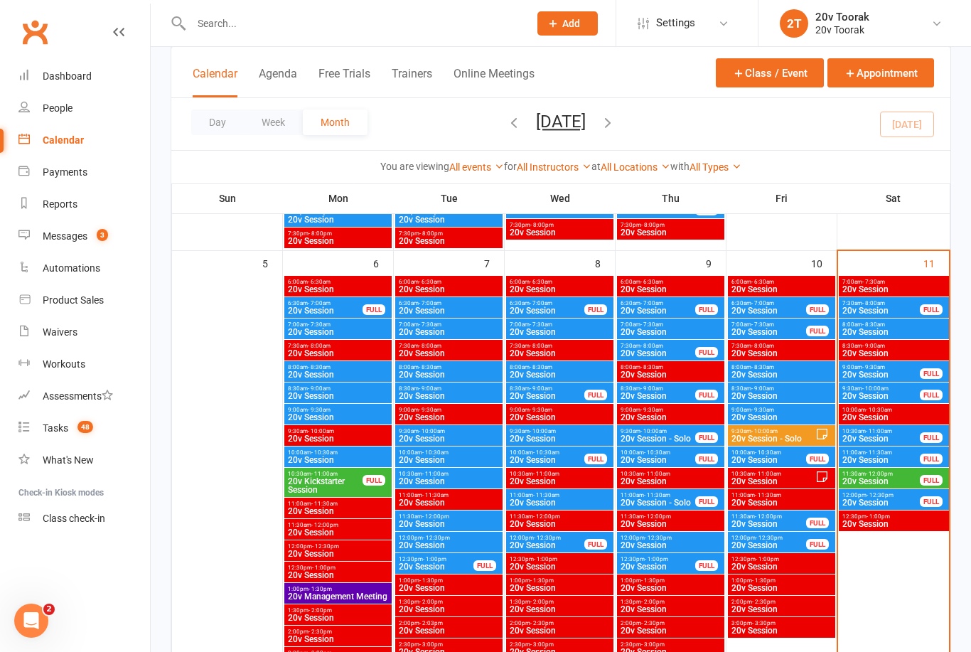
click at [885, 501] on span "20v Session" at bounding box center [881, 502] width 79 height 9
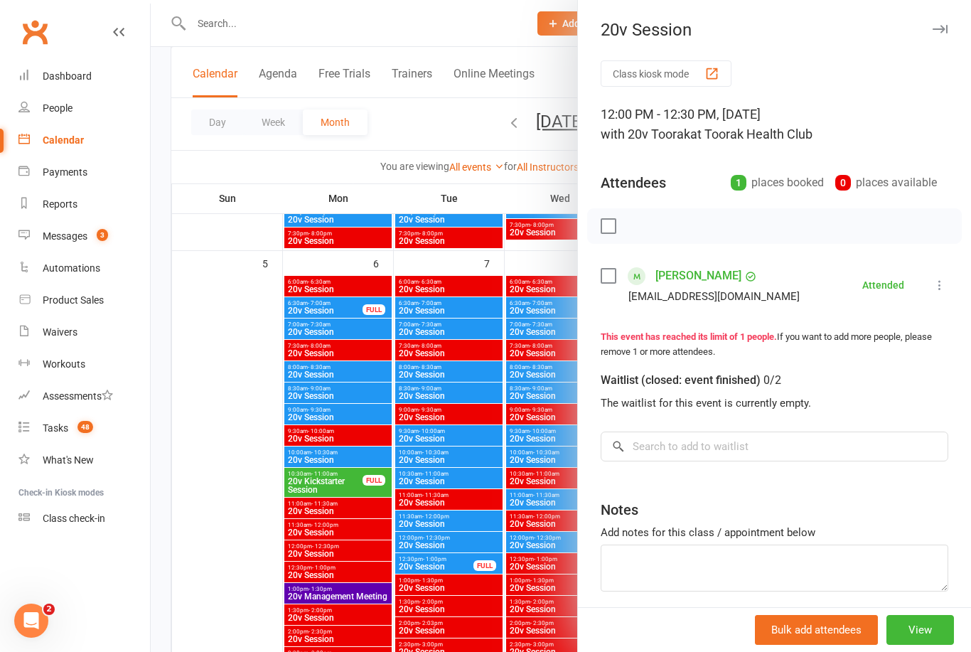
click at [255, 463] on div at bounding box center [561, 326] width 820 height 652
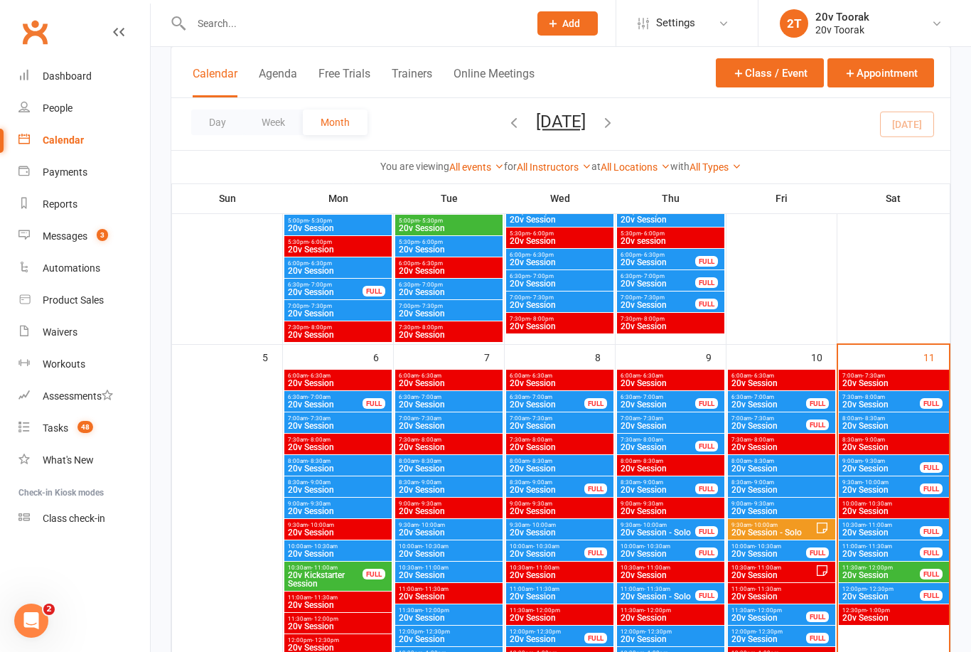
scroll to position [587, 0]
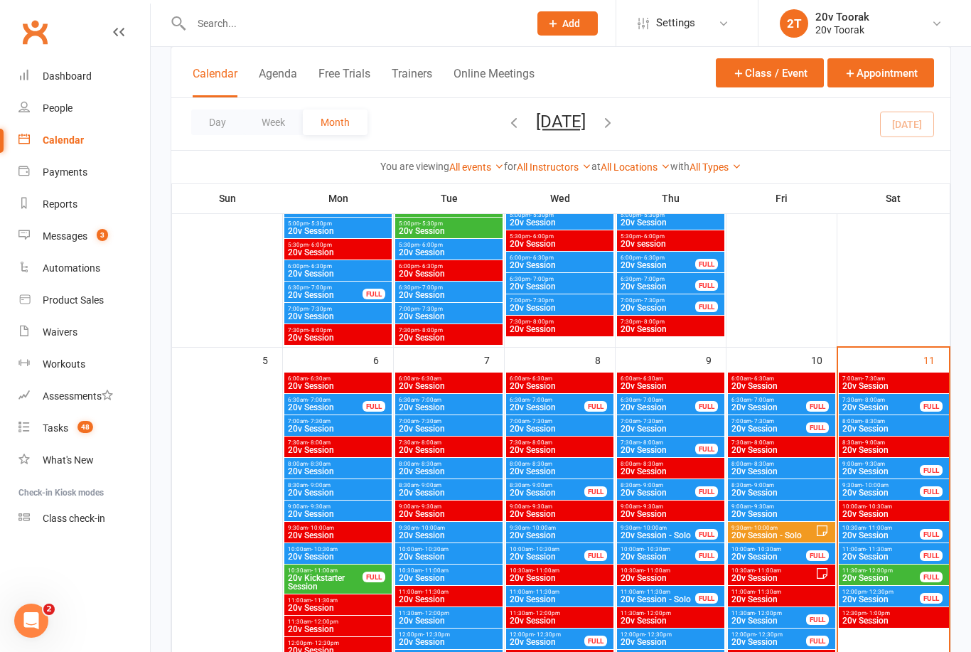
click at [73, 240] on div "Messages" at bounding box center [65, 235] width 45 height 11
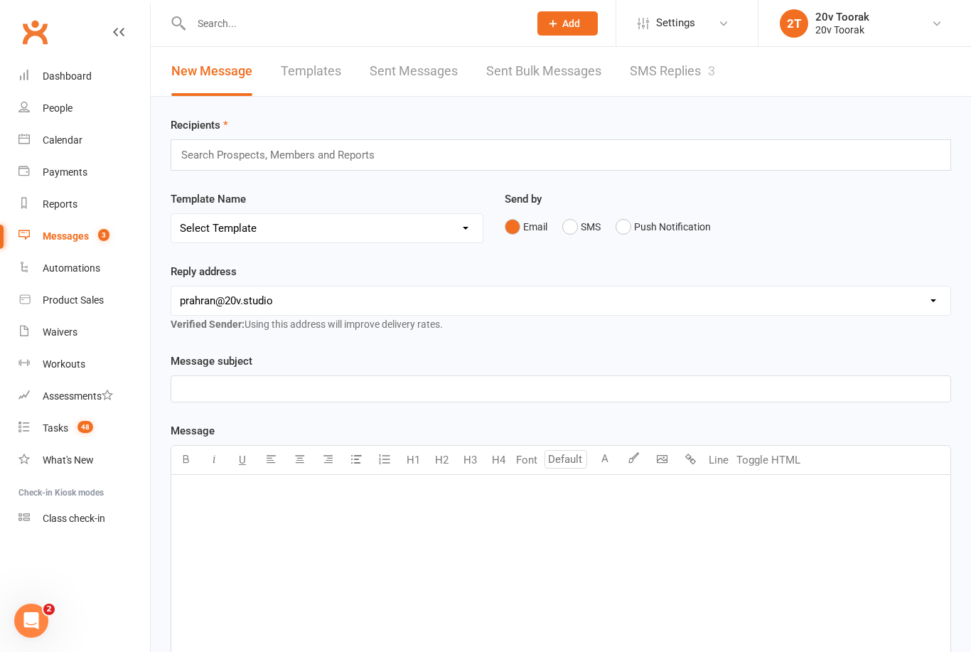
click at [683, 80] on link "SMS Replies 3" at bounding box center [672, 71] width 85 height 49
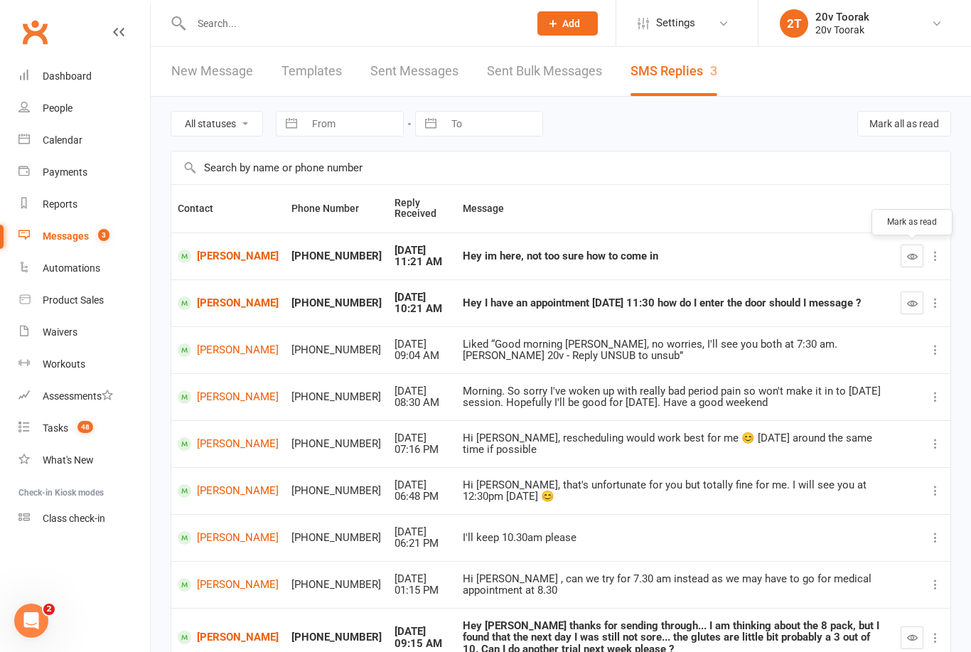
click at [909, 255] on icon "button" at bounding box center [912, 256] width 11 height 11
click at [909, 300] on icon "button" at bounding box center [912, 303] width 11 height 11
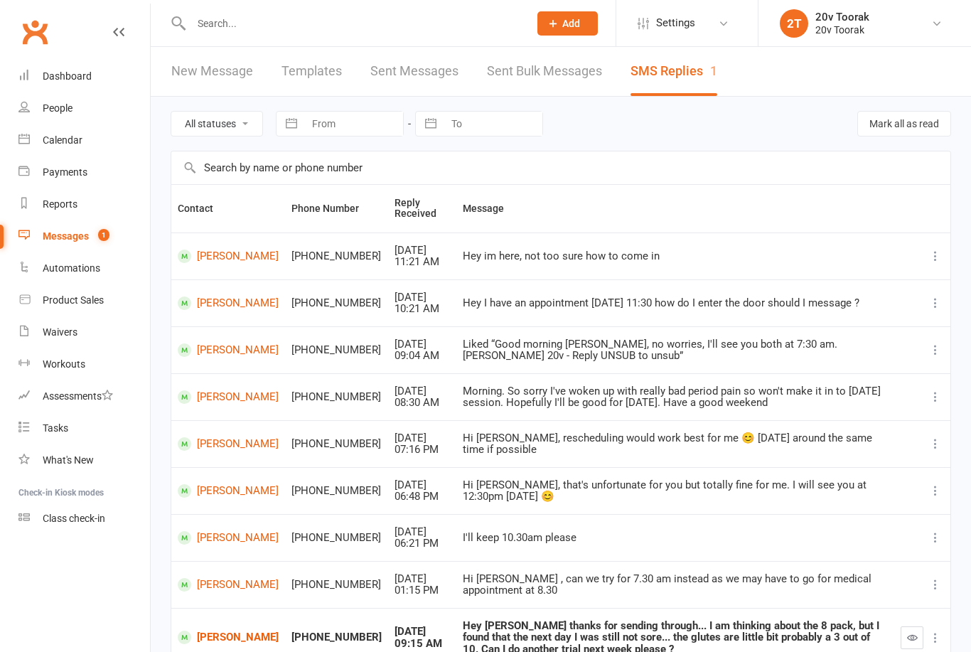
click at [64, 139] on div "Calendar" at bounding box center [63, 139] width 40 height 11
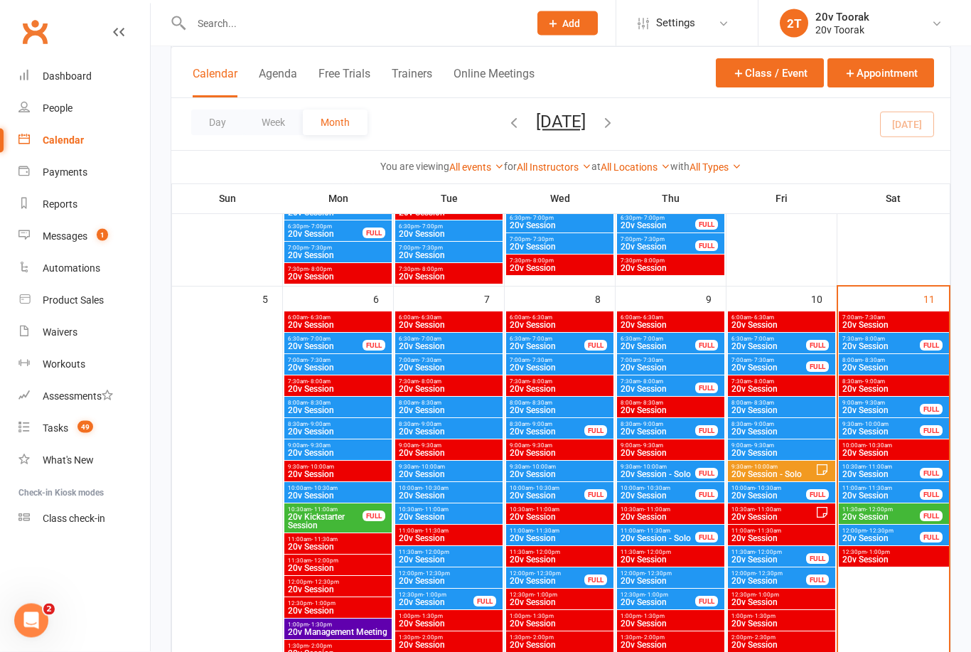
scroll to position [649, 0]
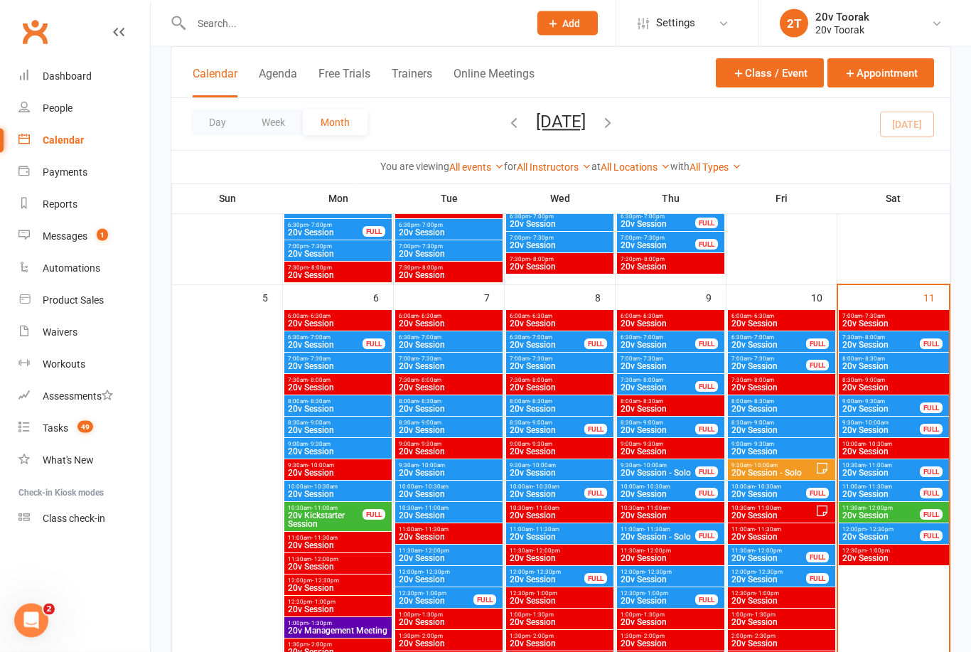
click at [326, 344] on span "20v Session" at bounding box center [325, 345] width 76 height 9
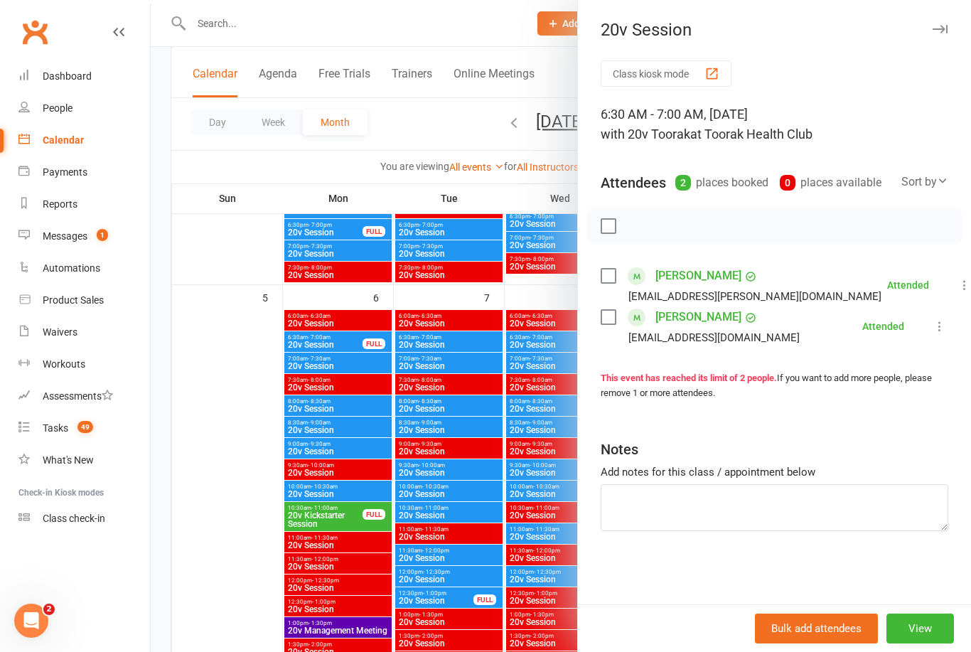
click at [219, 475] on div at bounding box center [561, 326] width 820 height 652
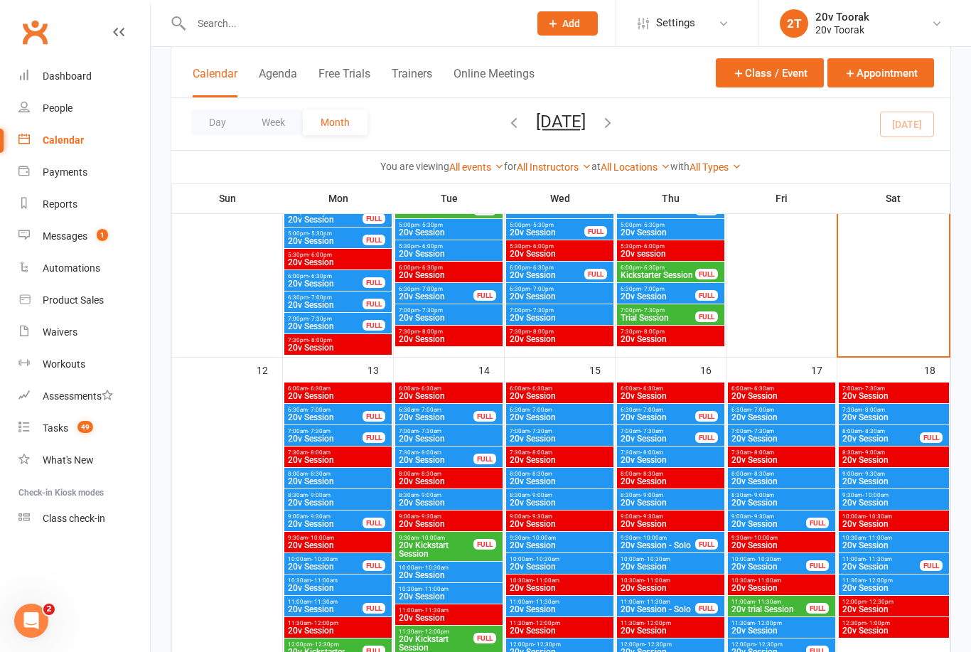
scroll to position [1275, 0]
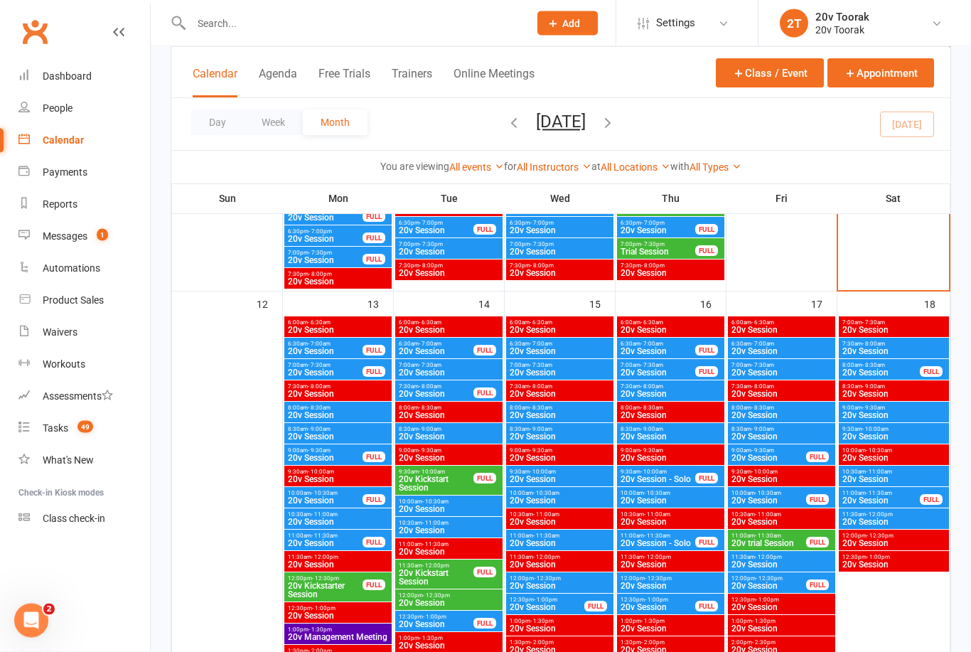
click at [338, 343] on span "6:30am - 7:00am" at bounding box center [325, 344] width 76 height 6
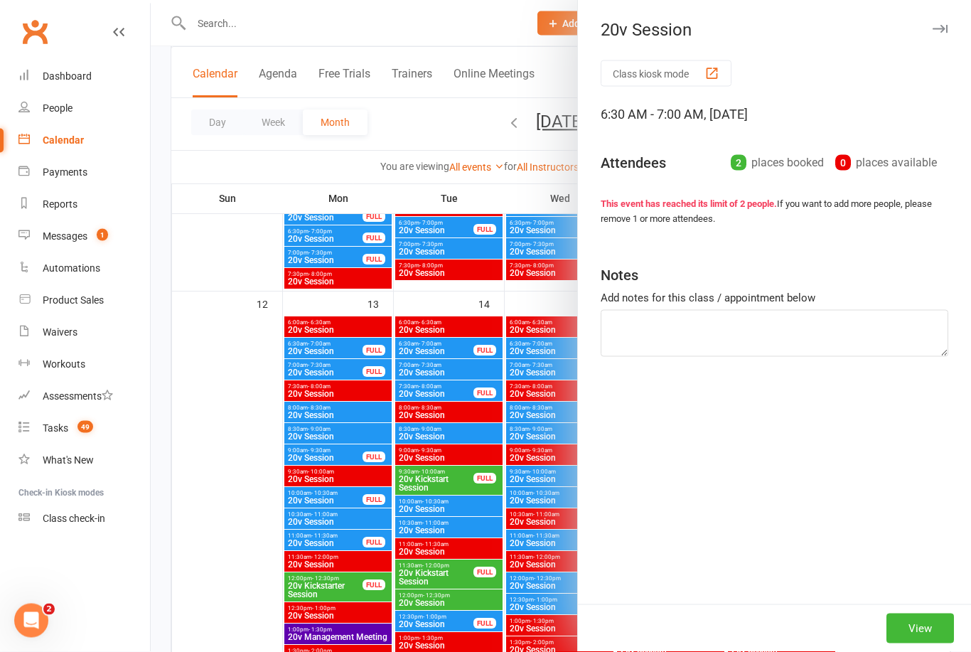
scroll to position [1276, 0]
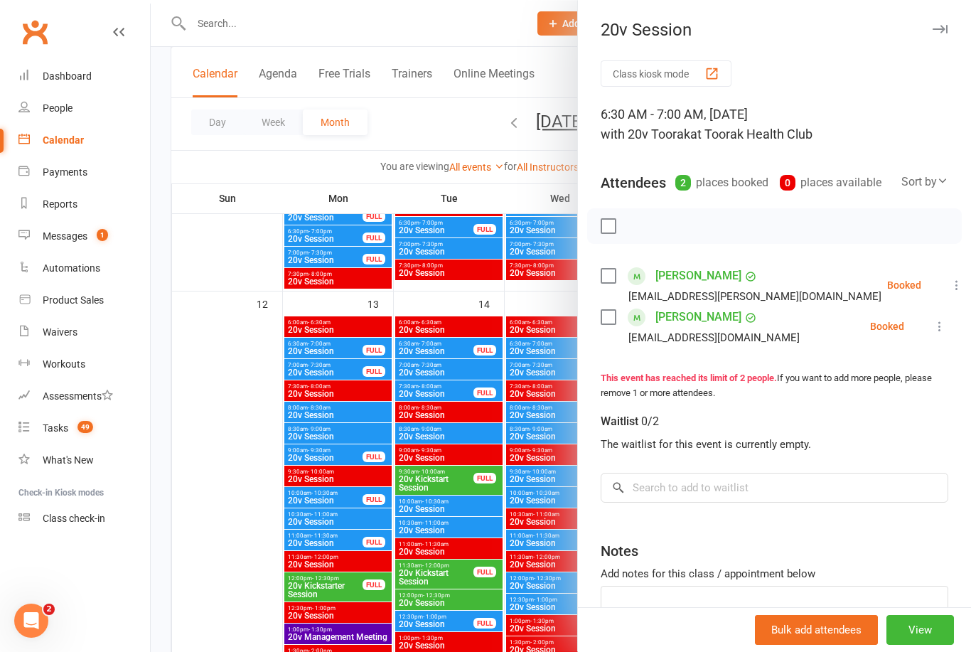
click at [273, 590] on div at bounding box center [561, 326] width 820 height 652
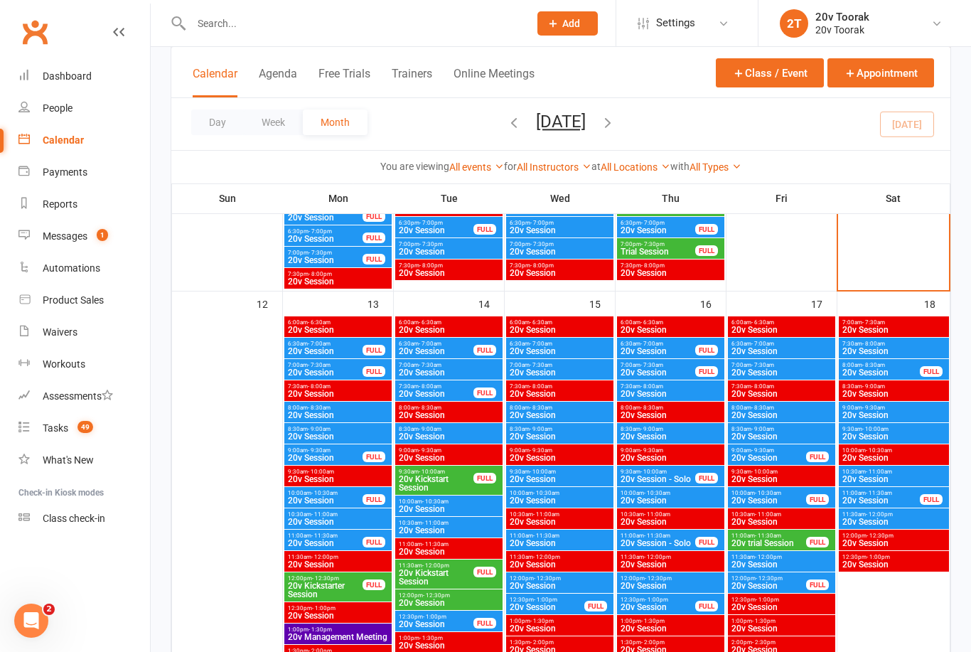
click at [346, 420] on div "8:00am - 8:30am 20v Session" at bounding box center [337, 412] width 107 height 21
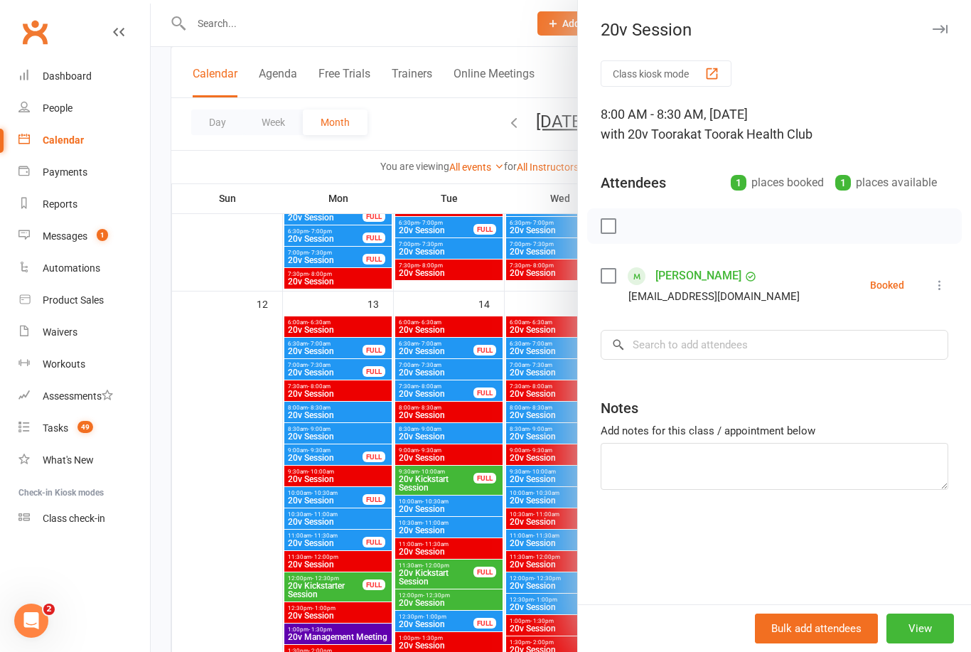
click at [223, 550] on div at bounding box center [561, 326] width 820 height 652
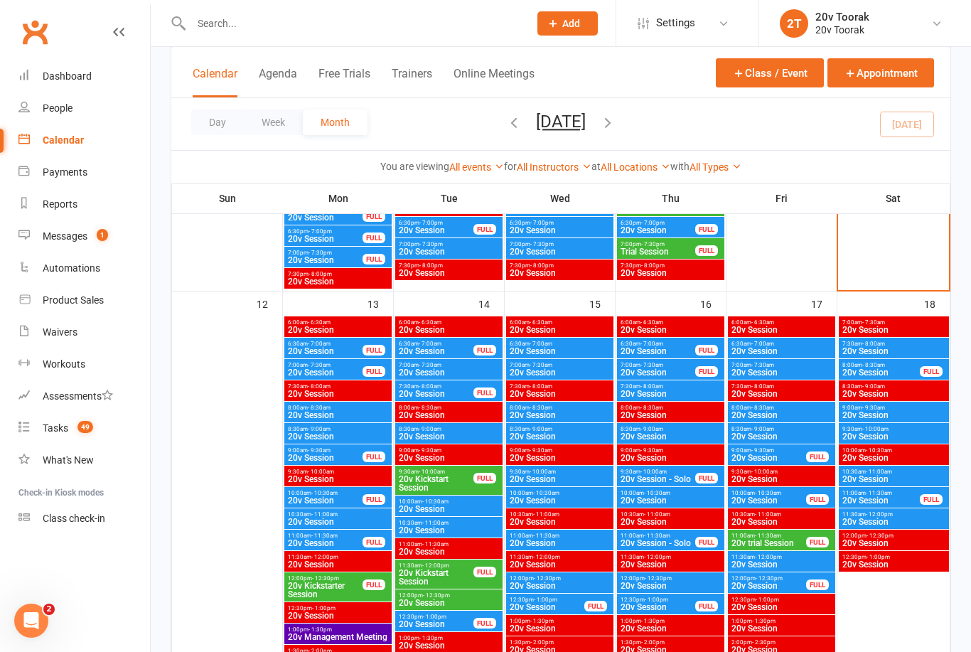
click at [348, 439] on span "20v Session" at bounding box center [338, 436] width 102 height 9
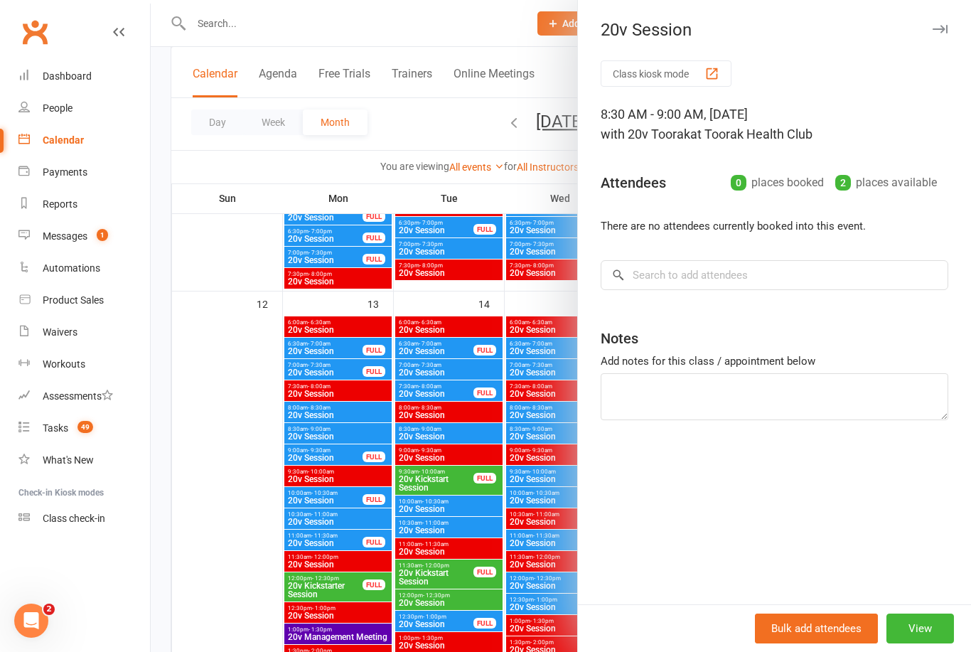
click at [231, 540] on div at bounding box center [561, 326] width 820 height 652
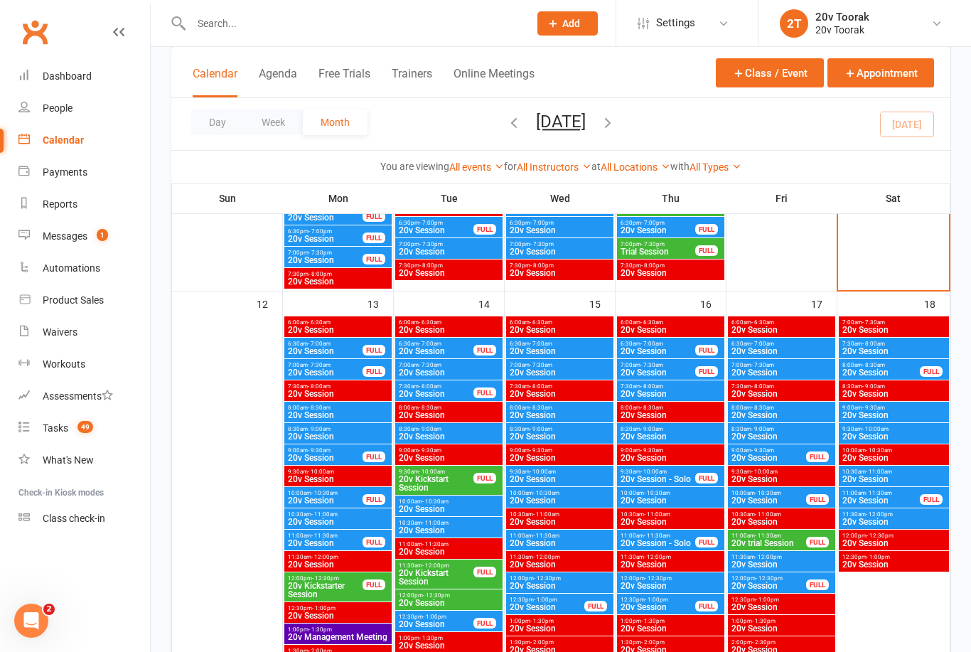
click at [352, 440] on span "20v Session" at bounding box center [338, 436] width 102 height 9
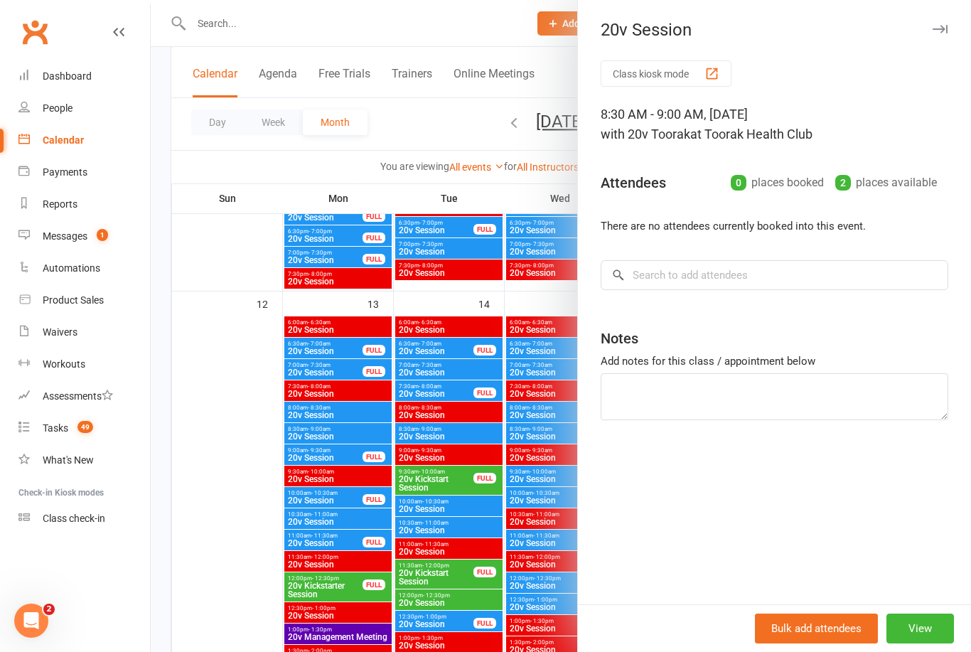
click at [214, 552] on div at bounding box center [561, 326] width 820 height 652
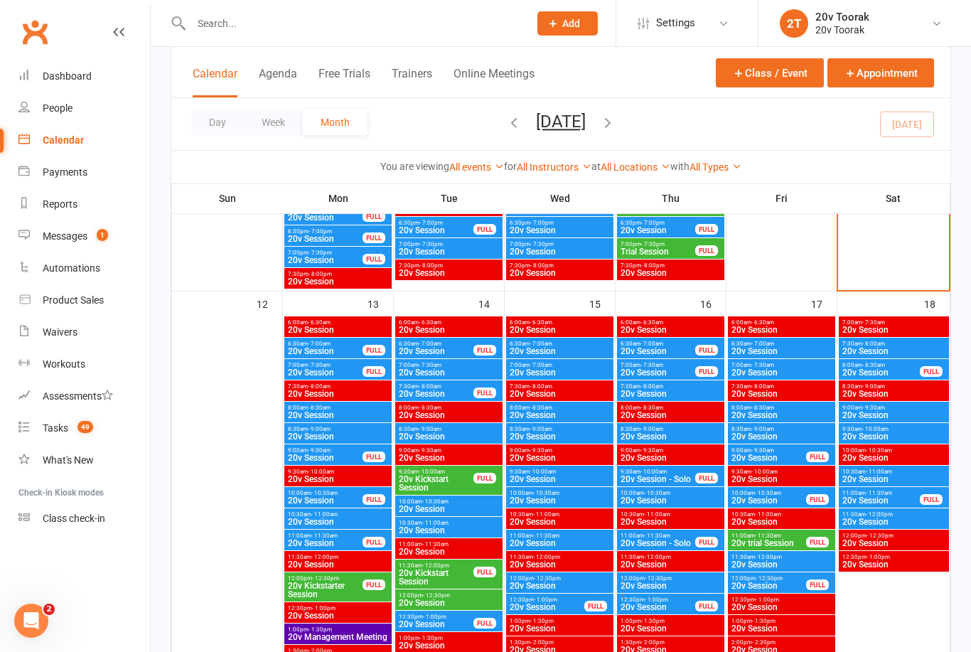
click at [336, 452] on span "9:00am - 9:30am" at bounding box center [325, 450] width 76 height 6
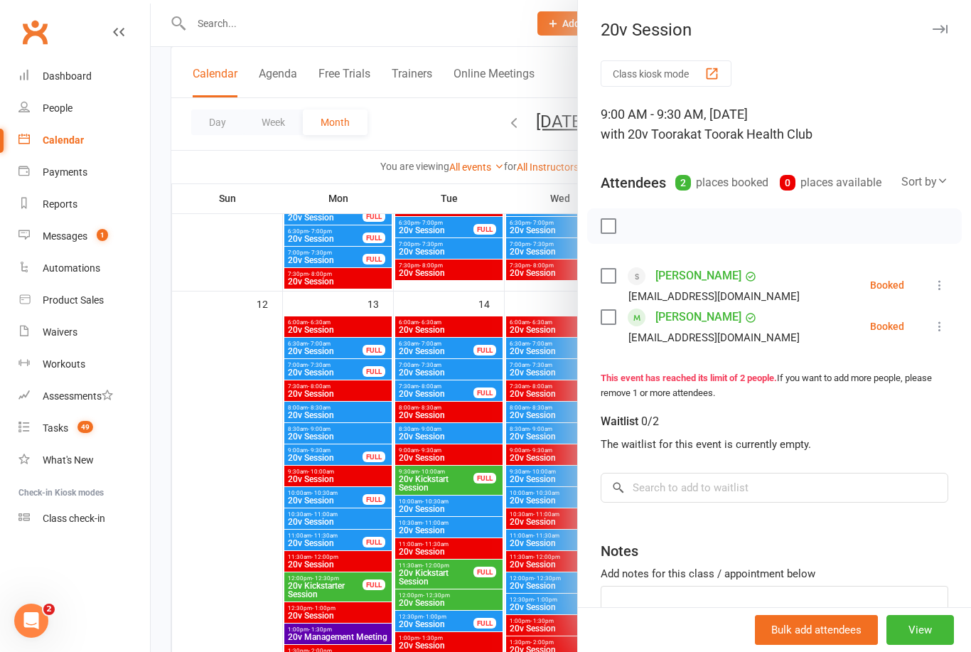
click at [303, 493] on div at bounding box center [561, 326] width 820 height 652
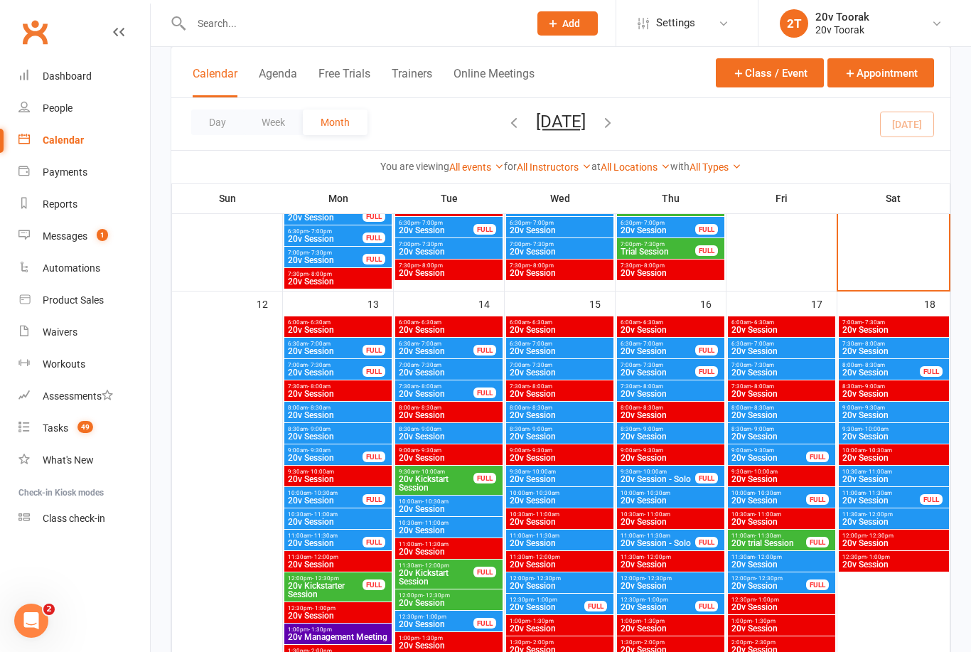
click at [299, 496] on span "20v Session" at bounding box center [325, 500] width 76 height 9
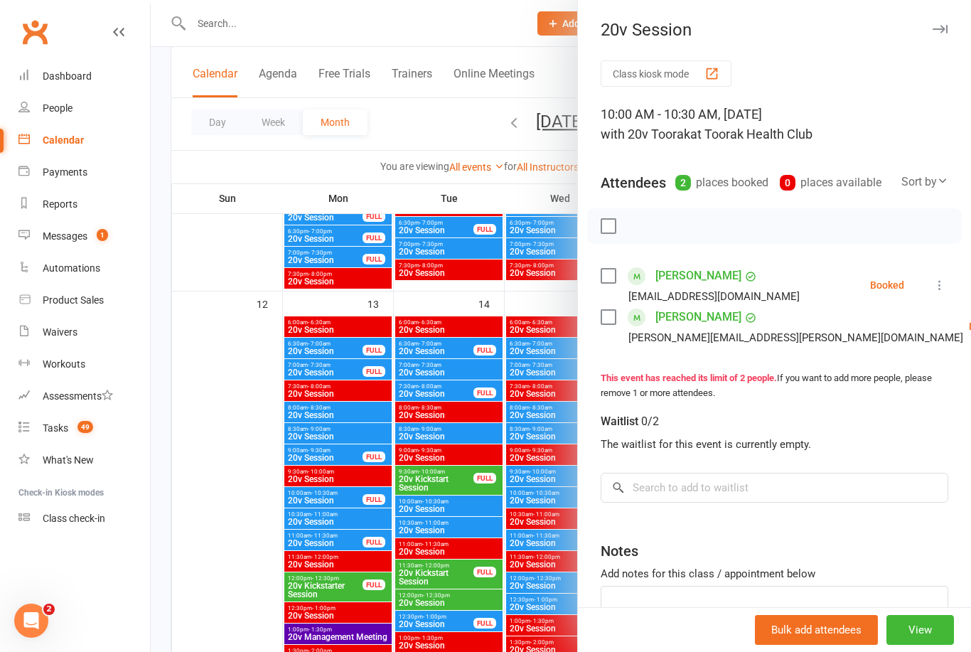
click at [209, 451] on div at bounding box center [561, 326] width 820 height 652
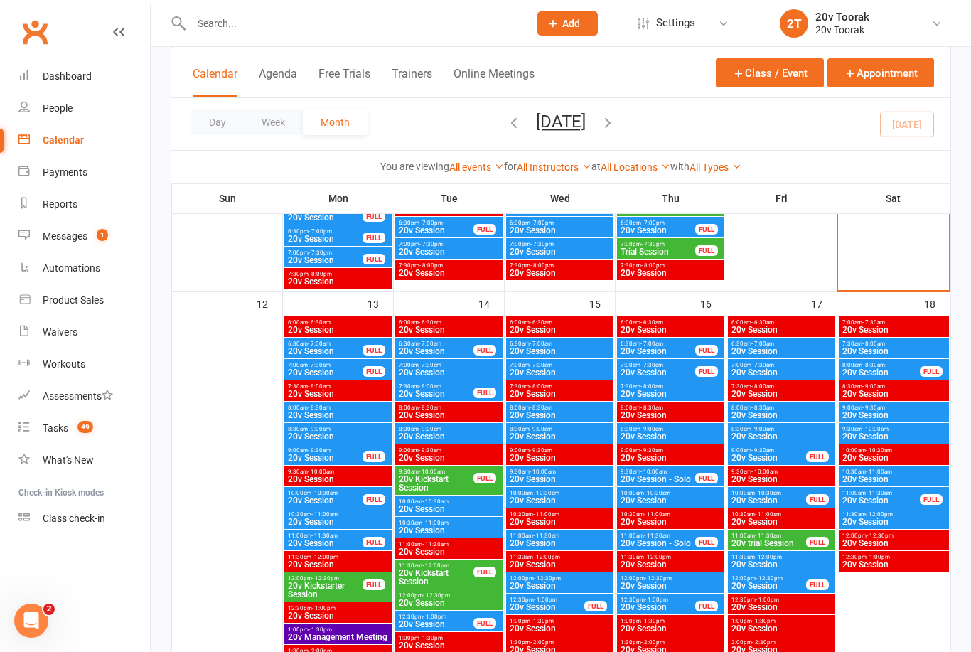
click at [305, 493] on span "10:00am - 10:30am" at bounding box center [325, 493] width 76 height 6
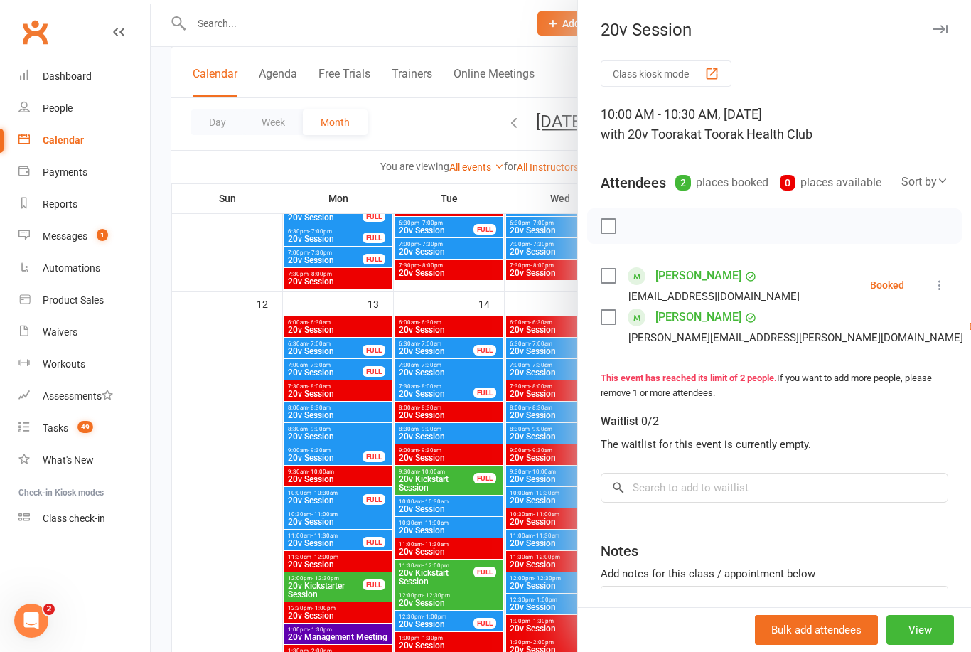
click at [220, 508] on div at bounding box center [561, 326] width 820 height 652
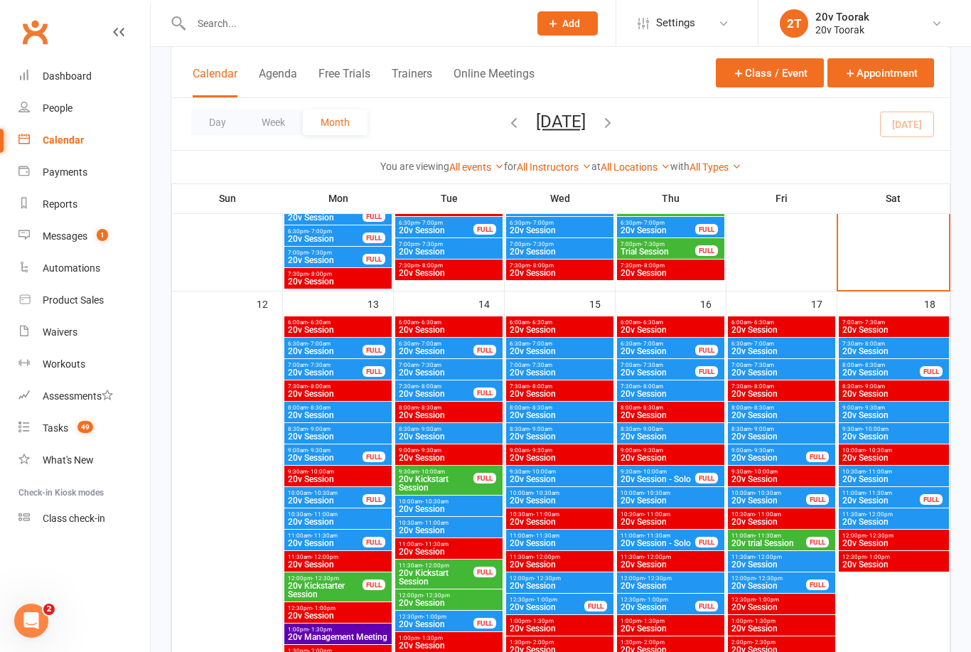
click at [303, 523] on span "20v Session" at bounding box center [338, 522] width 102 height 9
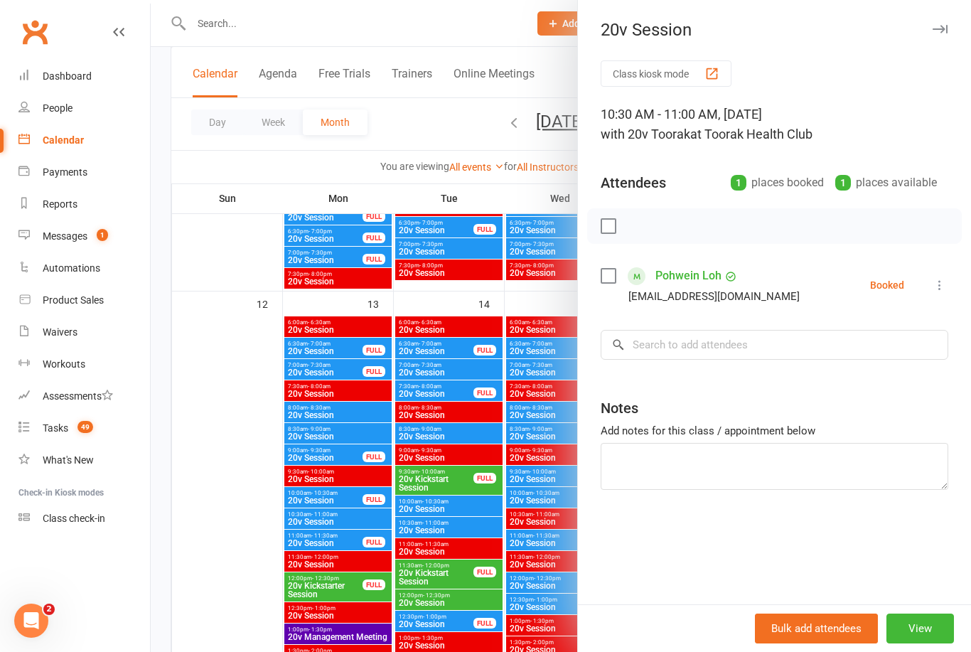
click at [303, 542] on div at bounding box center [561, 326] width 820 height 652
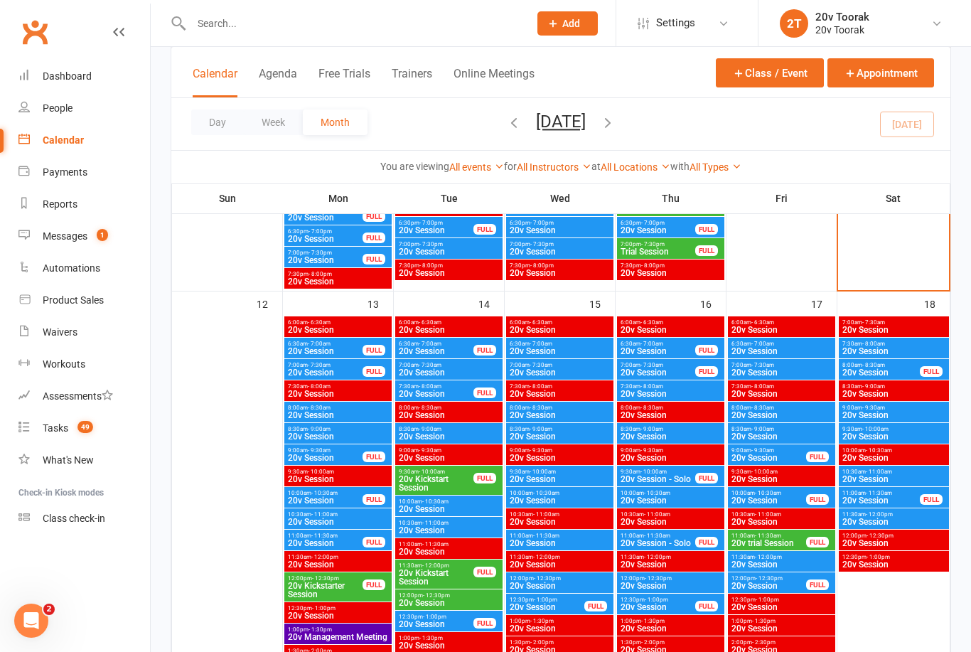
click at [299, 540] on span "20v Session" at bounding box center [325, 543] width 76 height 9
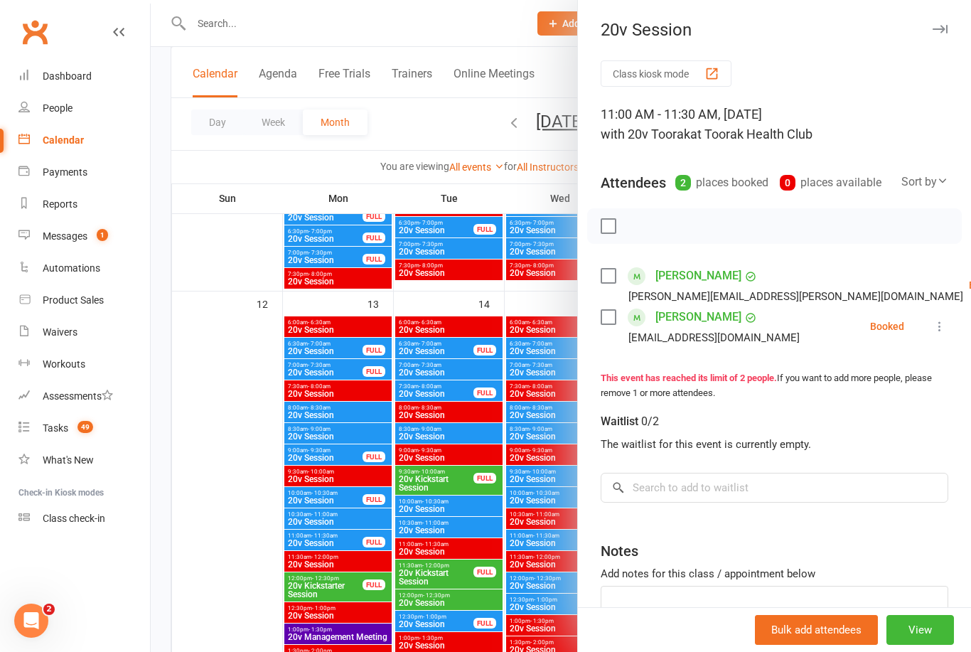
click at [311, 588] on div at bounding box center [561, 326] width 820 height 652
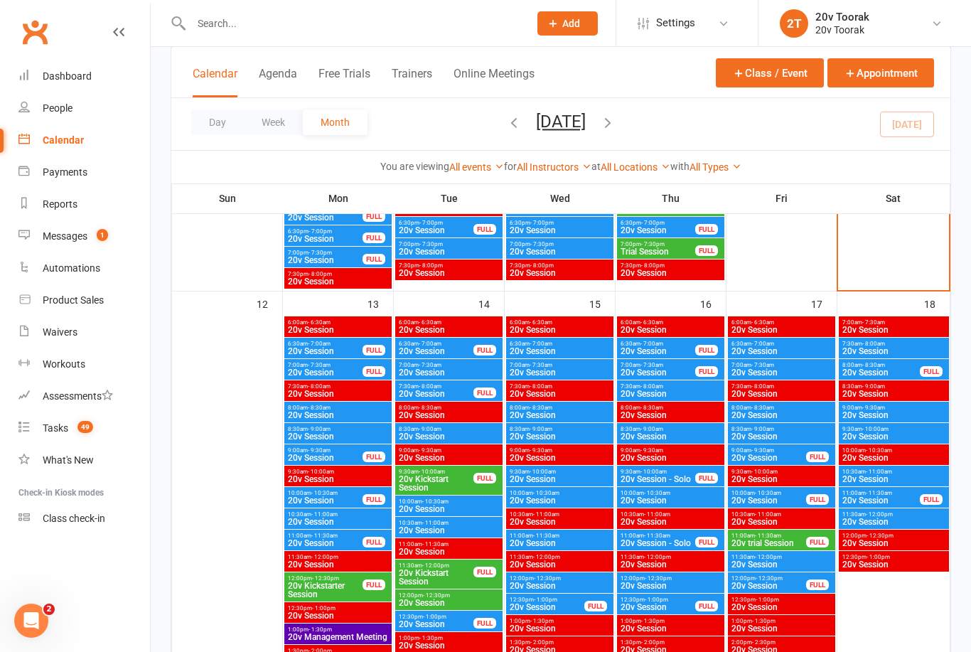
click at [316, 582] on span "20v Kickstarter Session" at bounding box center [325, 590] width 76 height 17
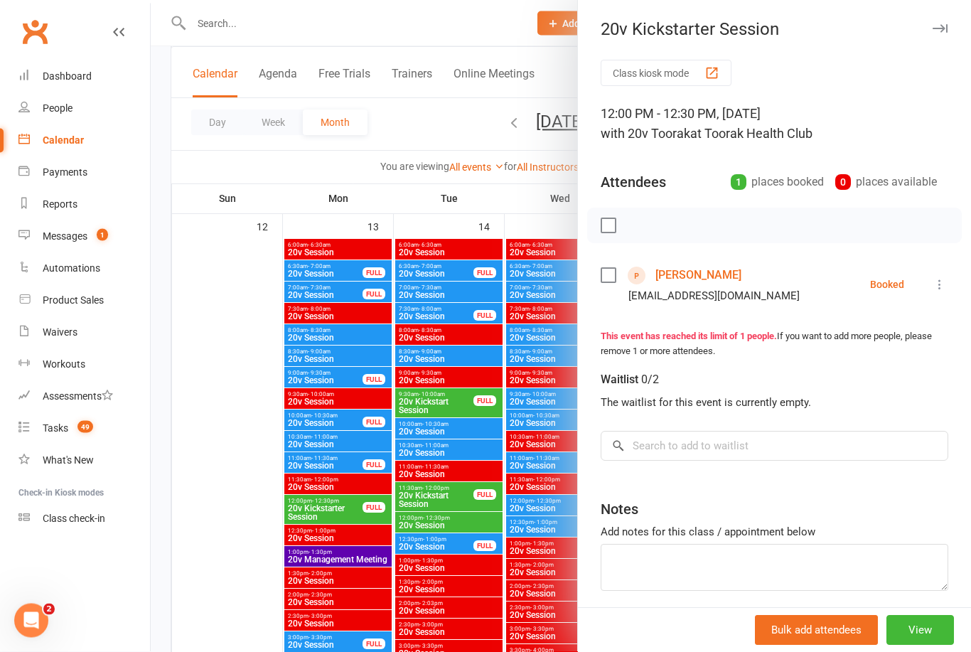
scroll to position [1357, 0]
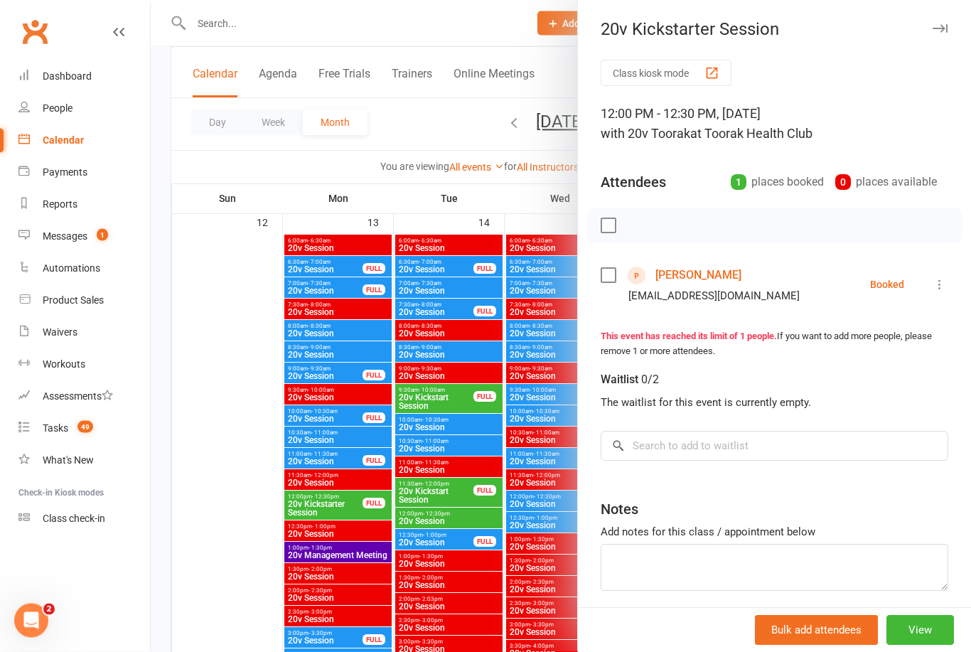
click at [301, 508] on div at bounding box center [561, 326] width 820 height 652
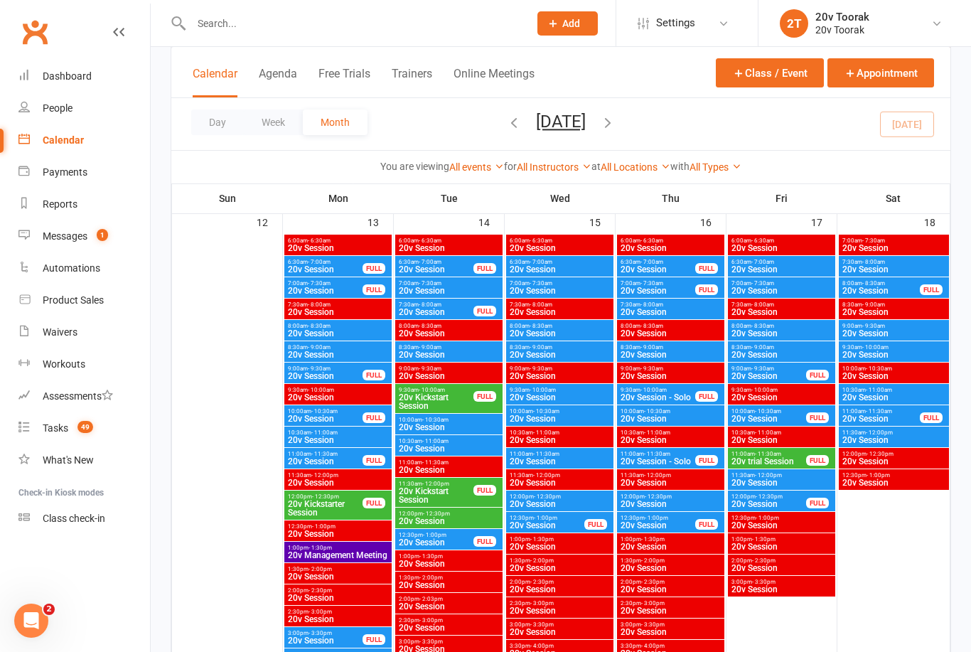
click at [288, 502] on span "20v Kickstarter Session" at bounding box center [325, 508] width 76 height 17
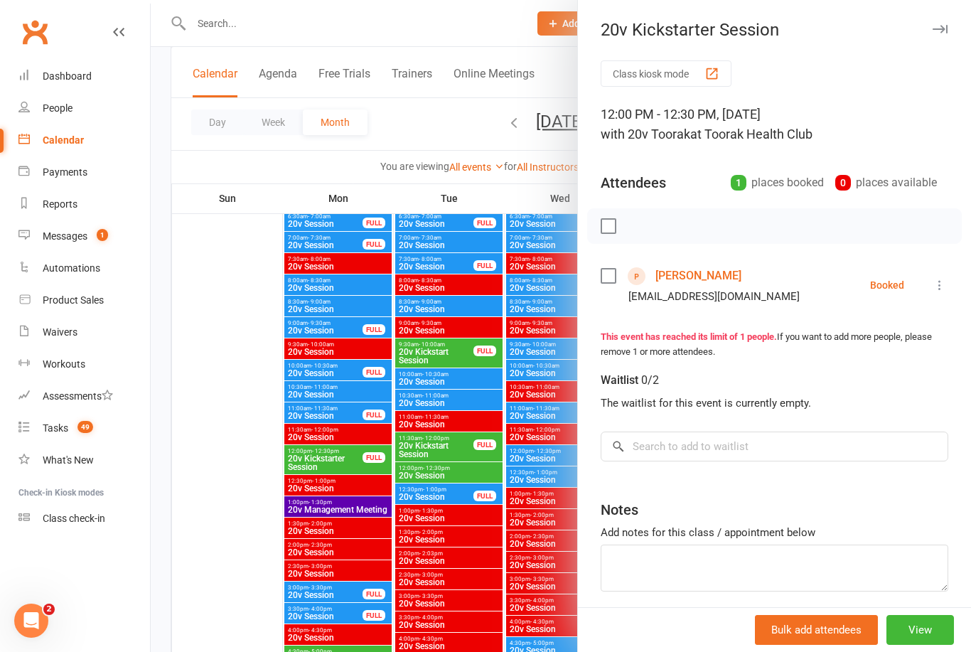
scroll to position [1486, 0]
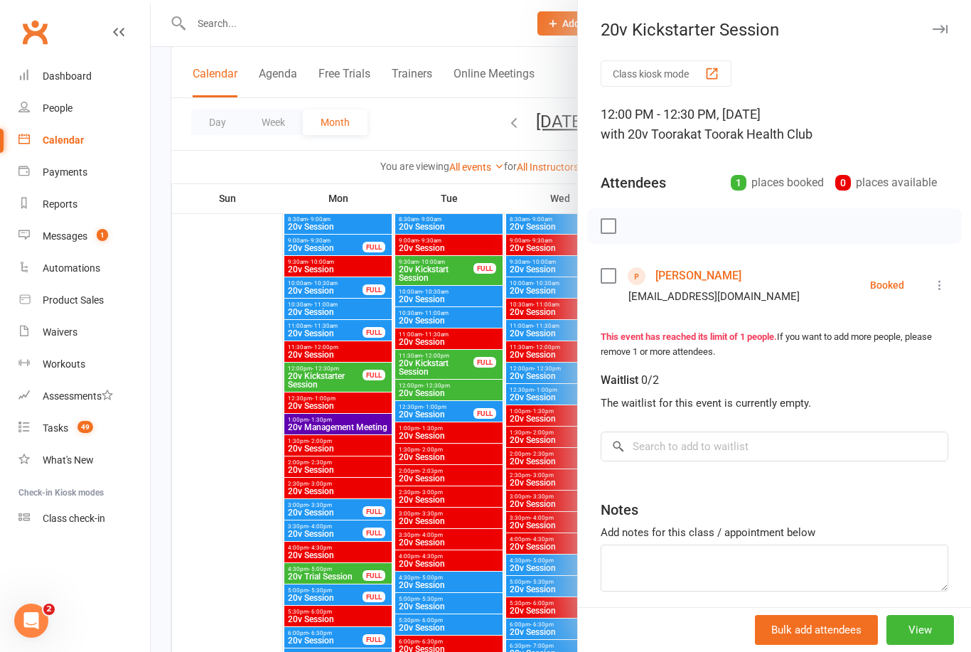
click at [242, 397] on div at bounding box center [561, 326] width 820 height 652
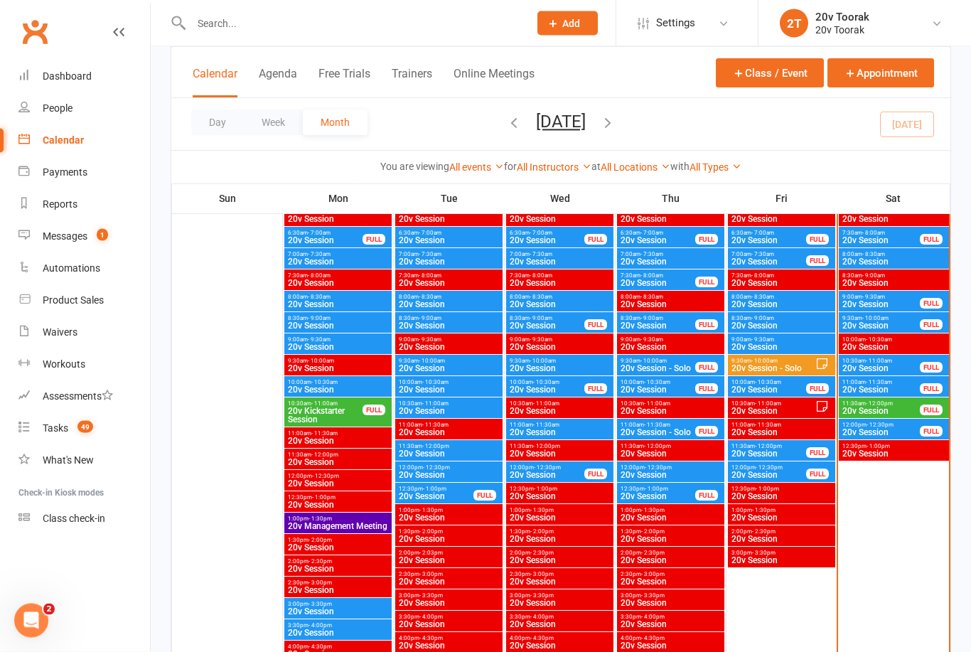
scroll to position [772, 0]
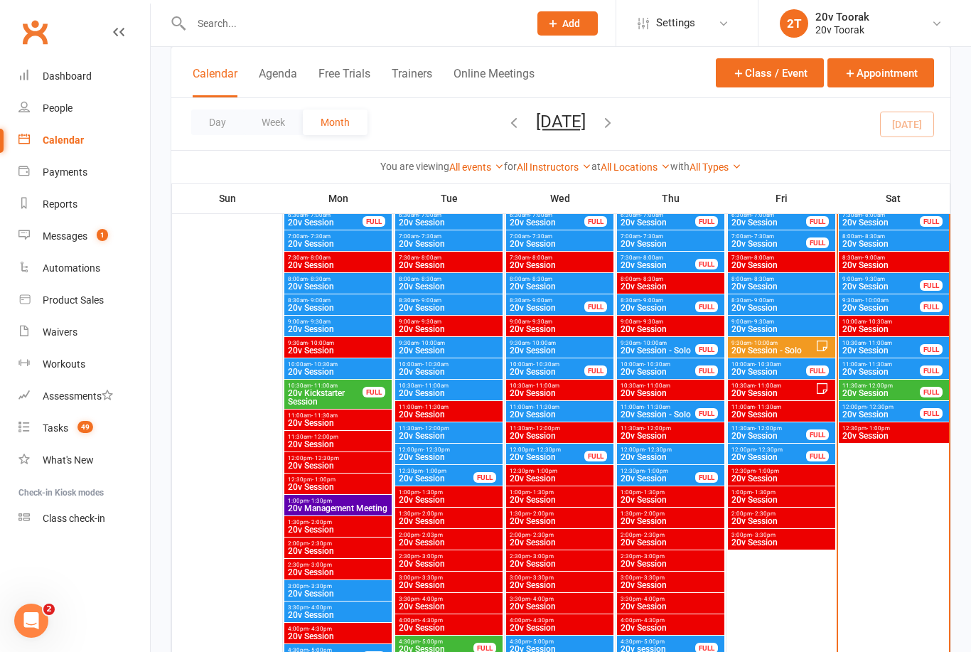
click at [332, 32] on input "text" at bounding box center [353, 24] width 332 height 20
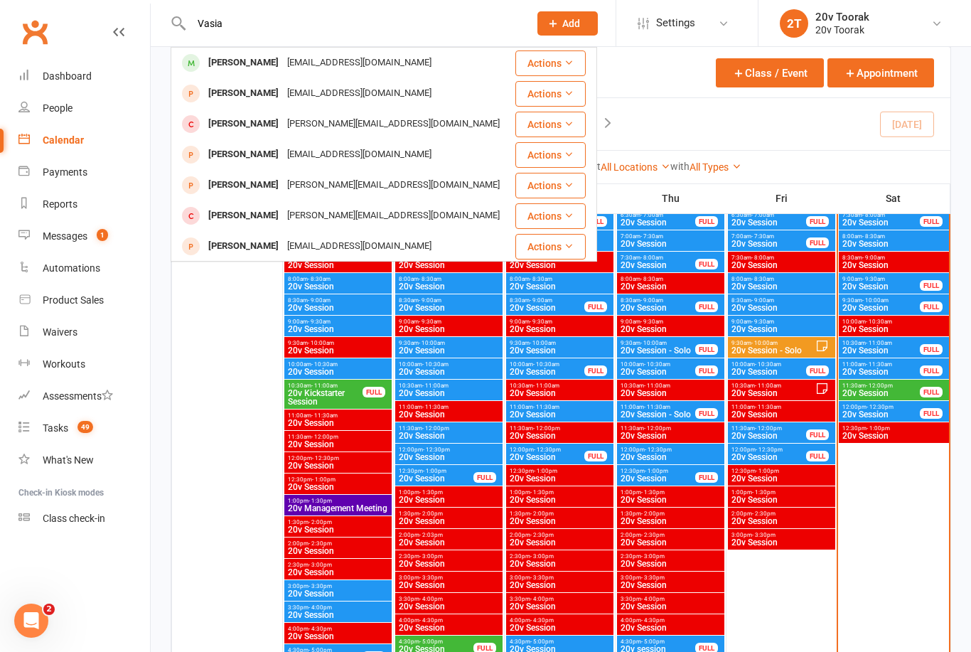
type input "Vasia"
click at [250, 68] on div "[PERSON_NAME]" at bounding box center [243, 63] width 79 height 21
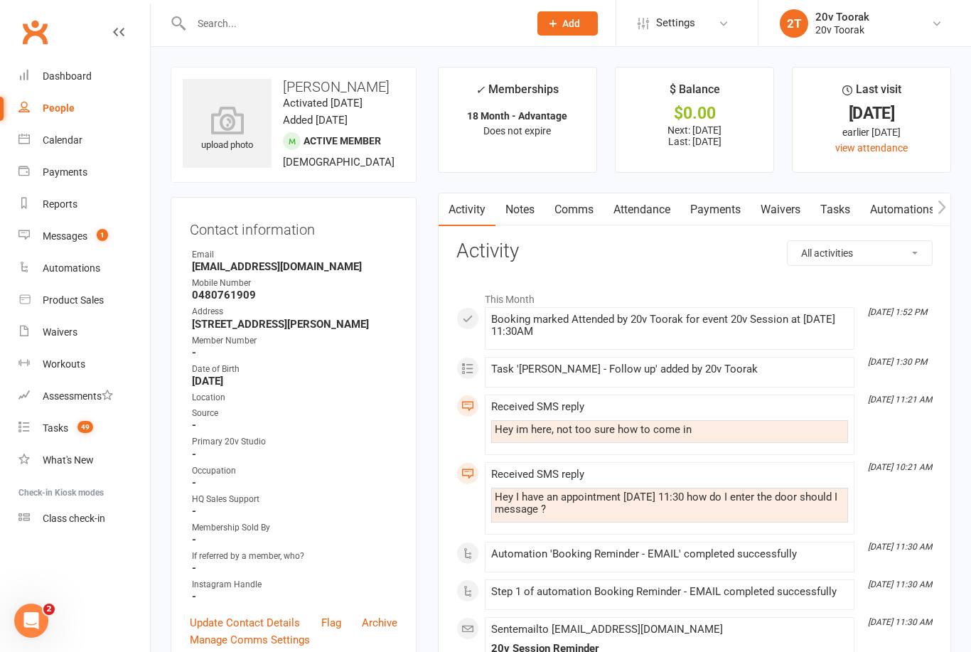
click at [521, 202] on link "Notes" at bounding box center [520, 209] width 49 height 33
